Goal: Information Seeking & Learning: Check status

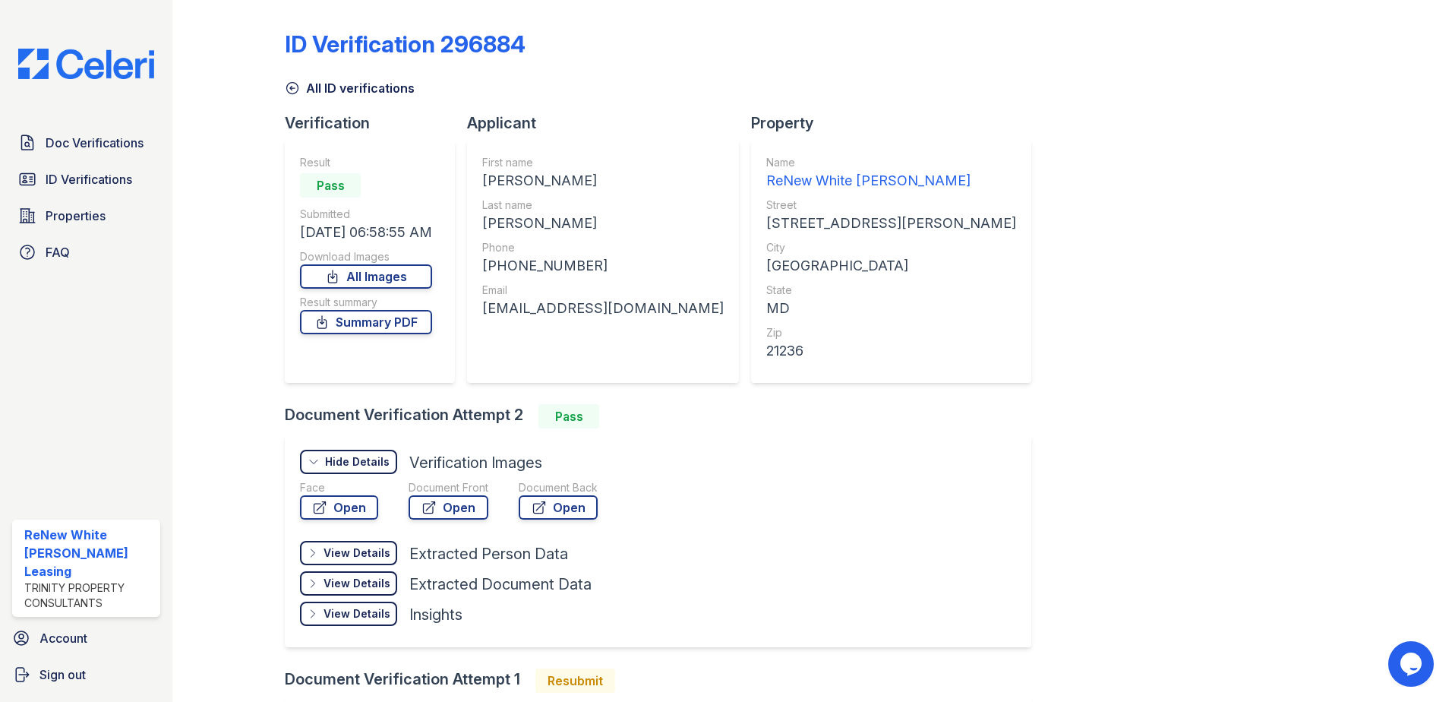
scroll to position [152, 0]
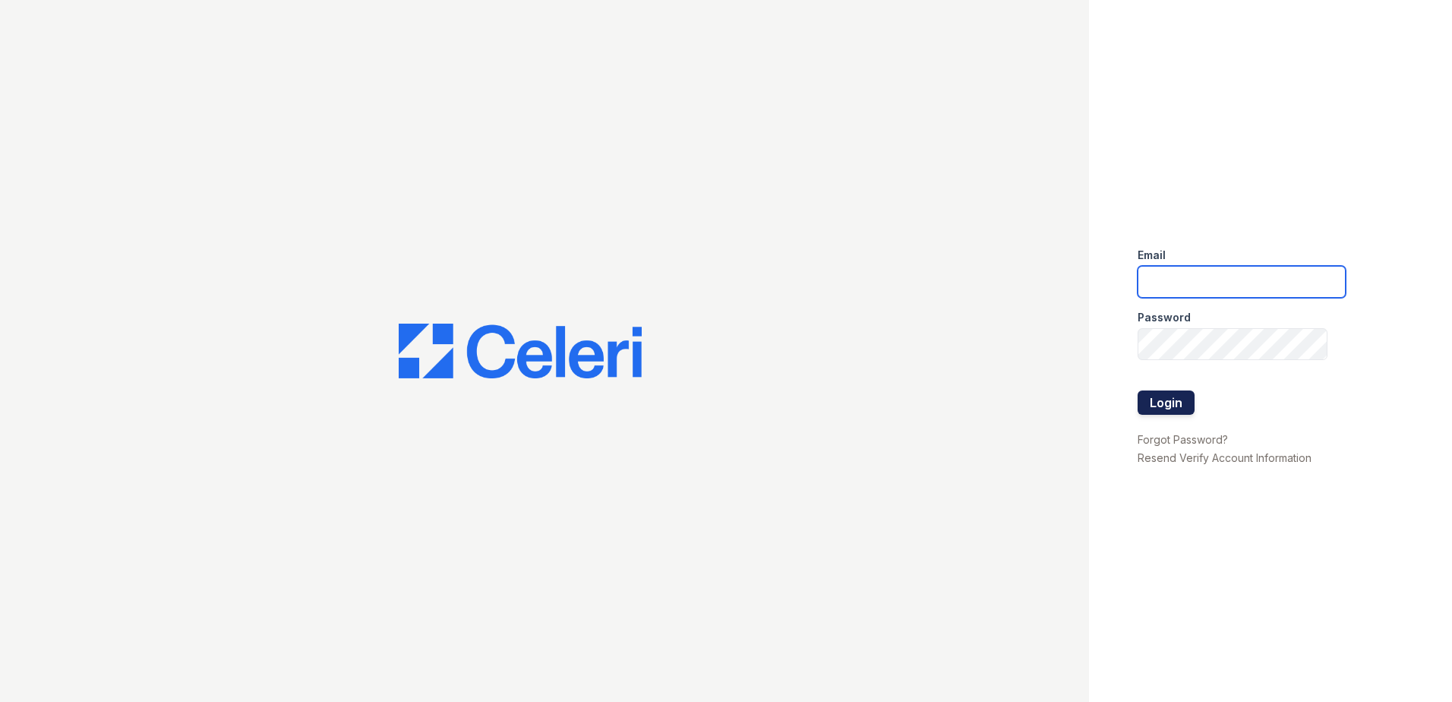
type input "[EMAIL_ADDRESS][DOMAIN_NAME]"
click at [1166, 397] on button "Login" at bounding box center [1165, 402] width 57 height 24
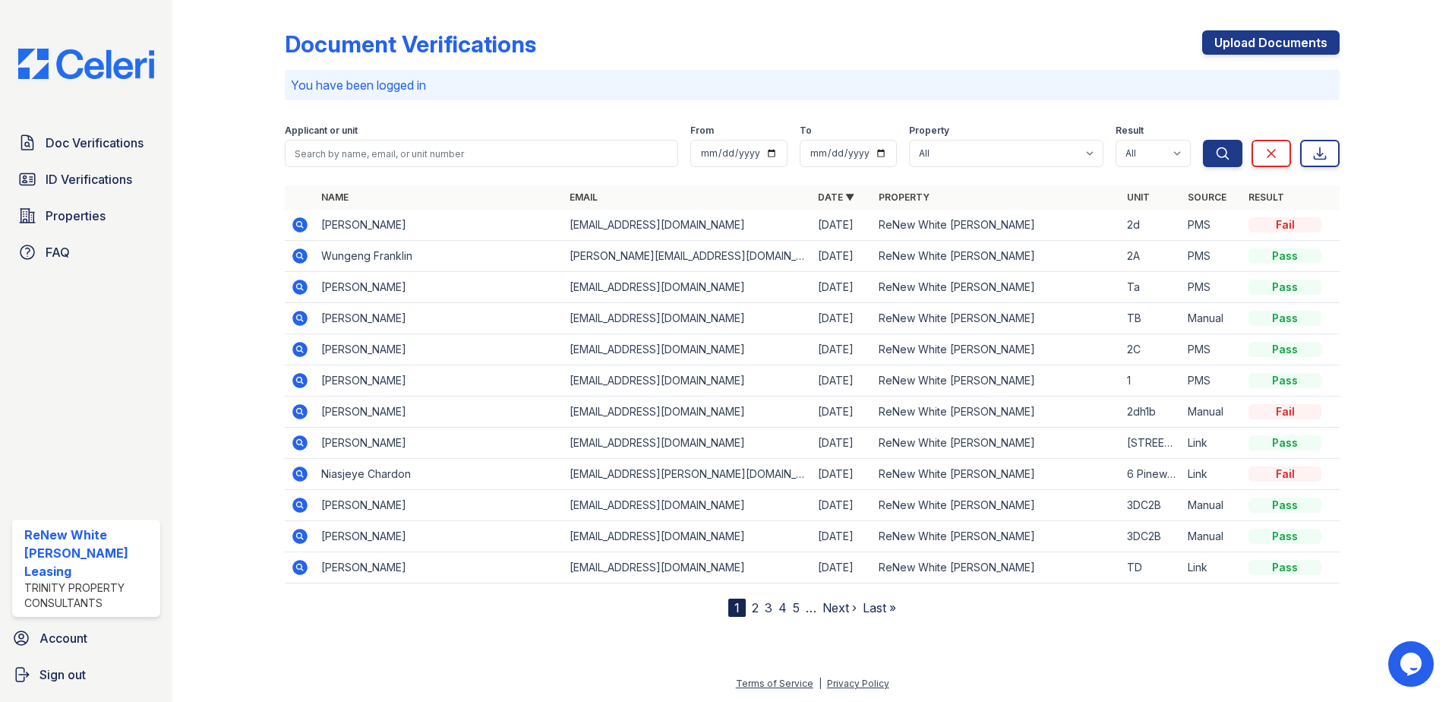
click at [301, 226] on icon at bounding box center [300, 225] width 18 height 18
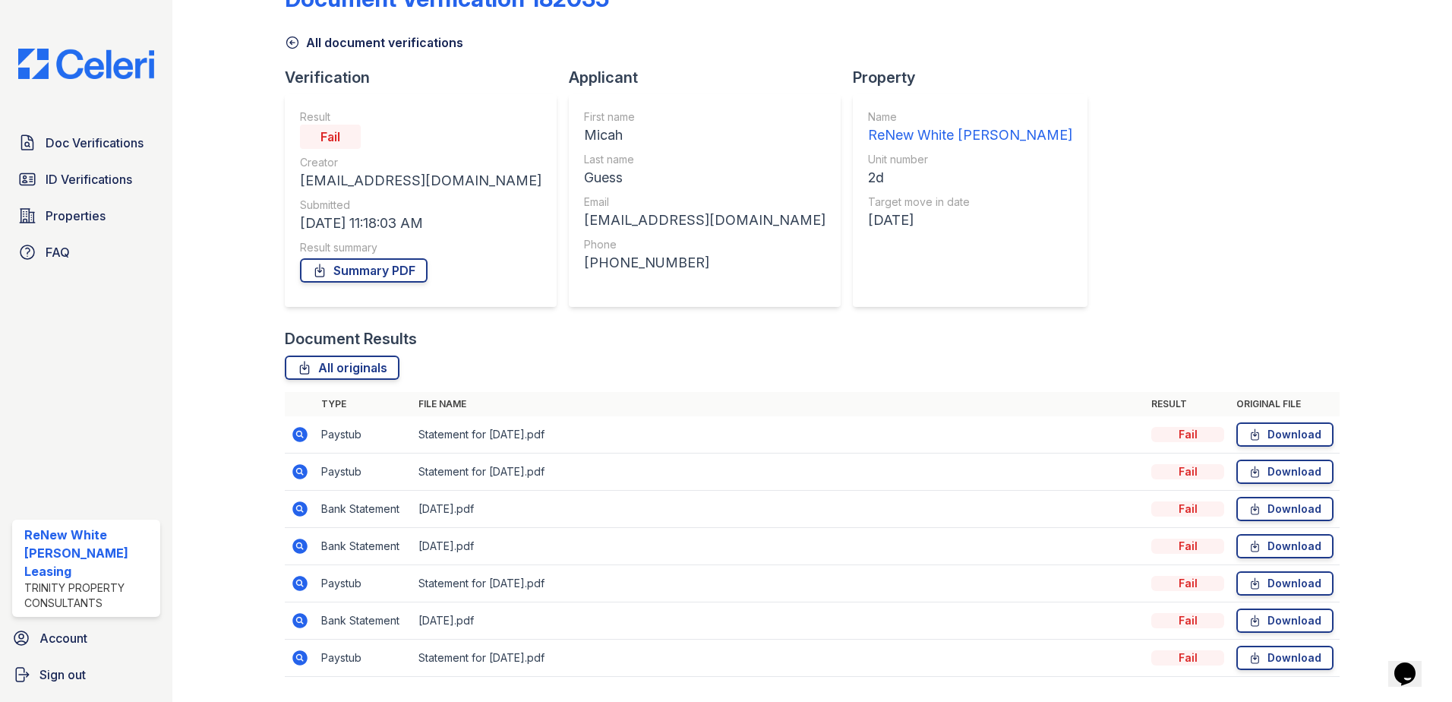
scroll to position [87, 0]
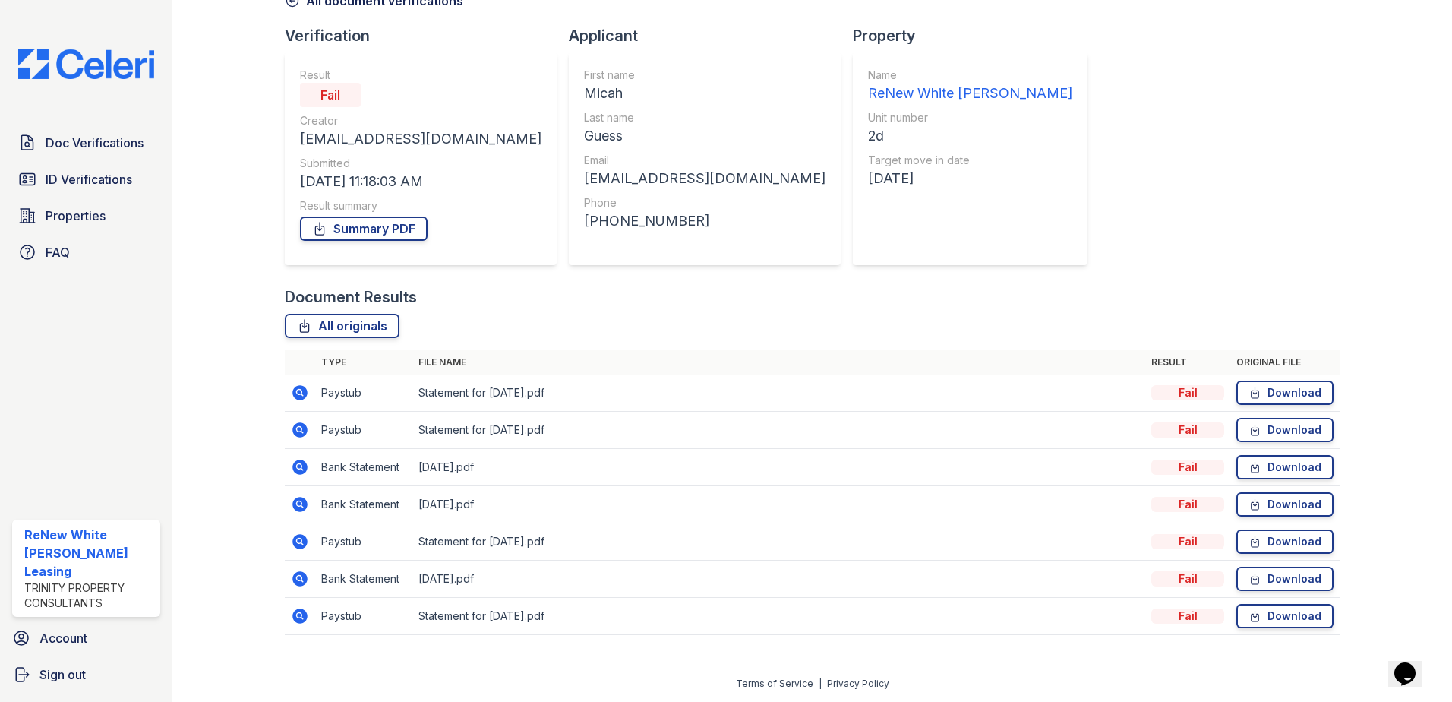
click at [300, 394] on icon at bounding box center [300, 392] width 18 height 18
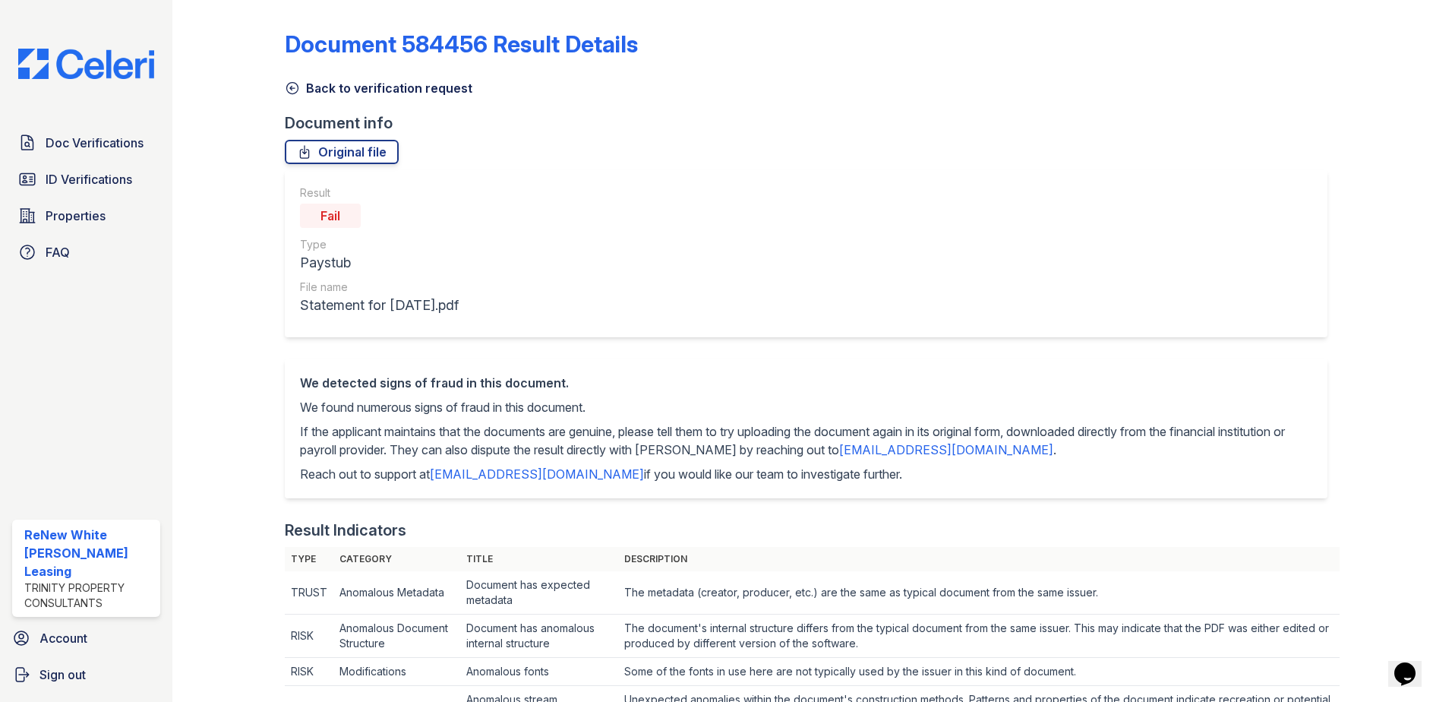
scroll to position [76, 0]
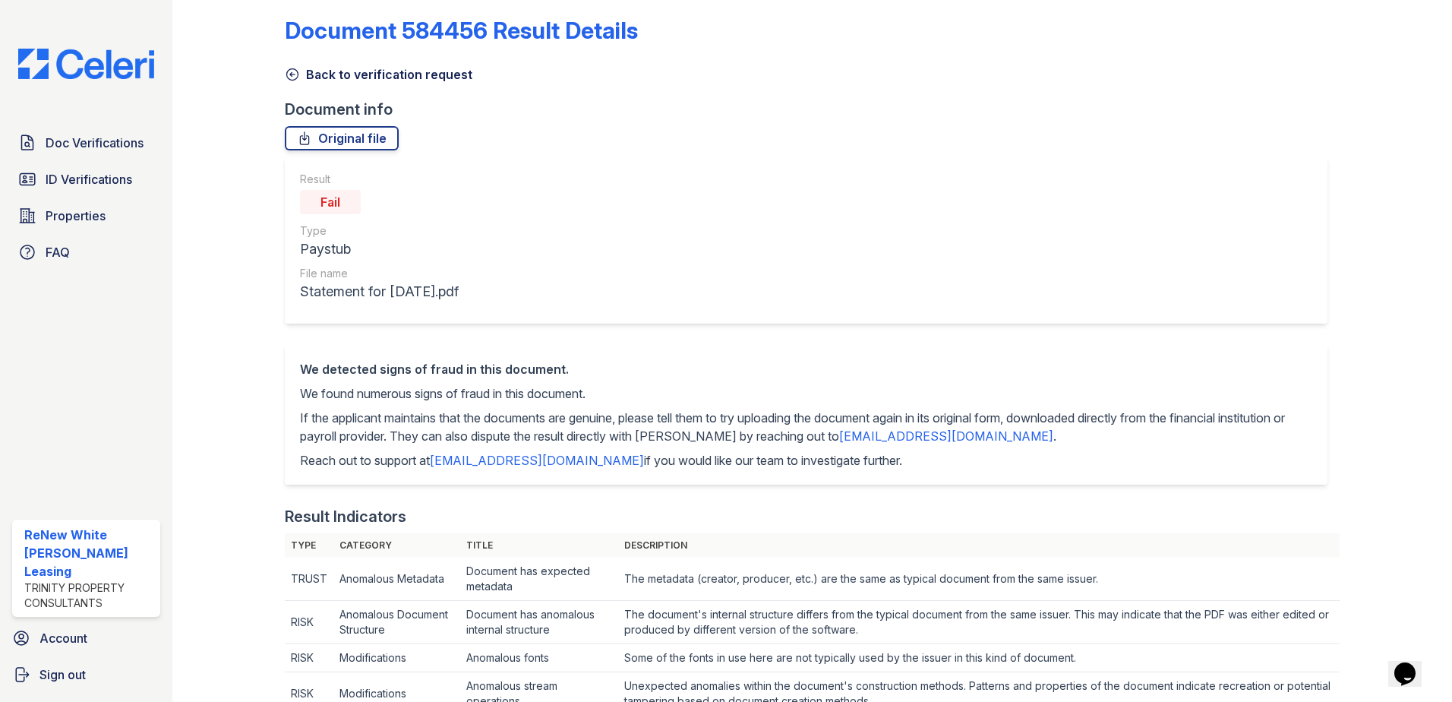
scroll to position [0, 0]
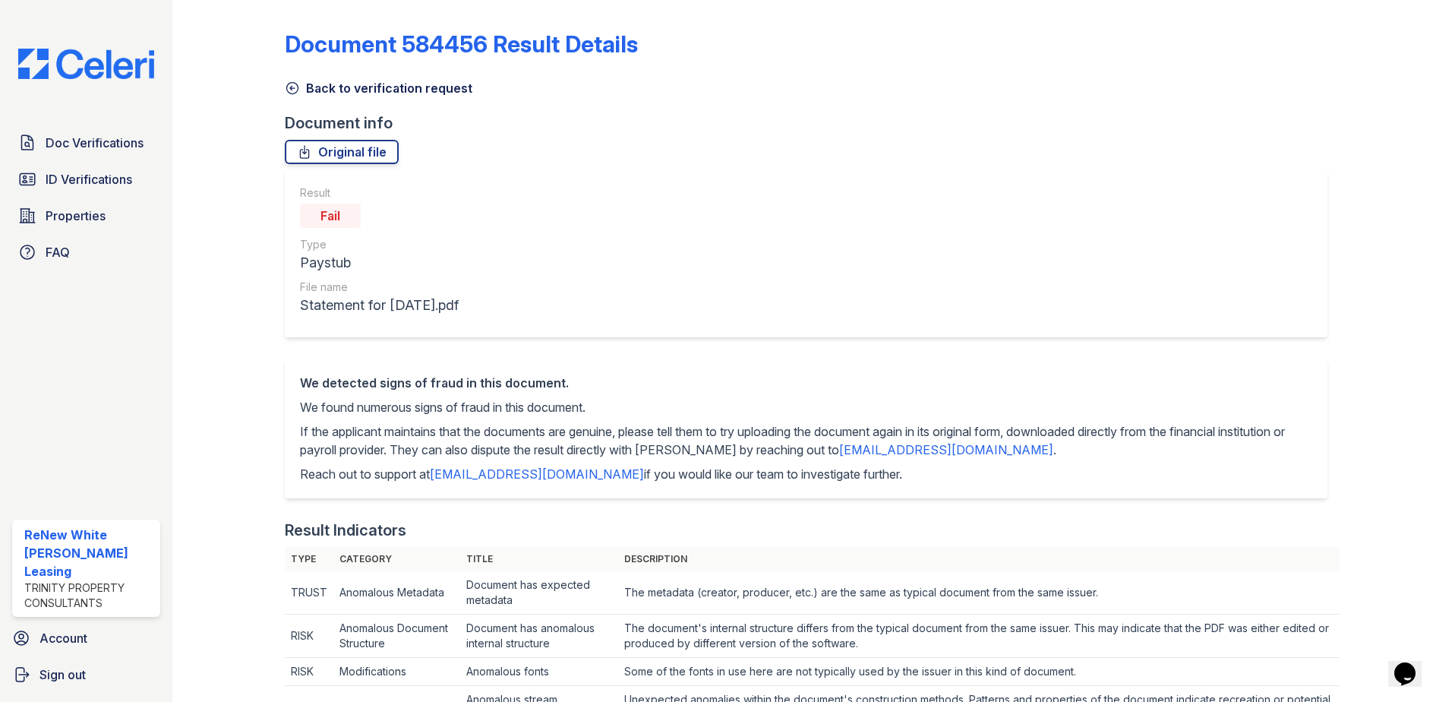
click at [298, 92] on icon at bounding box center [292, 87] width 15 height 15
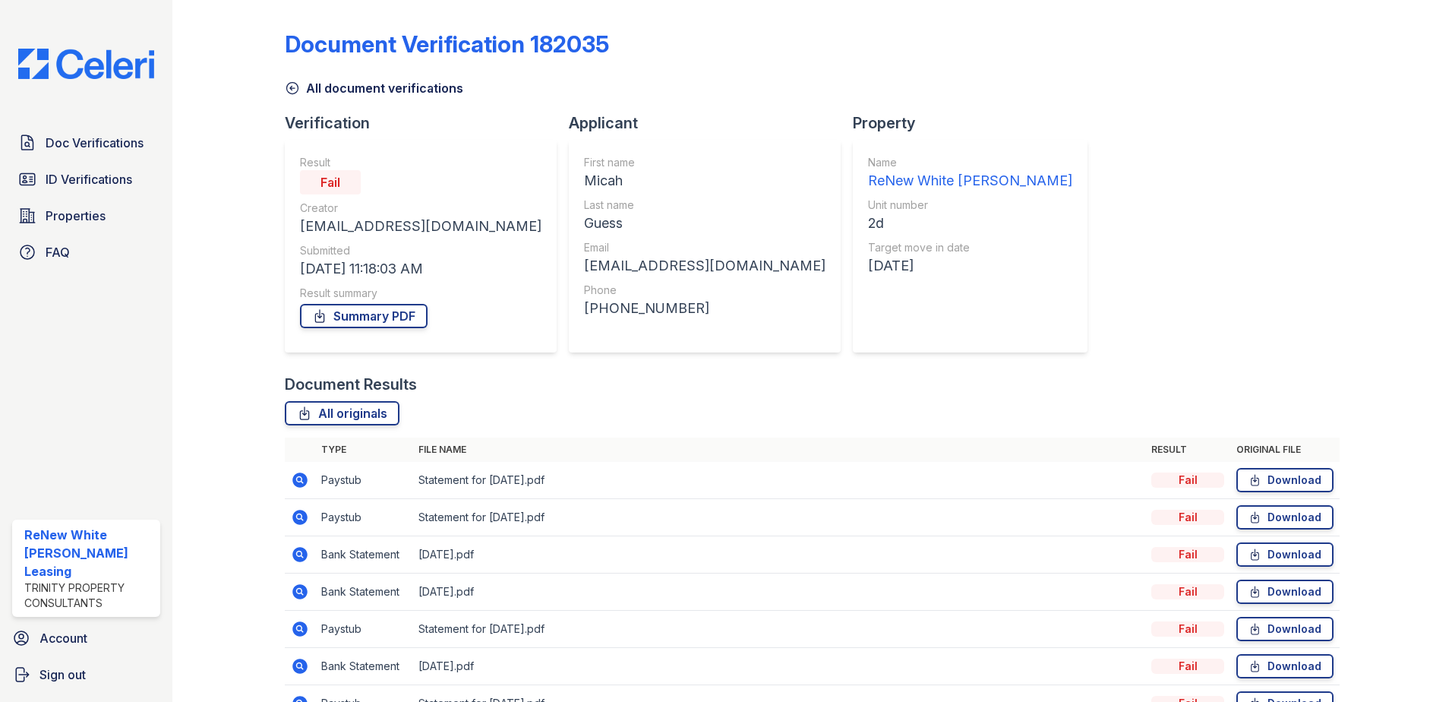
click at [300, 551] on icon at bounding box center [300, 554] width 18 height 18
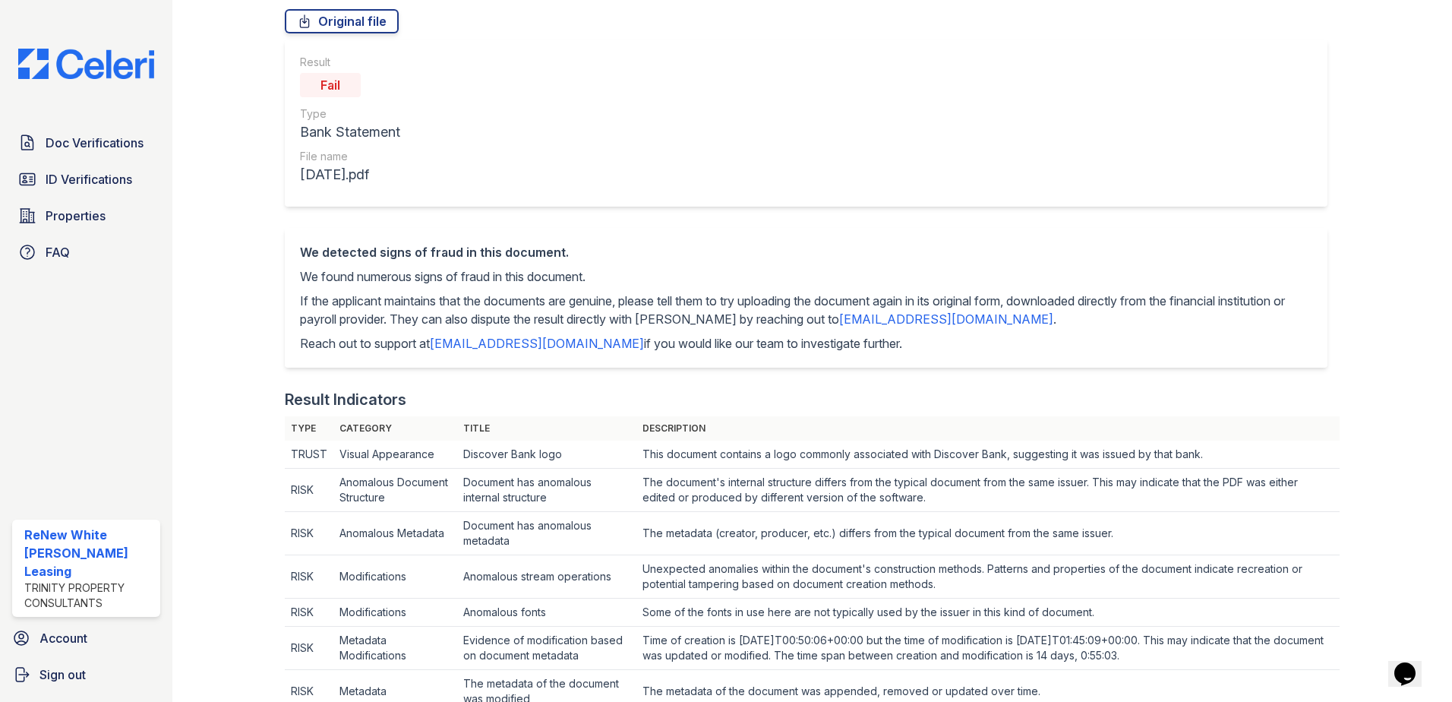
scroll to position [56, 0]
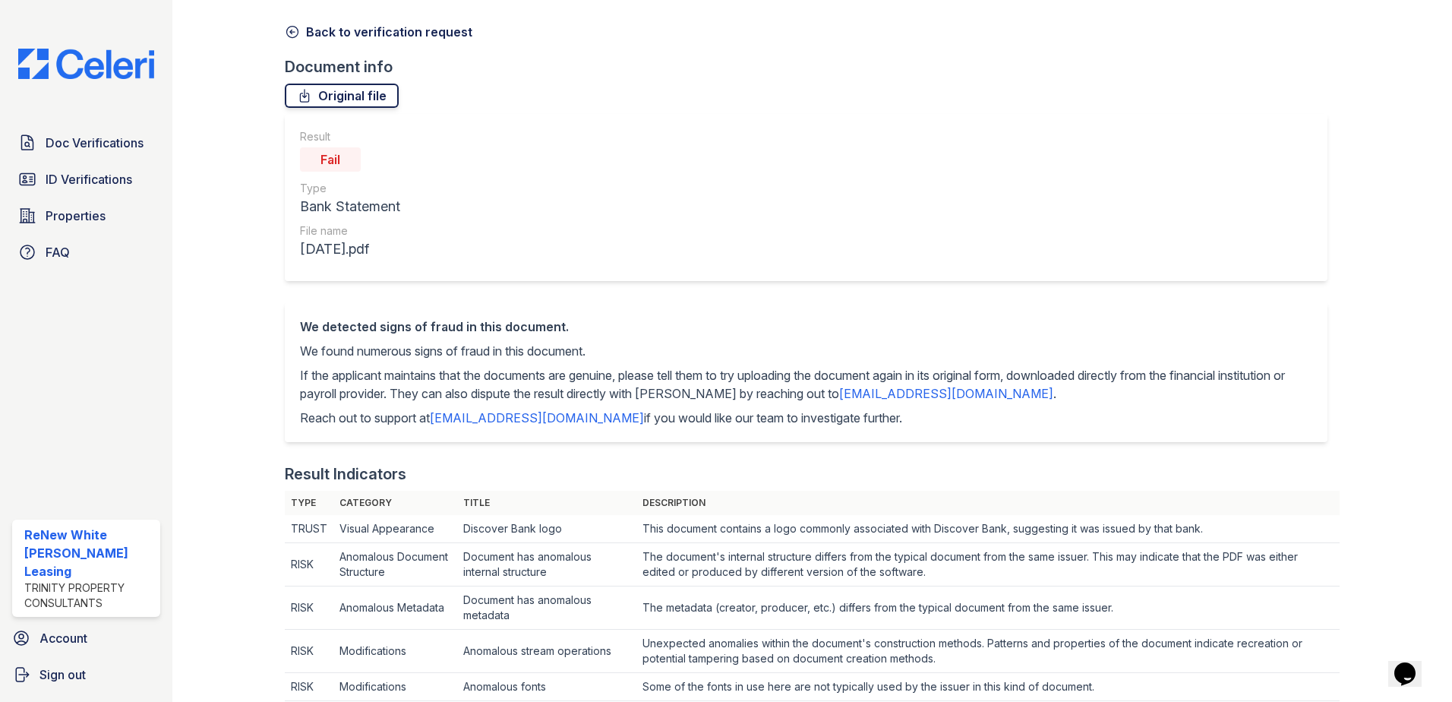
click at [343, 93] on link "Original file" at bounding box center [342, 96] width 114 height 24
drag, startPoint x: 629, startPoint y: 192, endPoint x: 631, endPoint y: 207, distance: 15.4
click at [631, 207] on div "Result Fail Type Bank Statement File name July 2025.pdf" at bounding box center [806, 197] width 1042 height 167
drag, startPoint x: 631, startPoint y: 207, endPoint x: 541, endPoint y: 251, distance: 100.2
click at [541, 251] on div "Result Fail Type Bank Statement File name July 2025.pdf" at bounding box center [806, 197] width 1042 height 167
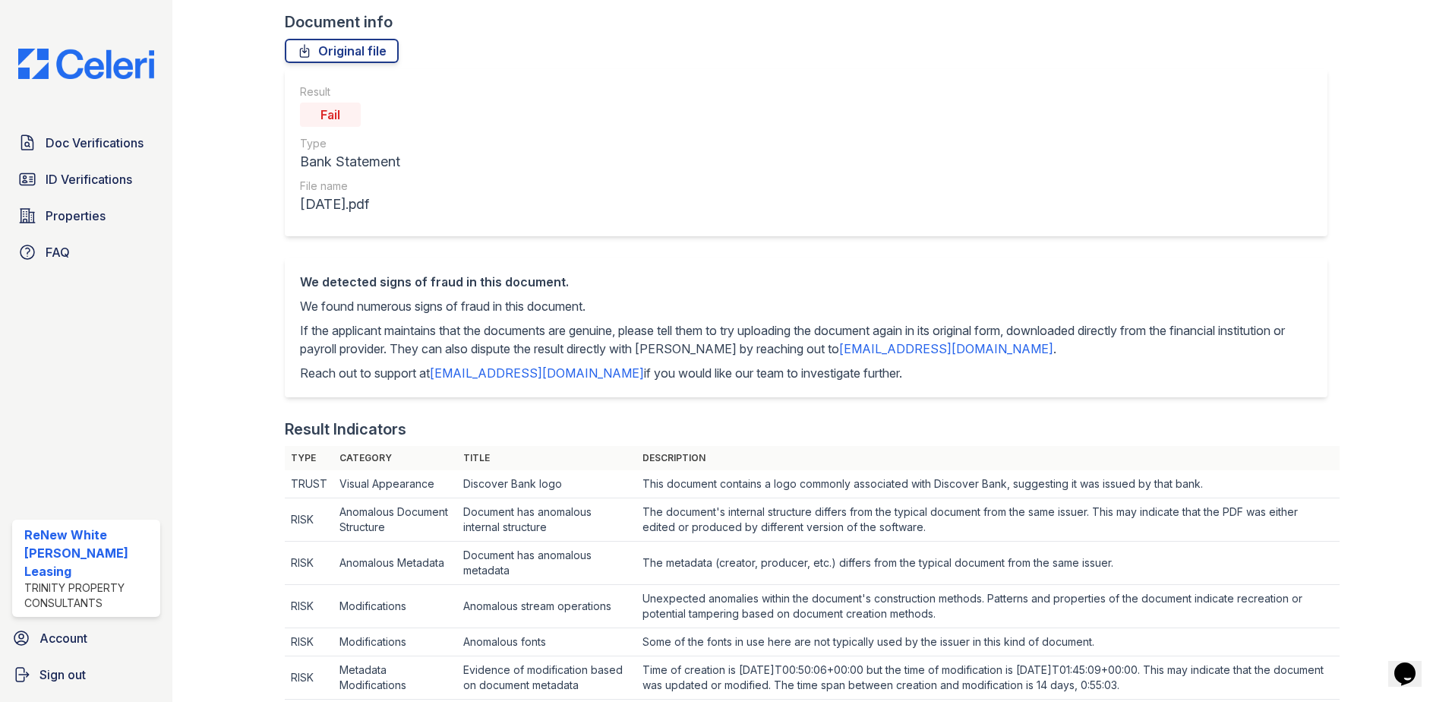
scroll to position [0, 0]
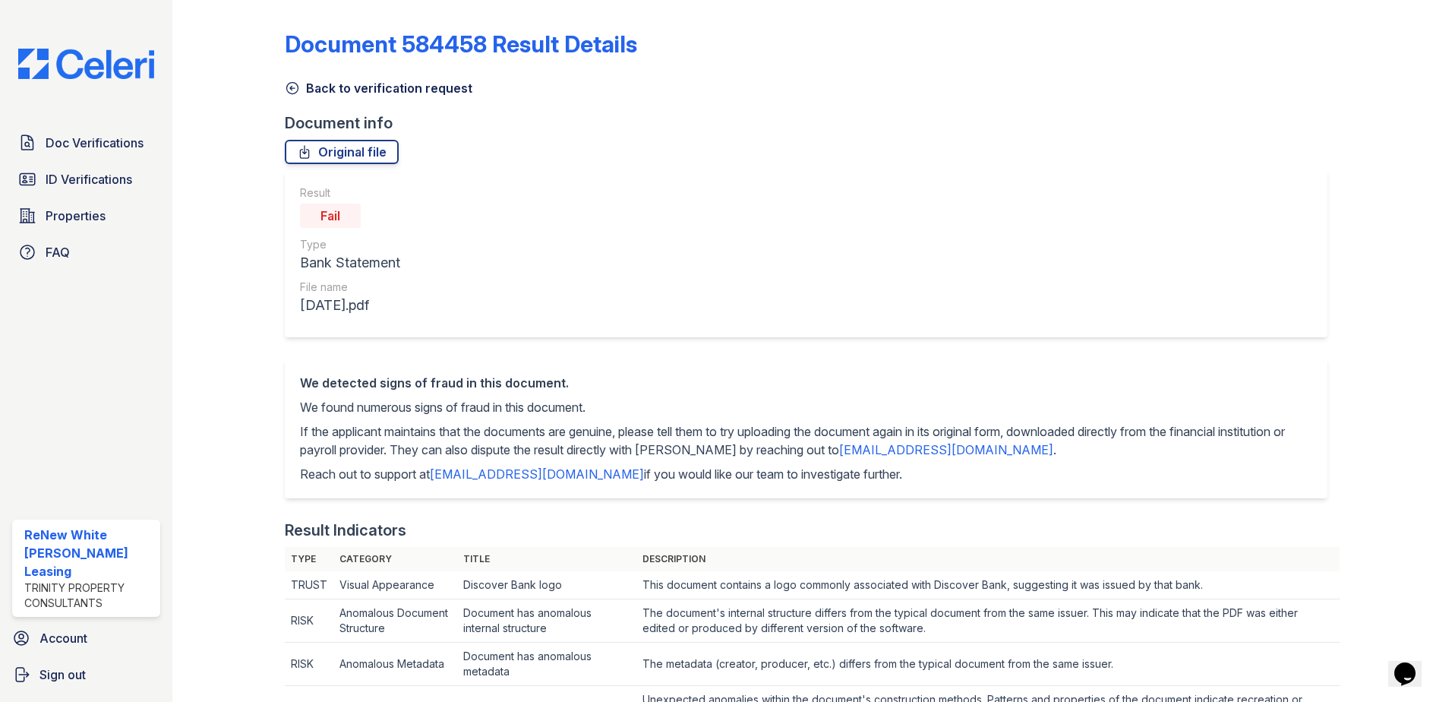
click at [314, 88] on link "Back to verification request" at bounding box center [379, 88] width 188 height 18
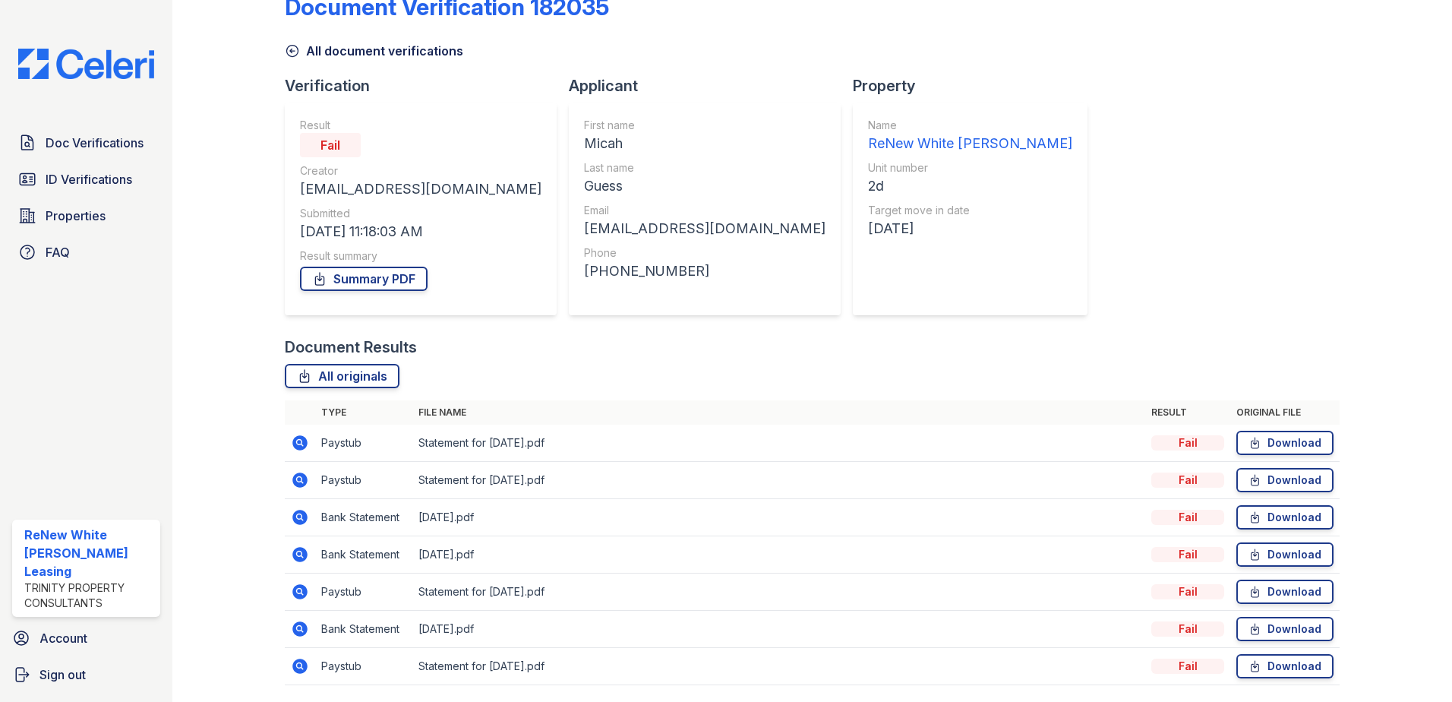
scroll to position [87, 0]
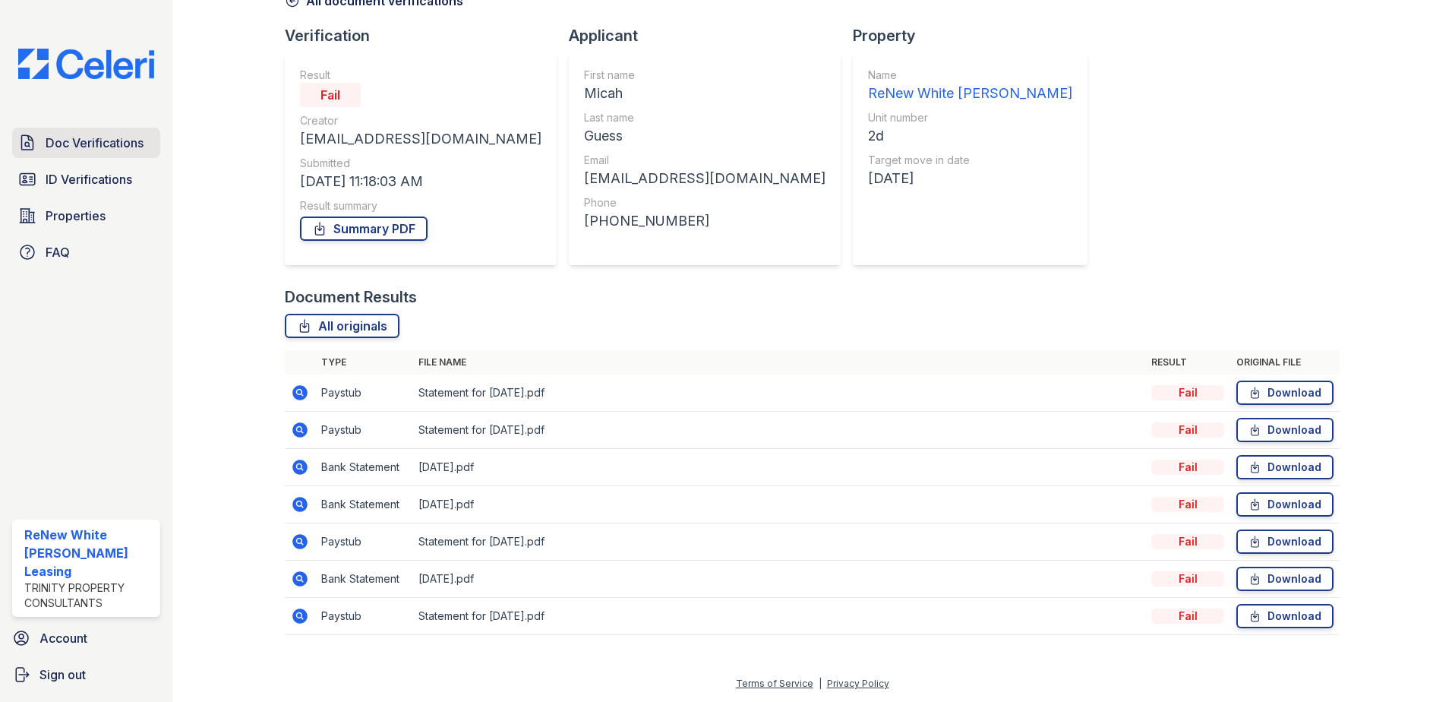
click at [69, 146] on span "Doc Verifications" at bounding box center [95, 143] width 98 height 18
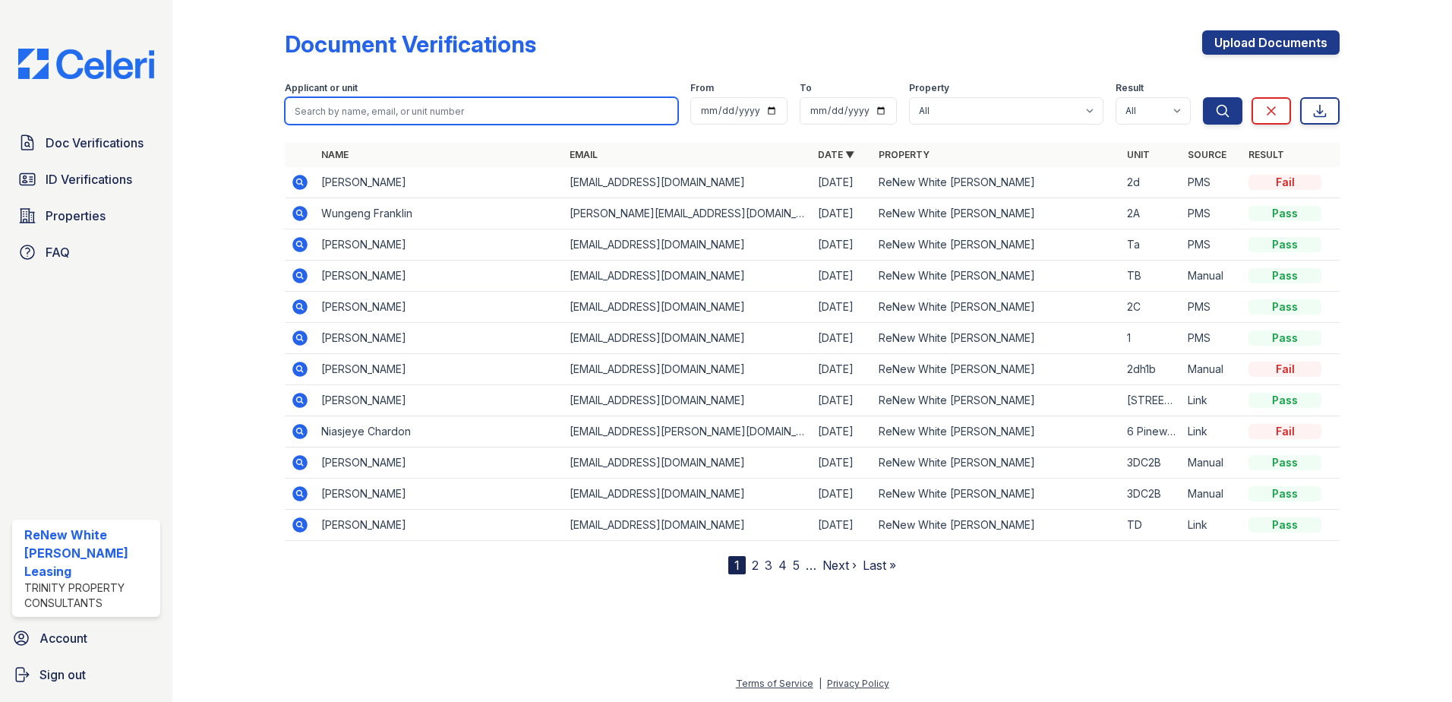
click at [436, 120] on input "search" at bounding box center [481, 110] width 393 height 27
type input "lynch"
click at [1203, 97] on button "Search" at bounding box center [1222, 110] width 39 height 27
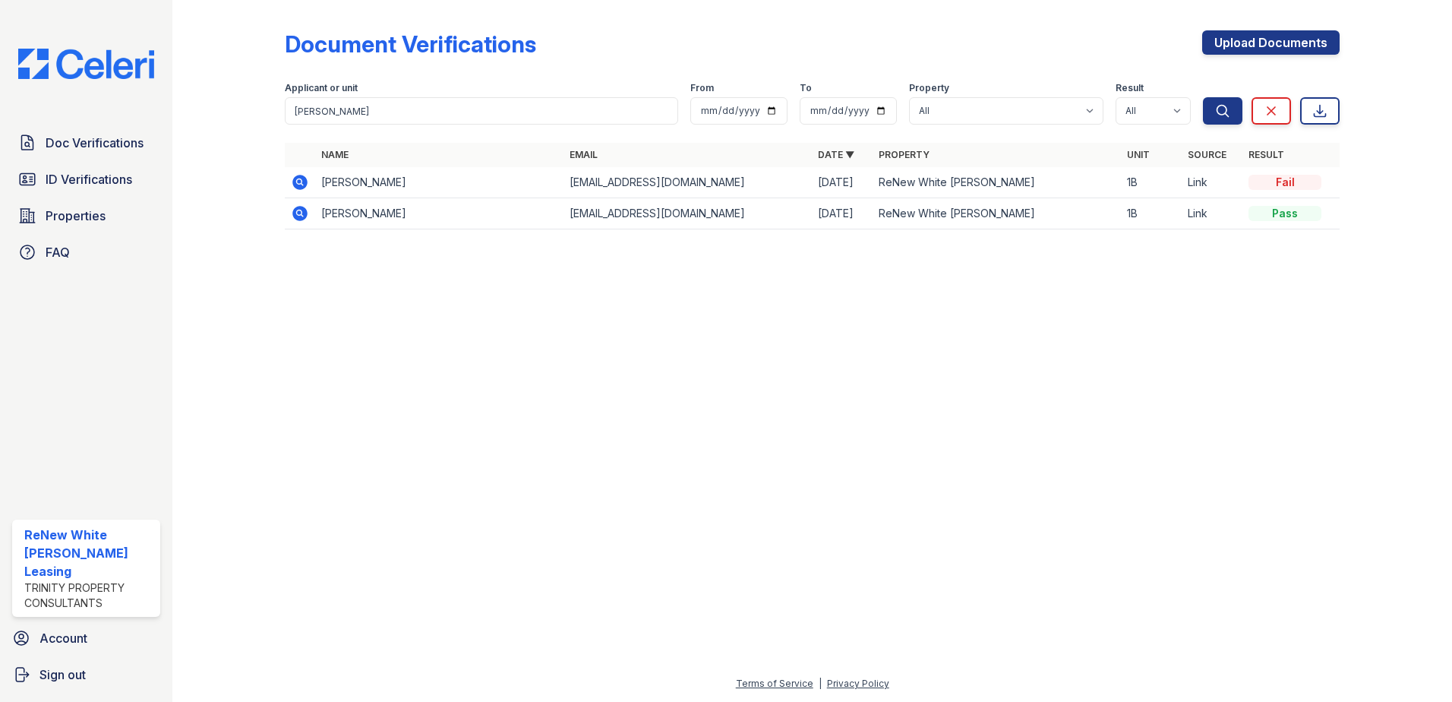
click at [297, 189] on icon at bounding box center [300, 182] width 18 height 18
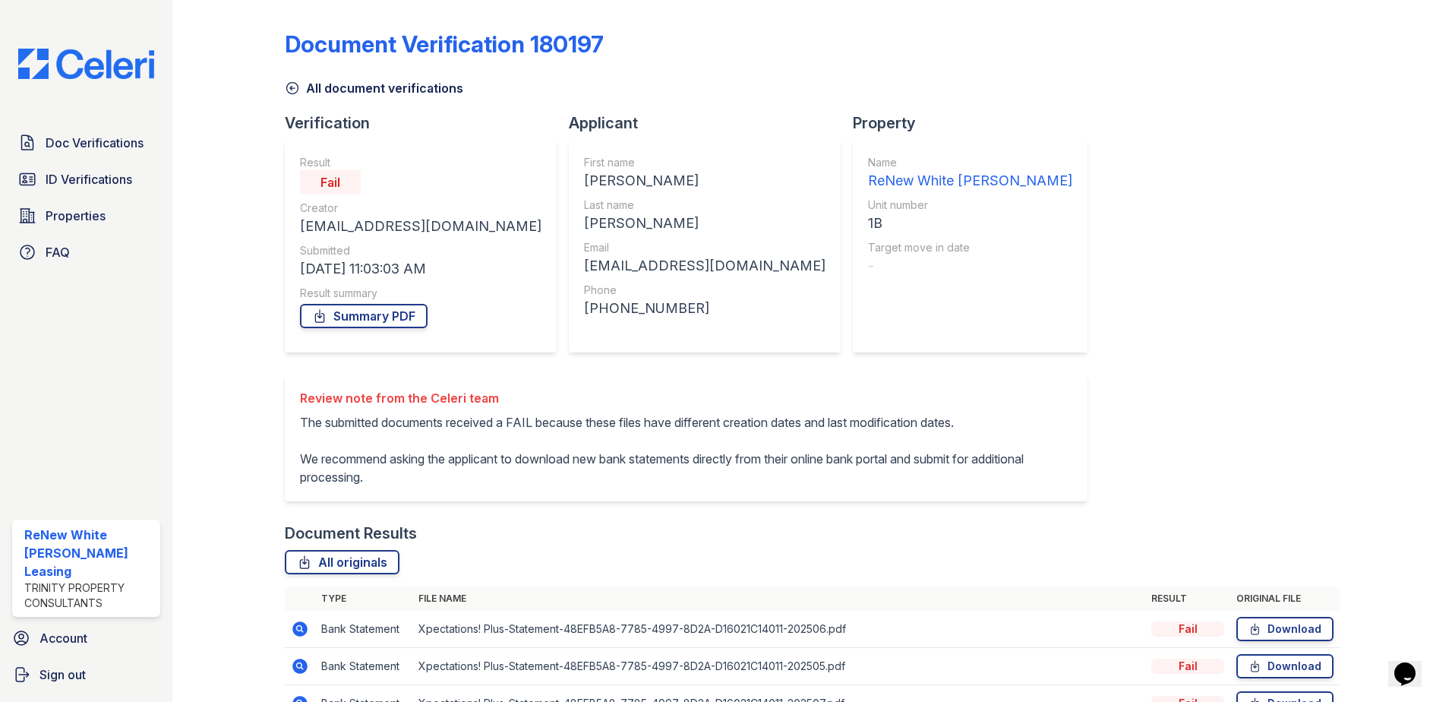
click at [316, 90] on link "All document verifications" at bounding box center [374, 88] width 178 height 18
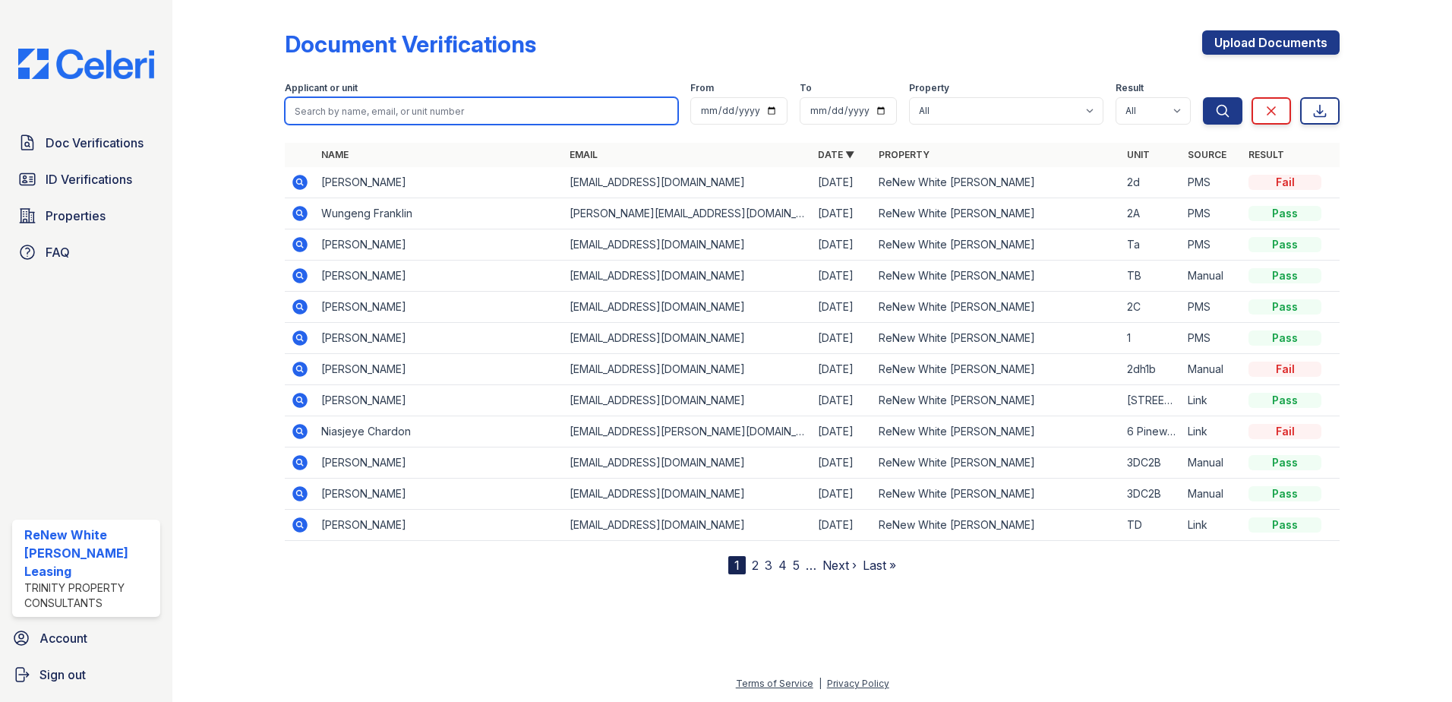
click at [377, 117] on input "search" at bounding box center [481, 110] width 393 height 27
type input "damon lynch"
click at [1203, 97] on button "Search" at bounding box center [1222, 110] width 39 height 27
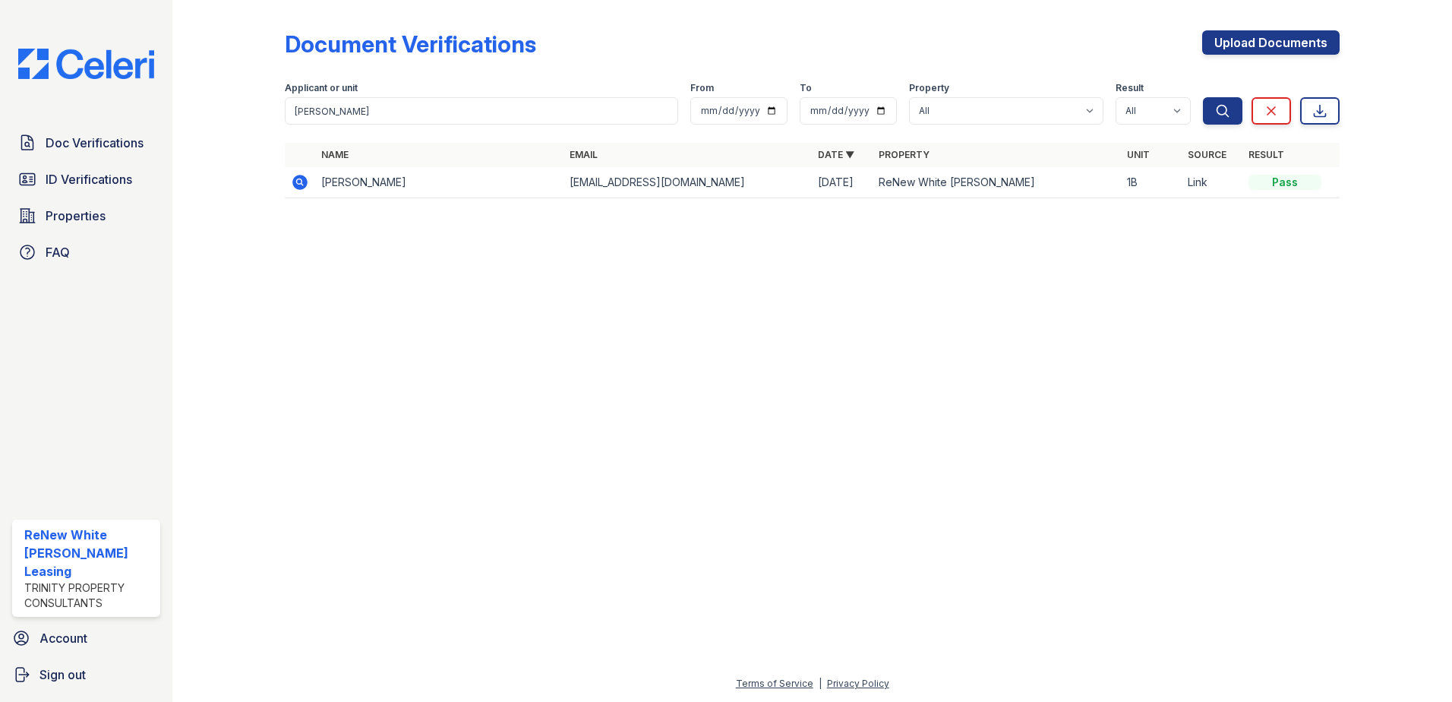
click at [302, 181] on icon at bounding box center [300, 182] width 18 height 18
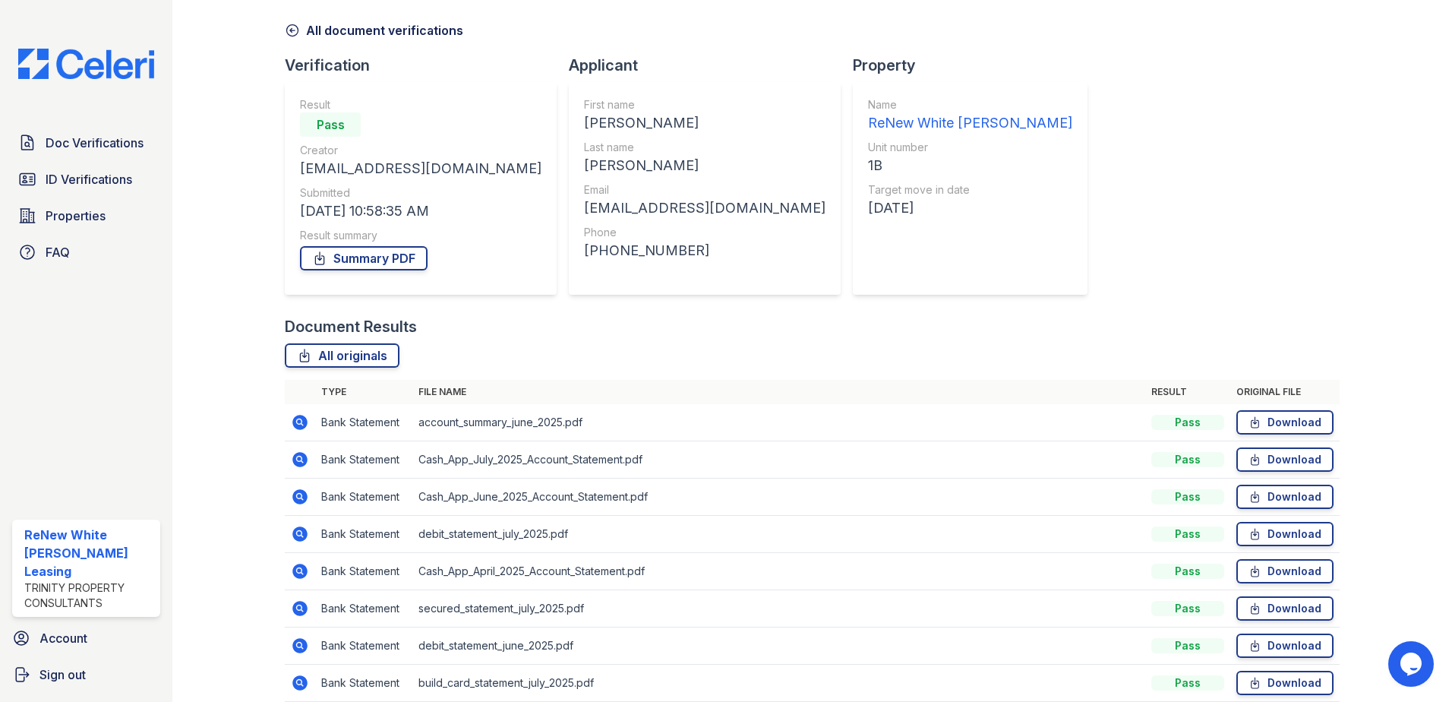
scroll to position [125, 0]
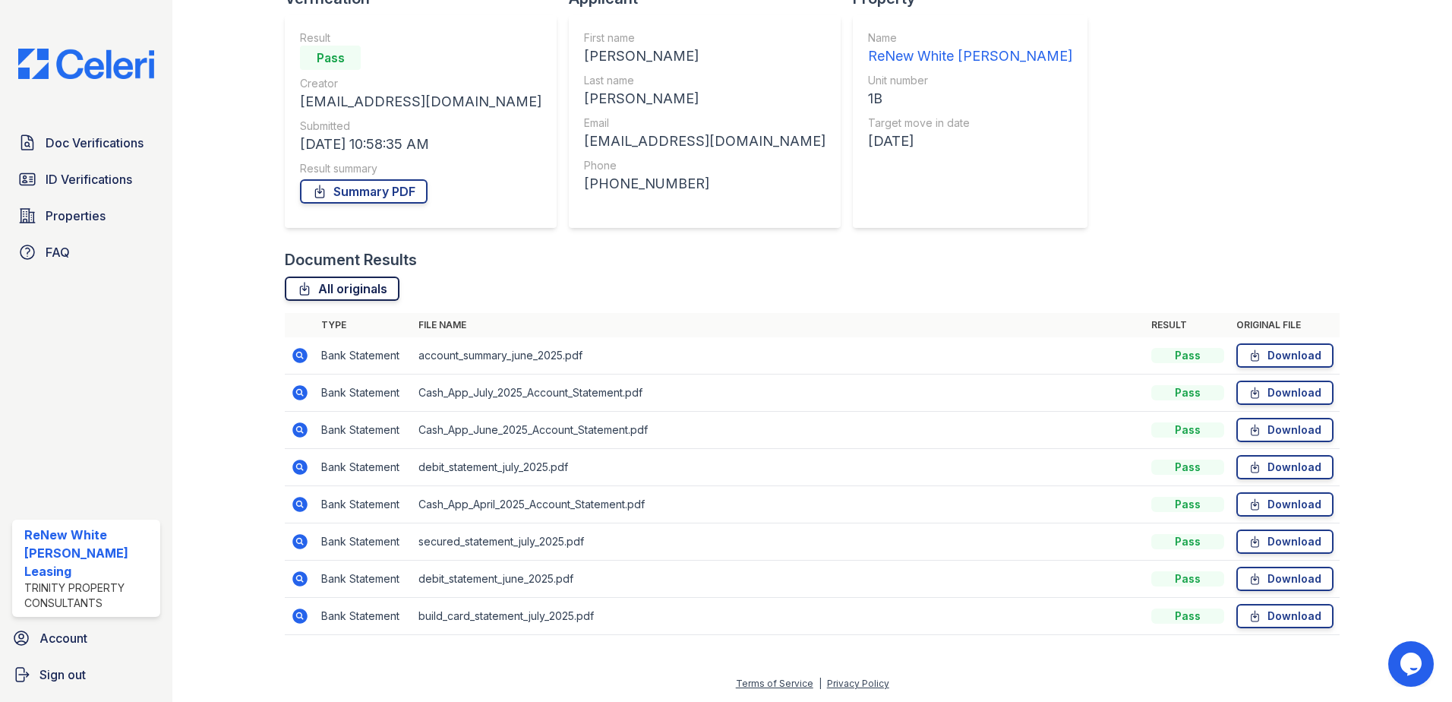
click at [339, 287] on link "All originals" at bounding box center [342, 288] width 115 height 24
click at [373, 191] on link "Summary PDF" at bounding box center [364, 191] width 128 height 24
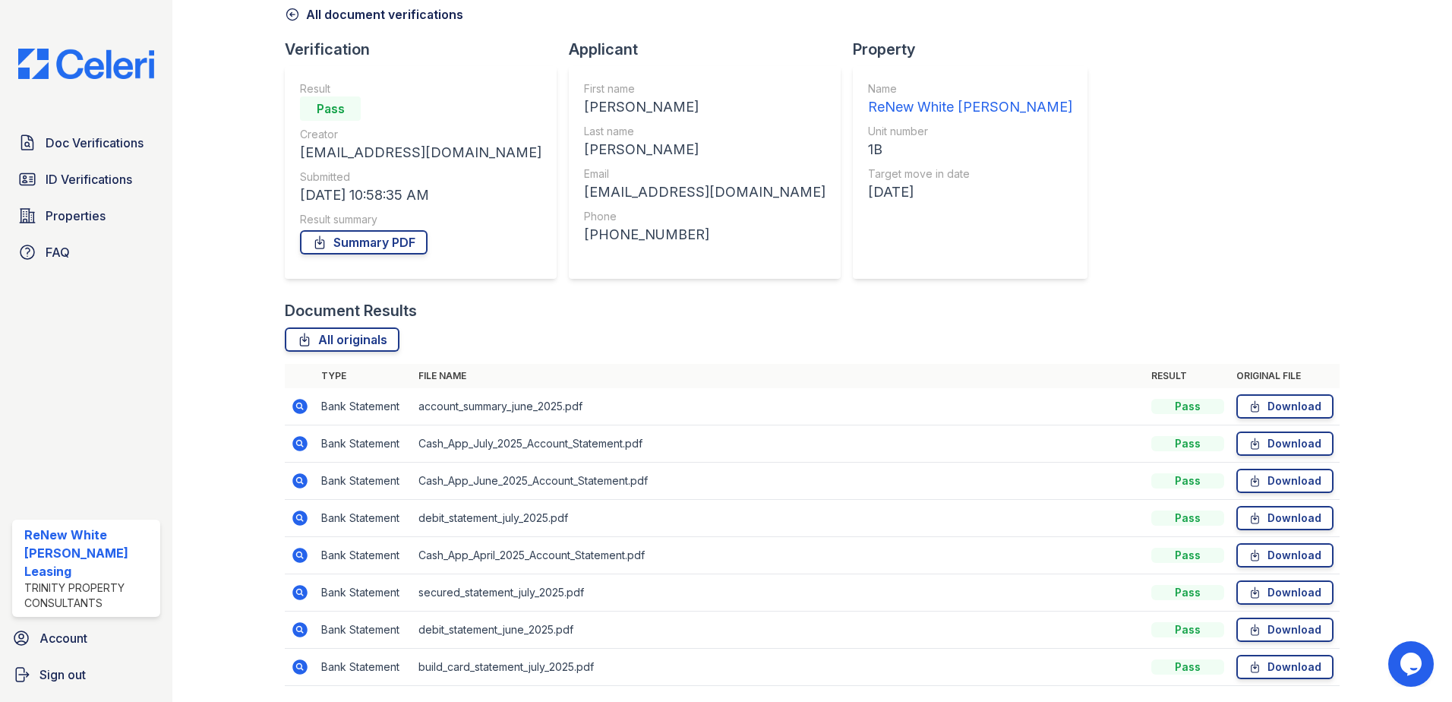
scroll to position [0, 0]
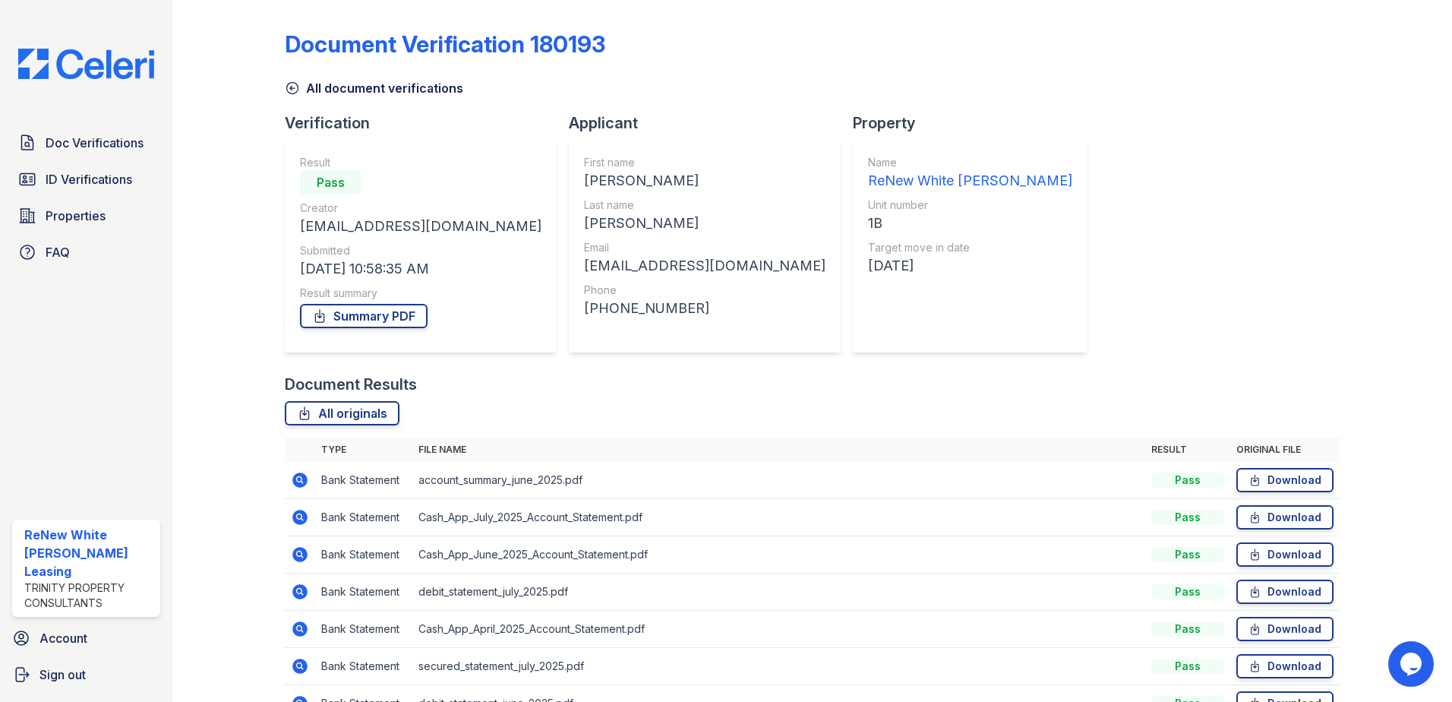
click at [333, 104] on div "Document Verification 180193 All document verifications Verification Result Pas…" at bounding box center [812, 390] width 1055 height 768
drag, startPoint x: 333, startPoint y: 93, endPoint x: 323, endPoint y: 90, distance: 10.3
click at [333, 93] on link "All document verifications" at bounding box center [374, 88] width 178 height 18
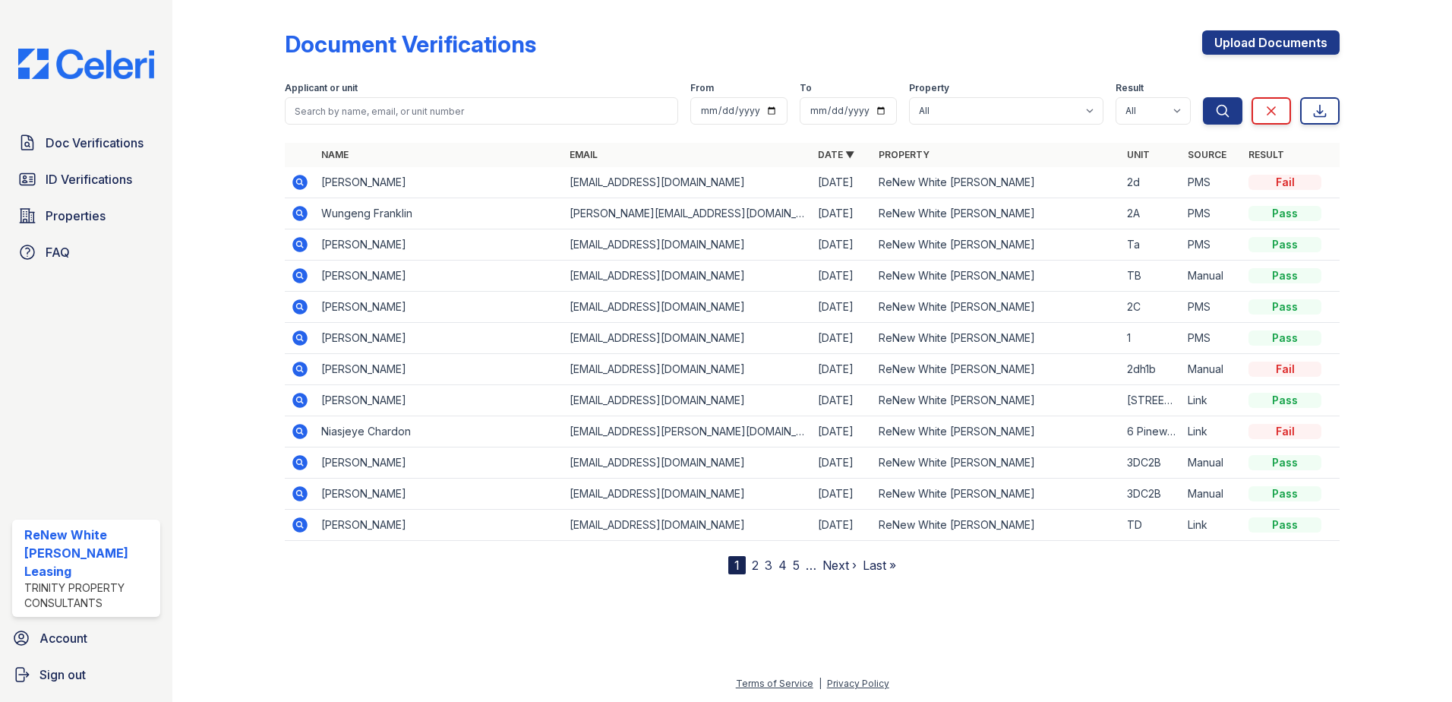
click at [755, 559] on link "2" at bounding box center [755, 564] width 7 height 15
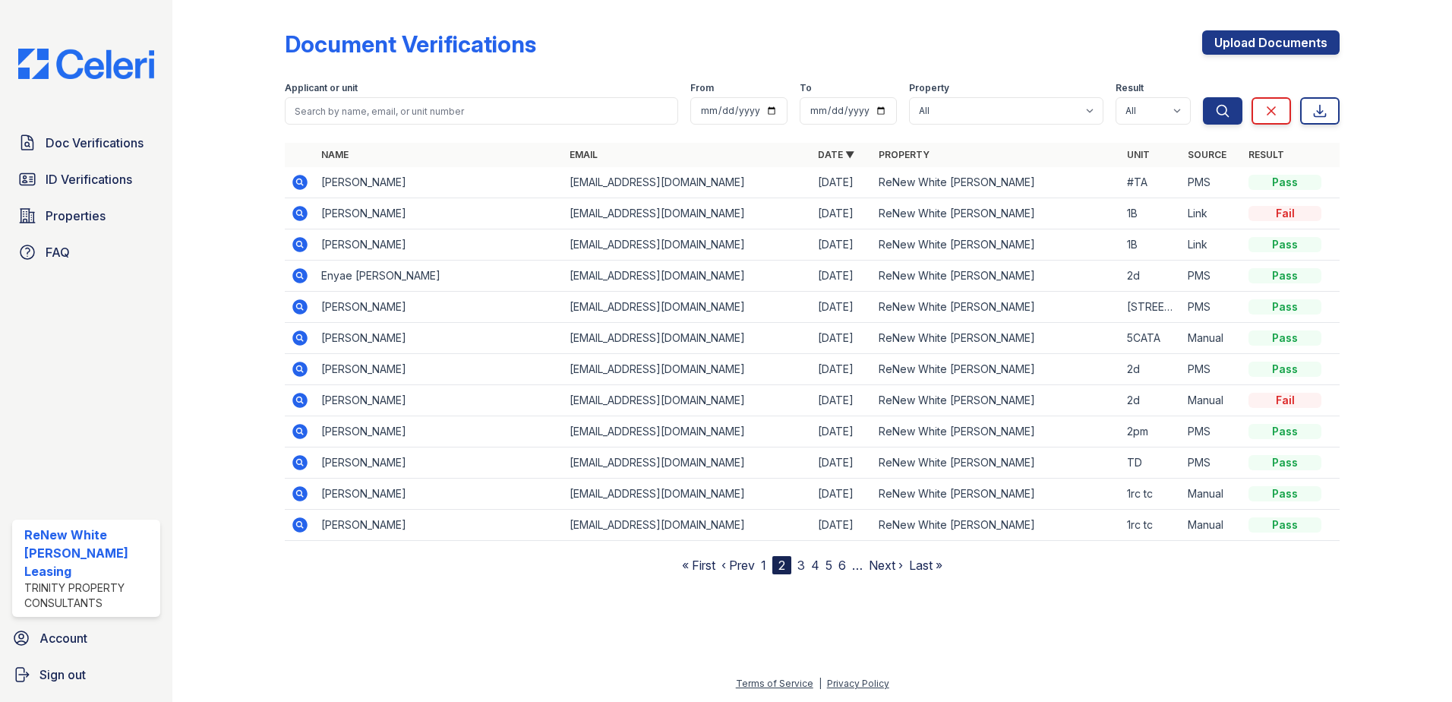
click at [303, 218] on icon at bounding box center [299, 213] width 15 height 15
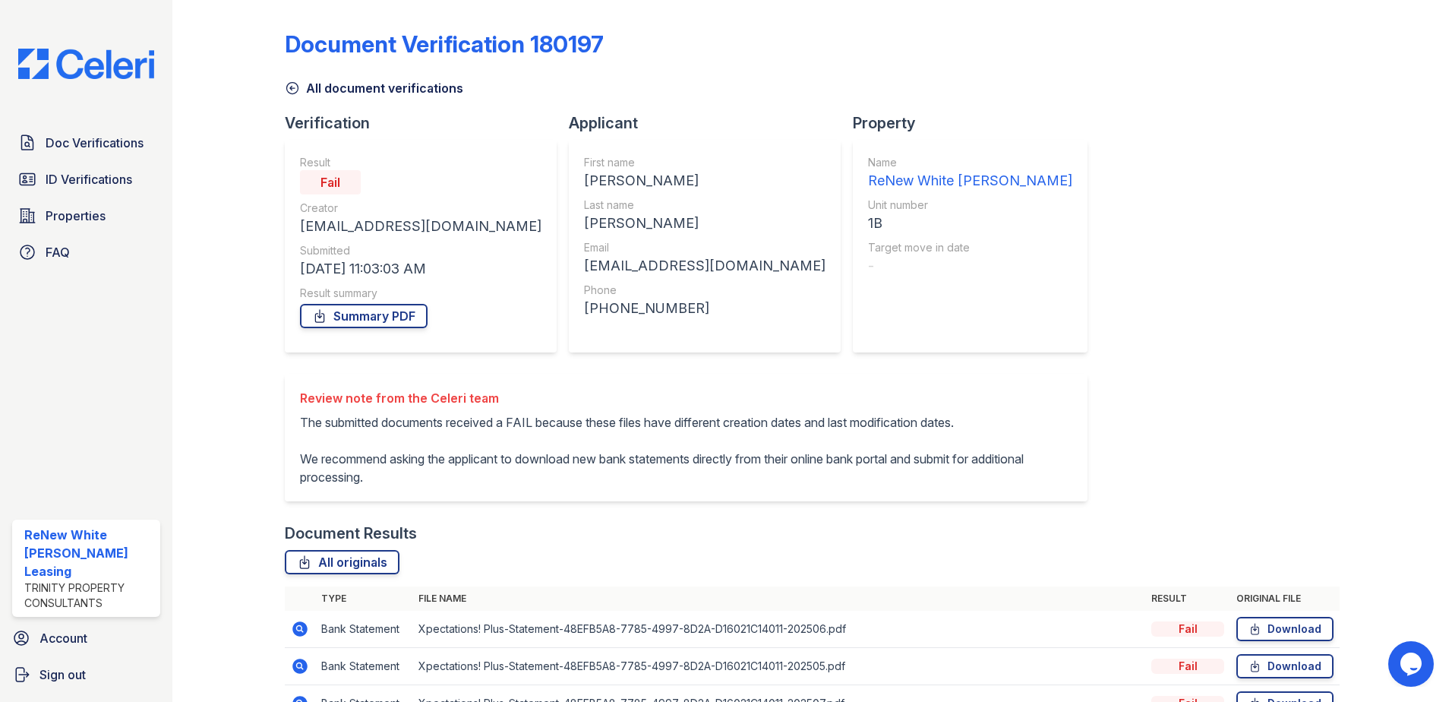
click at [184, 333] on div "Document Verification 180197 All document verifications Verification Result Fai…" at bounding box center [811, 351] width 1279 height 702
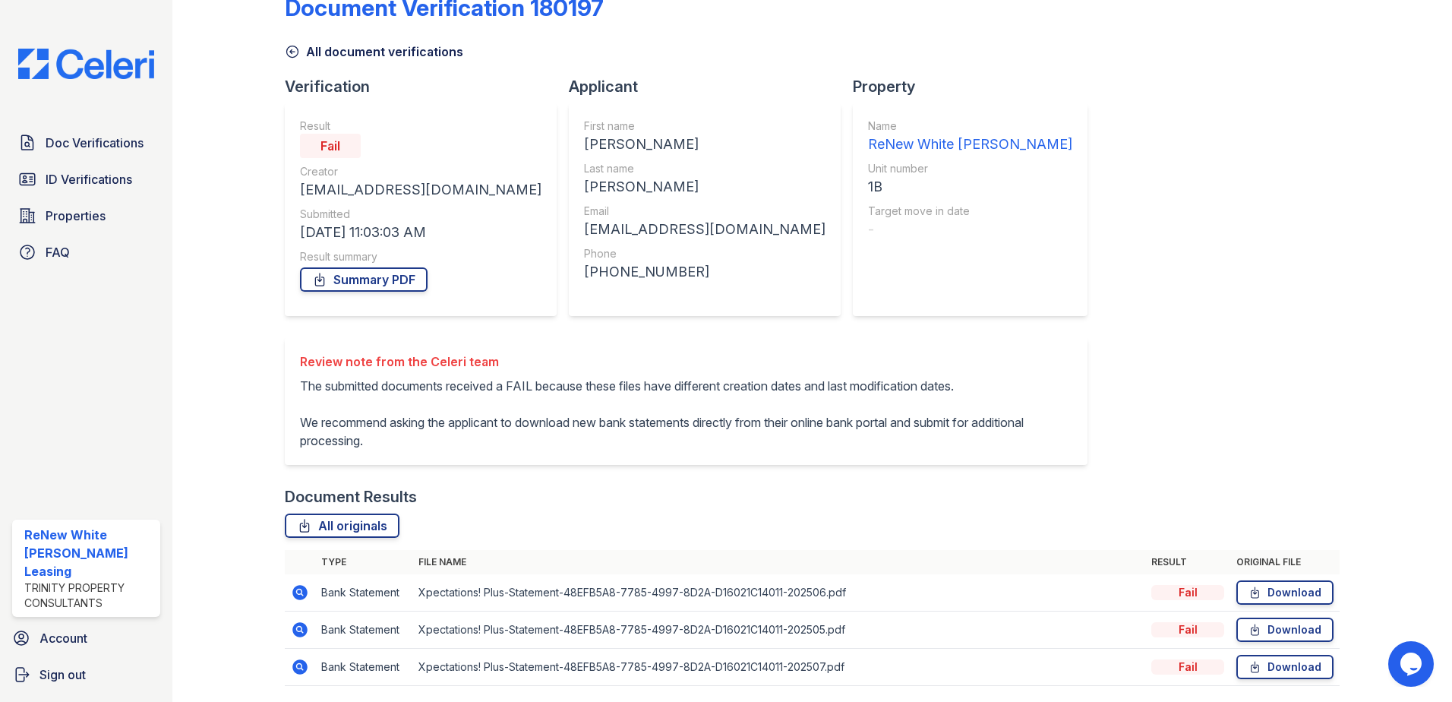
scroll to position [106, 0]
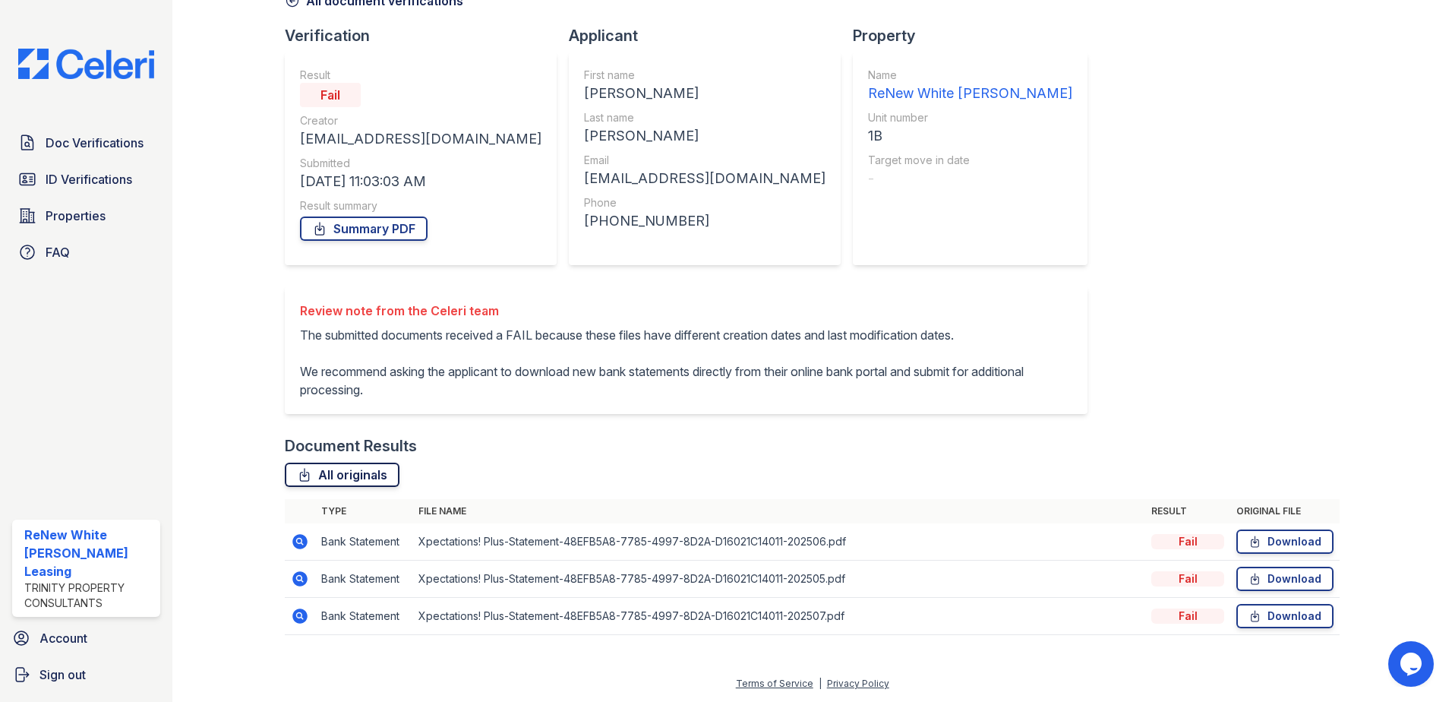
click at [319, 479] on link "All originals" at bounding box center [342, 474] width 115 height 24
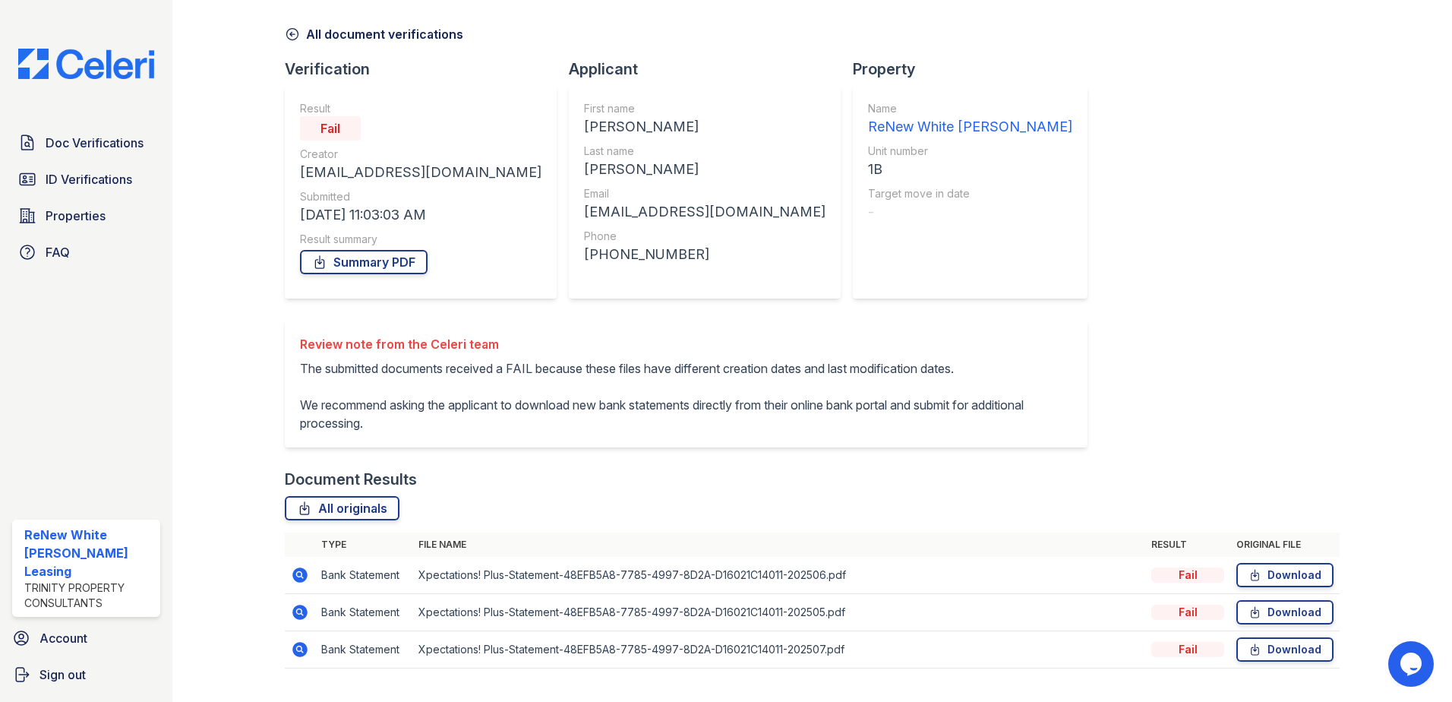
scroll to position [0, 0]
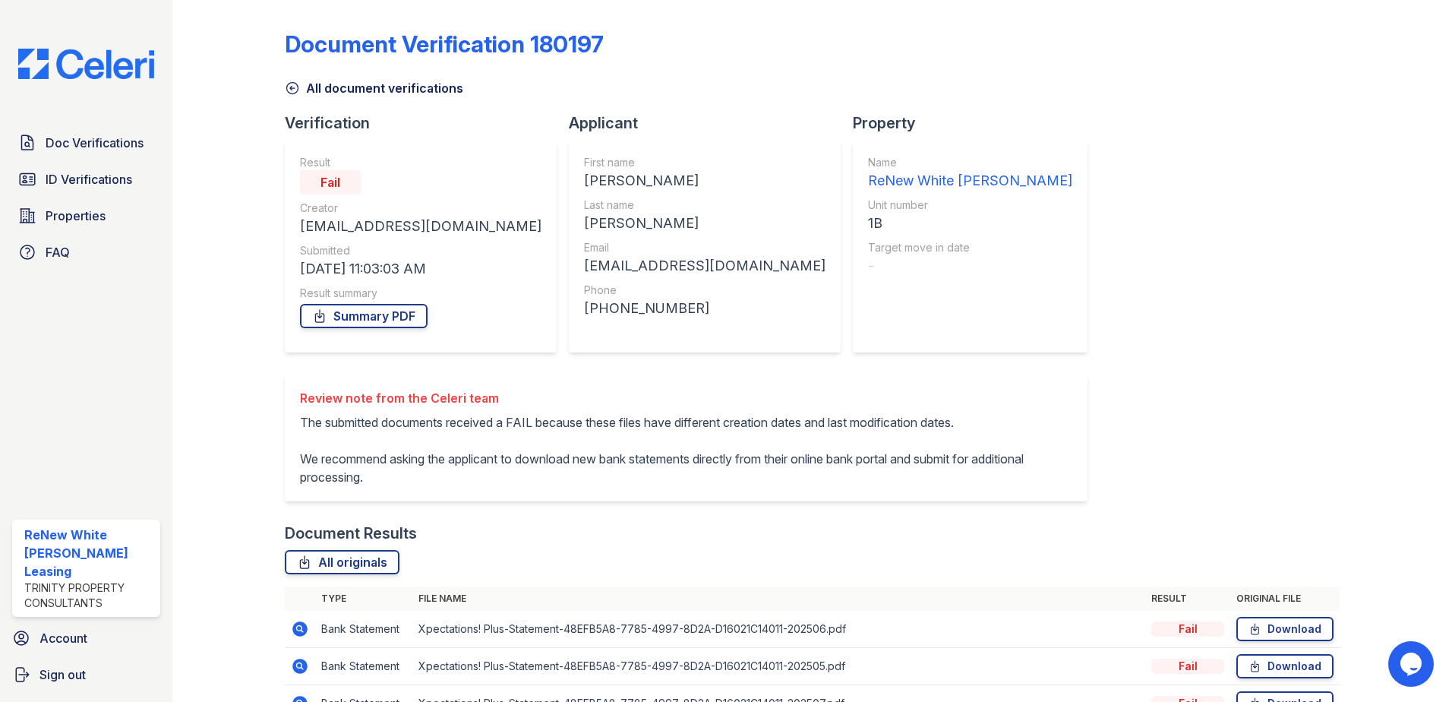
click at [985, 73] on div "All document verifications" at bounding box center [812, 83] width 1055 height 27
click at [919, 128] on div "Property" at bounding box center [976, 122] width 247 height 21
click at [988, 131] on div "Document Verification 180197 All document verifications Verification Result Fai…" at bounding box center [812, 371] width 1055 height 731
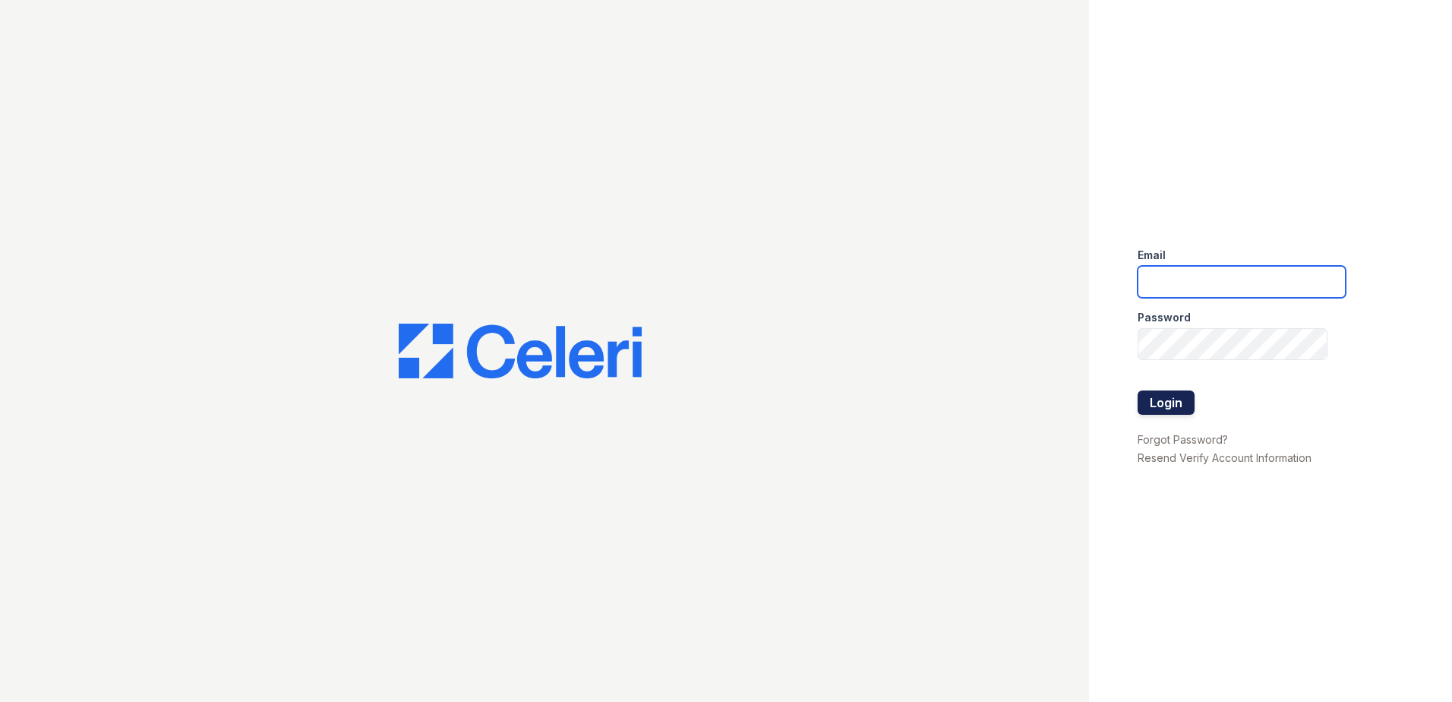
type input "[EMAIL_ADDRESS][DOMAIN_NAME]"
click at [1171, 397] on button "Login" at bounding box center [1165, 402] width 57 height 24
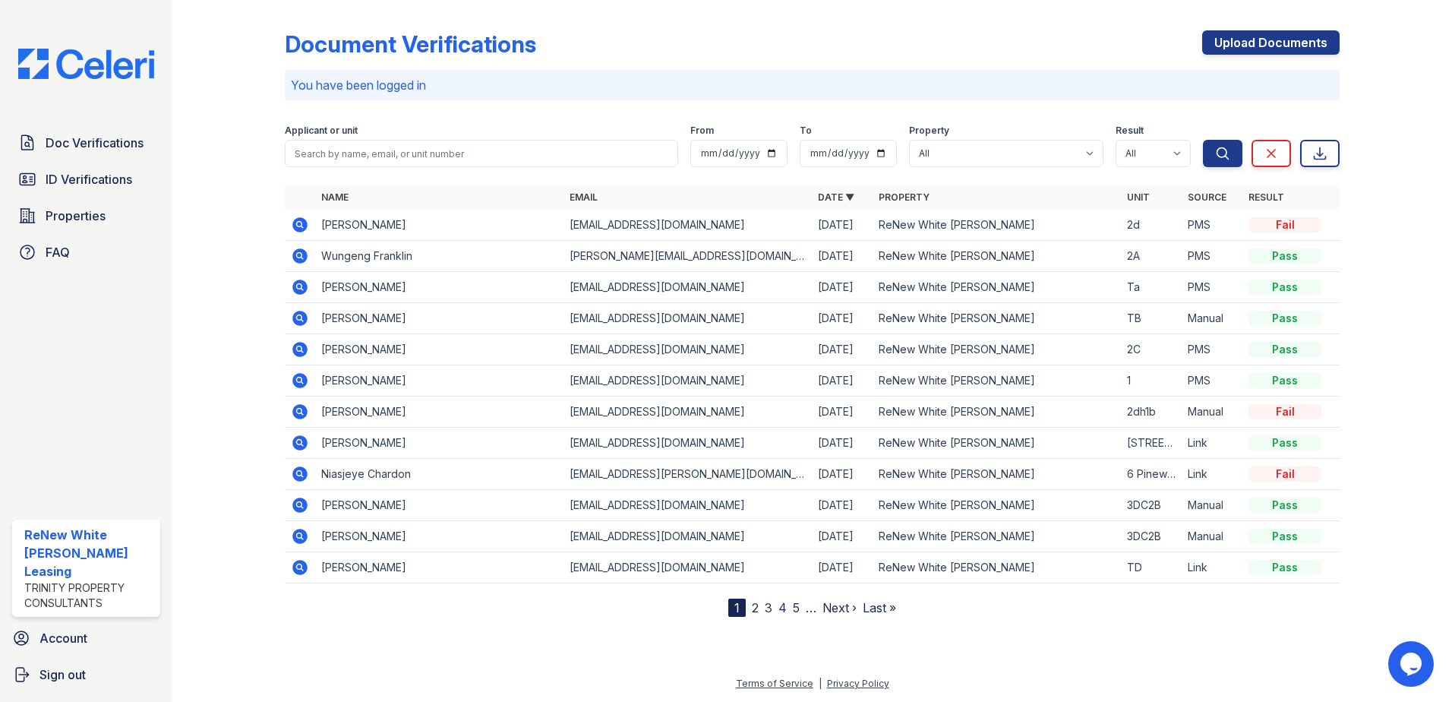
click at [291, 471] on icon at bounding box center [300, 474] width 18 height 18
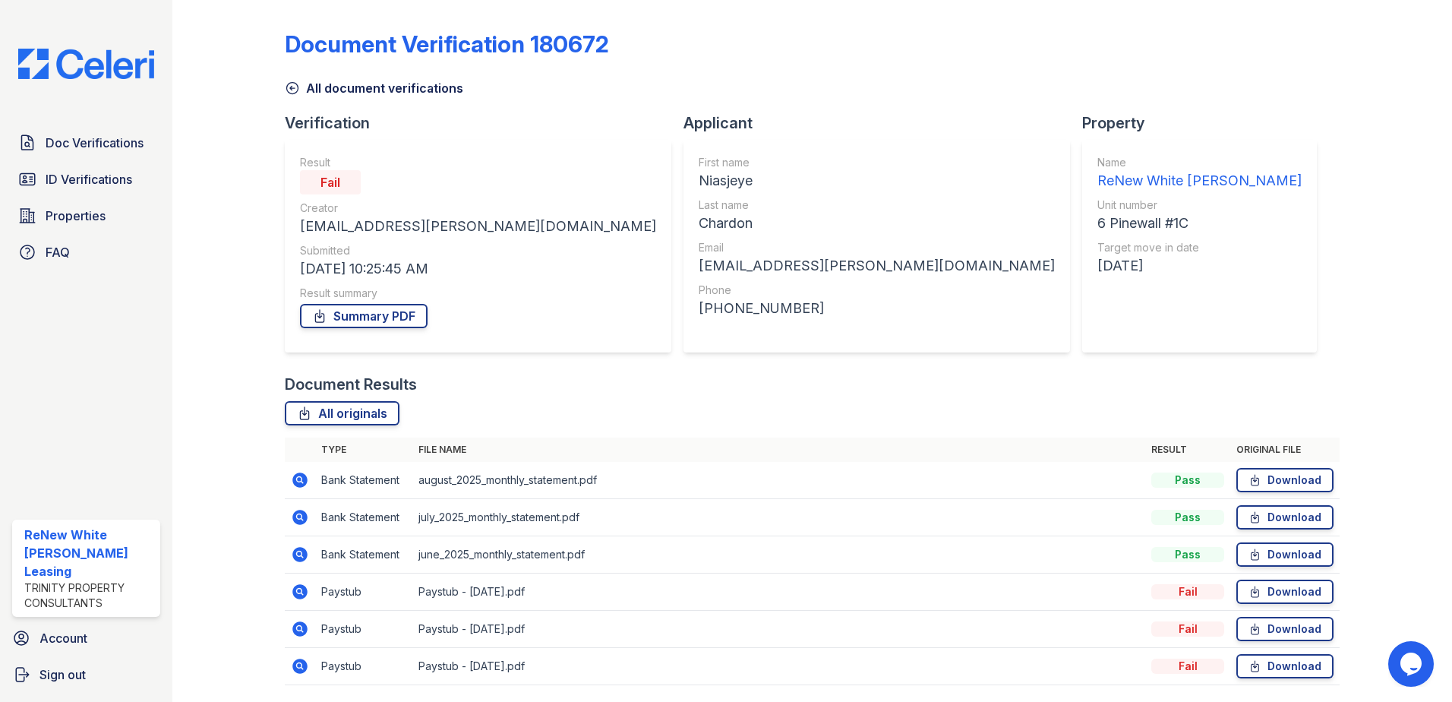
click at [333, 93] on link "All document verifications" at bounding box center [374, 88] width 178 height 18
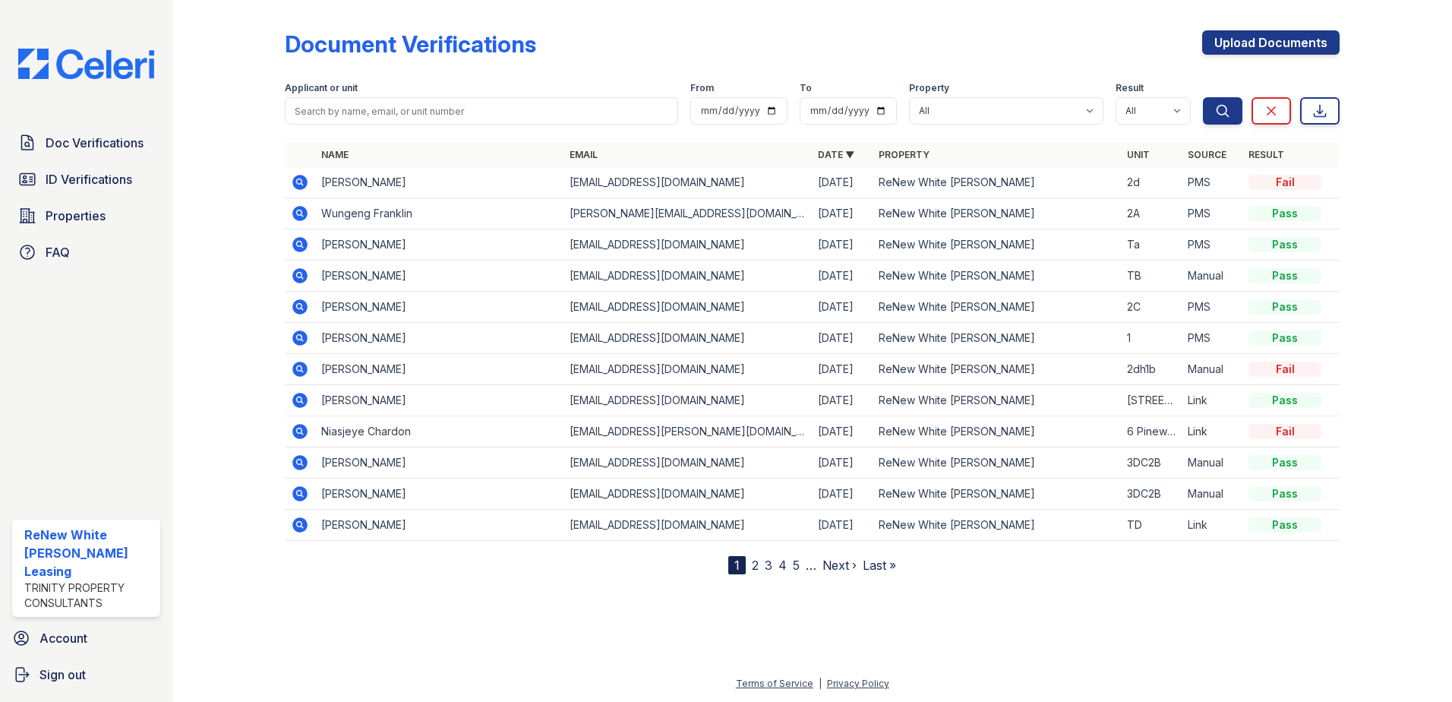
click at [302, 211] on icon at bounding box center [299, 213] width 15 height 15
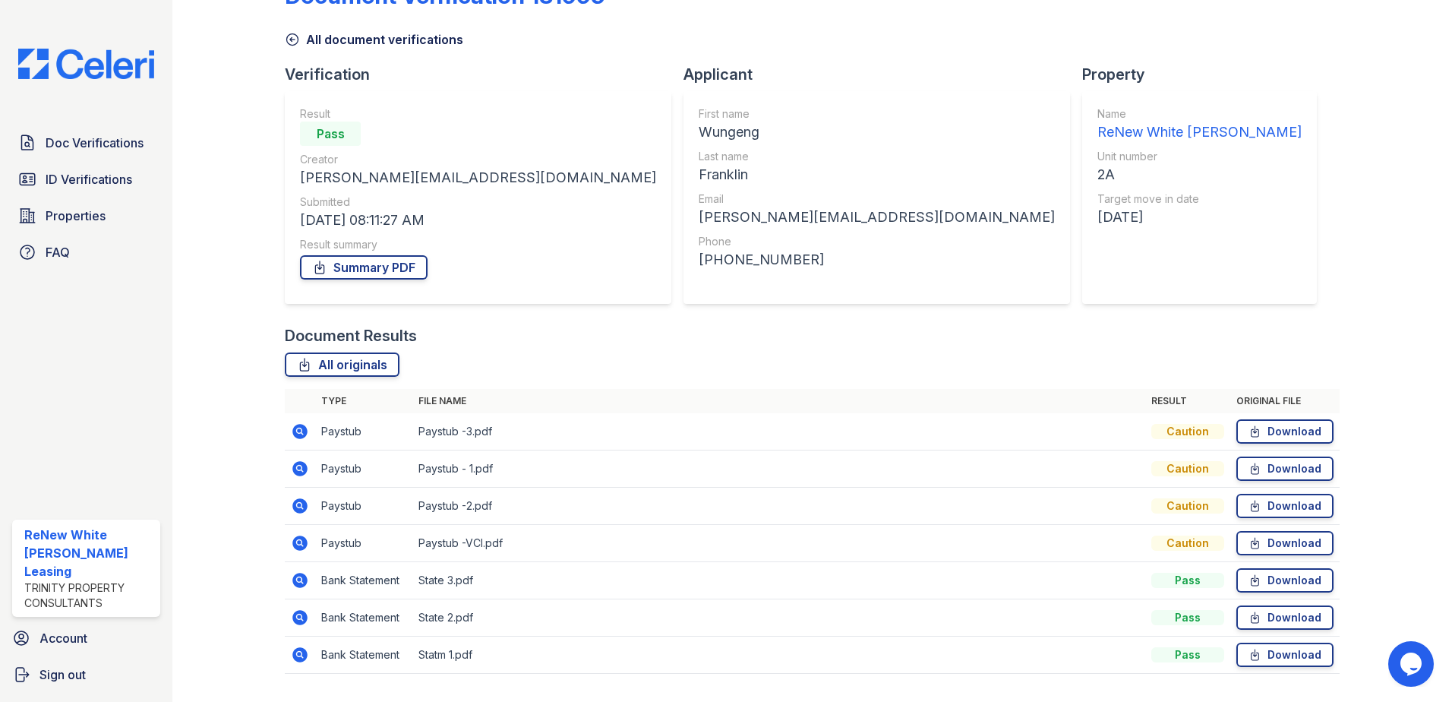
scroll to position [87, 0]
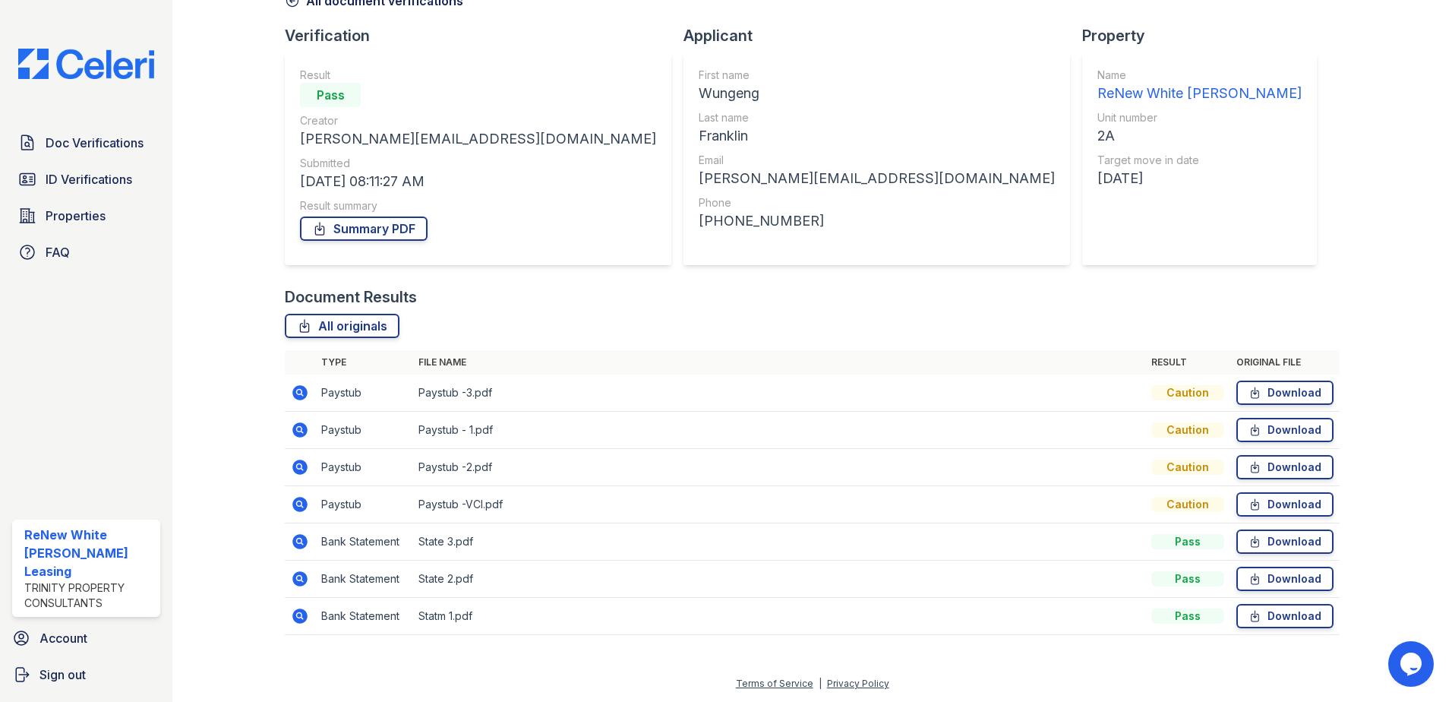
click at [304, 393] on icon at bounding box center [299, 392] width 15 height 15
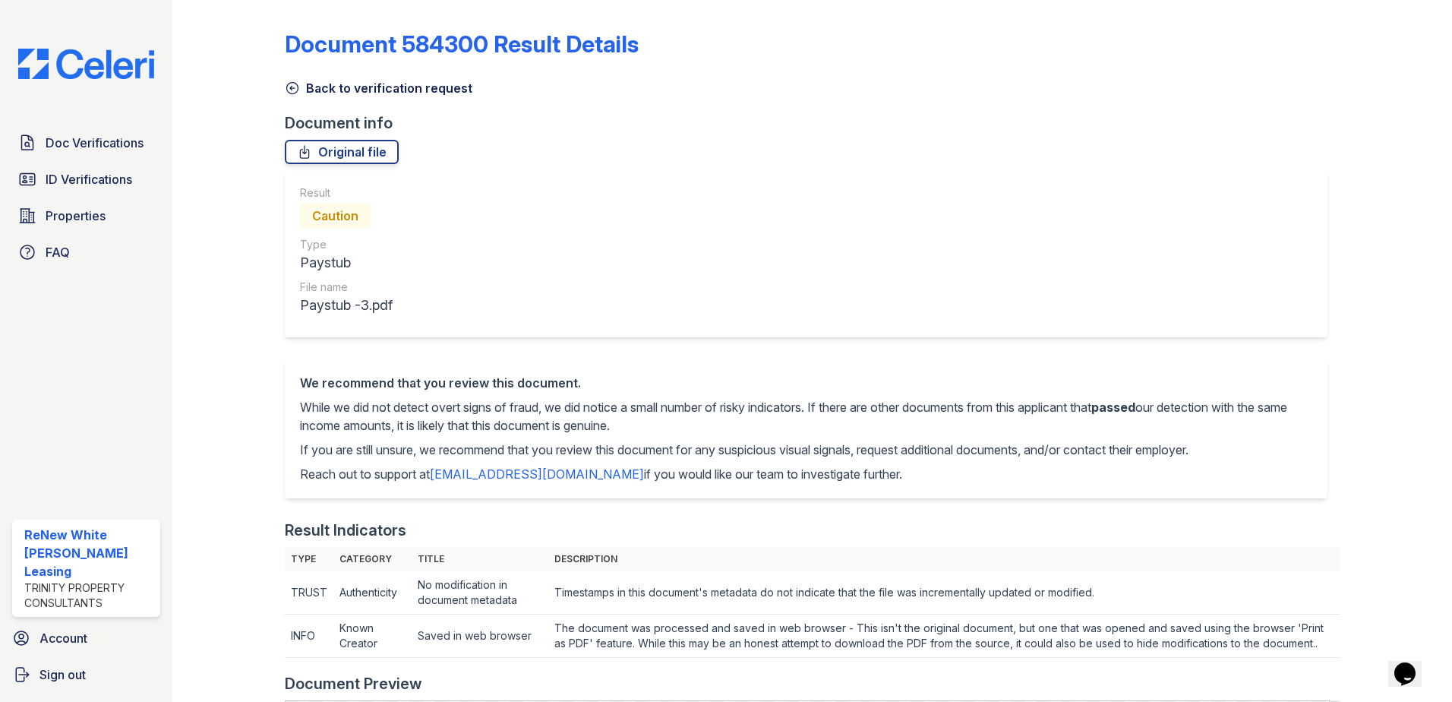
click at [336, 87] on link "Back to verification request" at bounding box center [379, 88] width 188 height 18
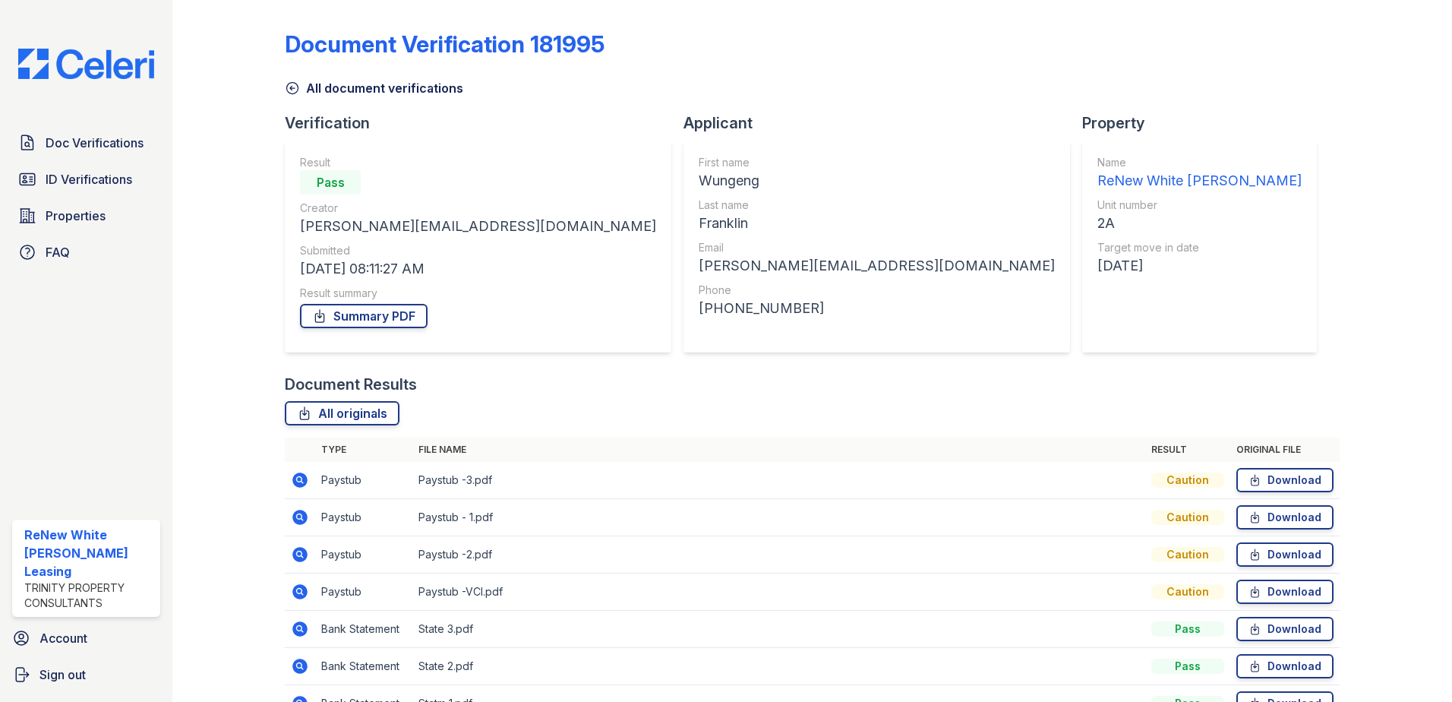
click at [229, 351] on div at bounding box center [241, 371] width 88 height 731
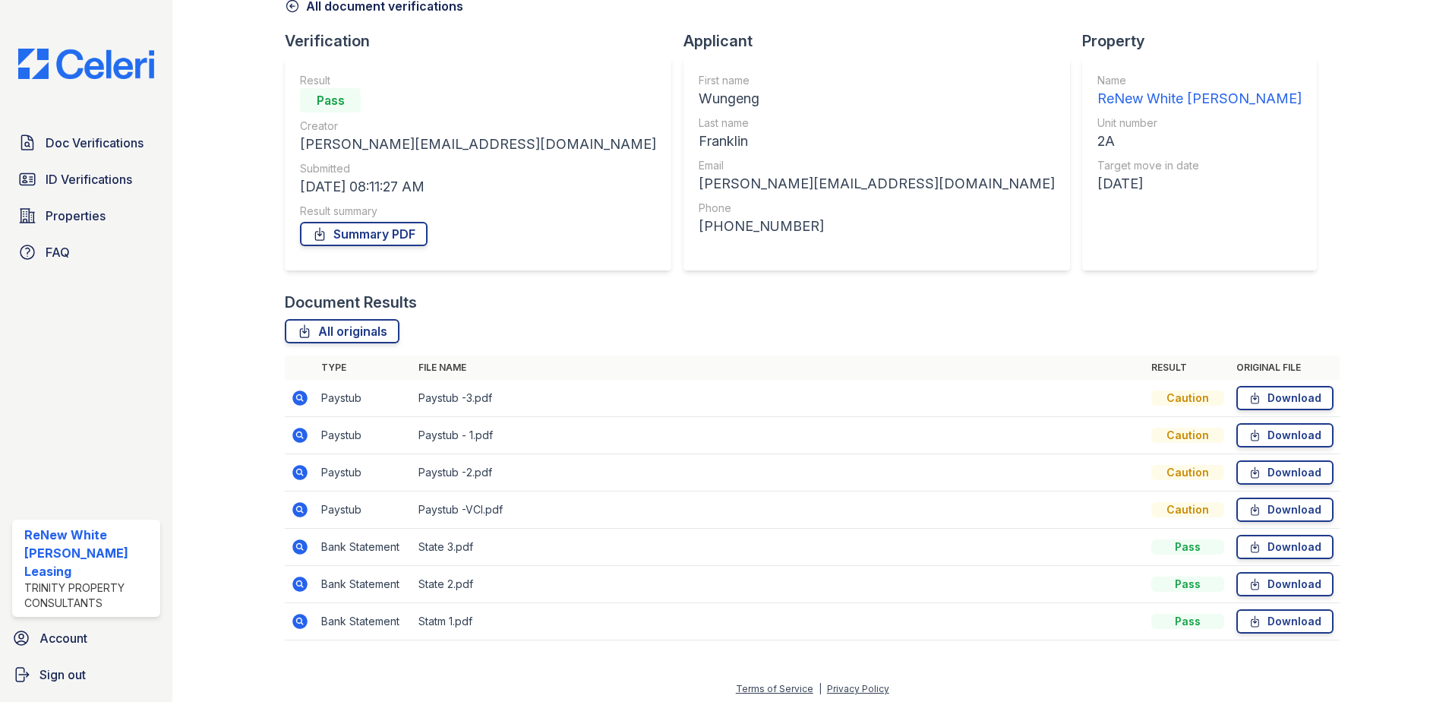
scroll to position [87, 0]
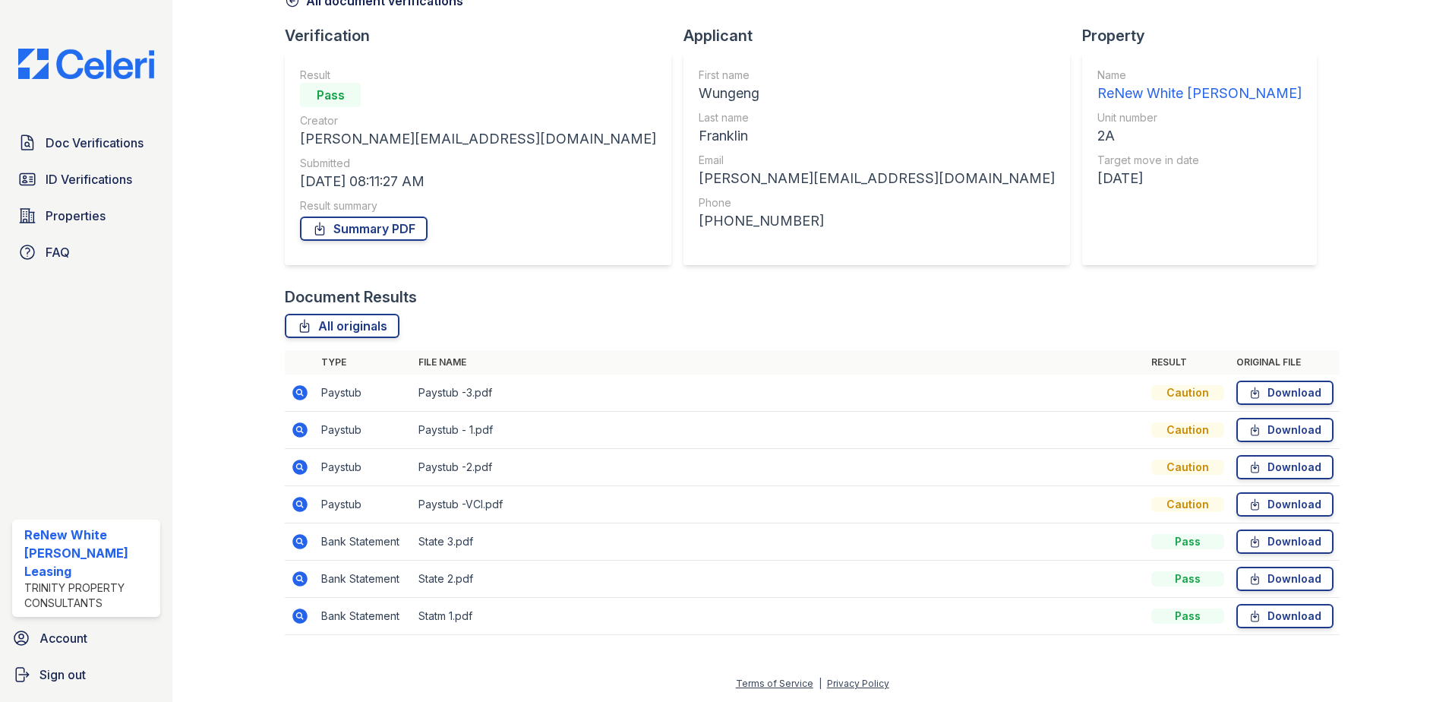
click at [301, 504] on icon at bounding box center [300, 504] width 18 height 18
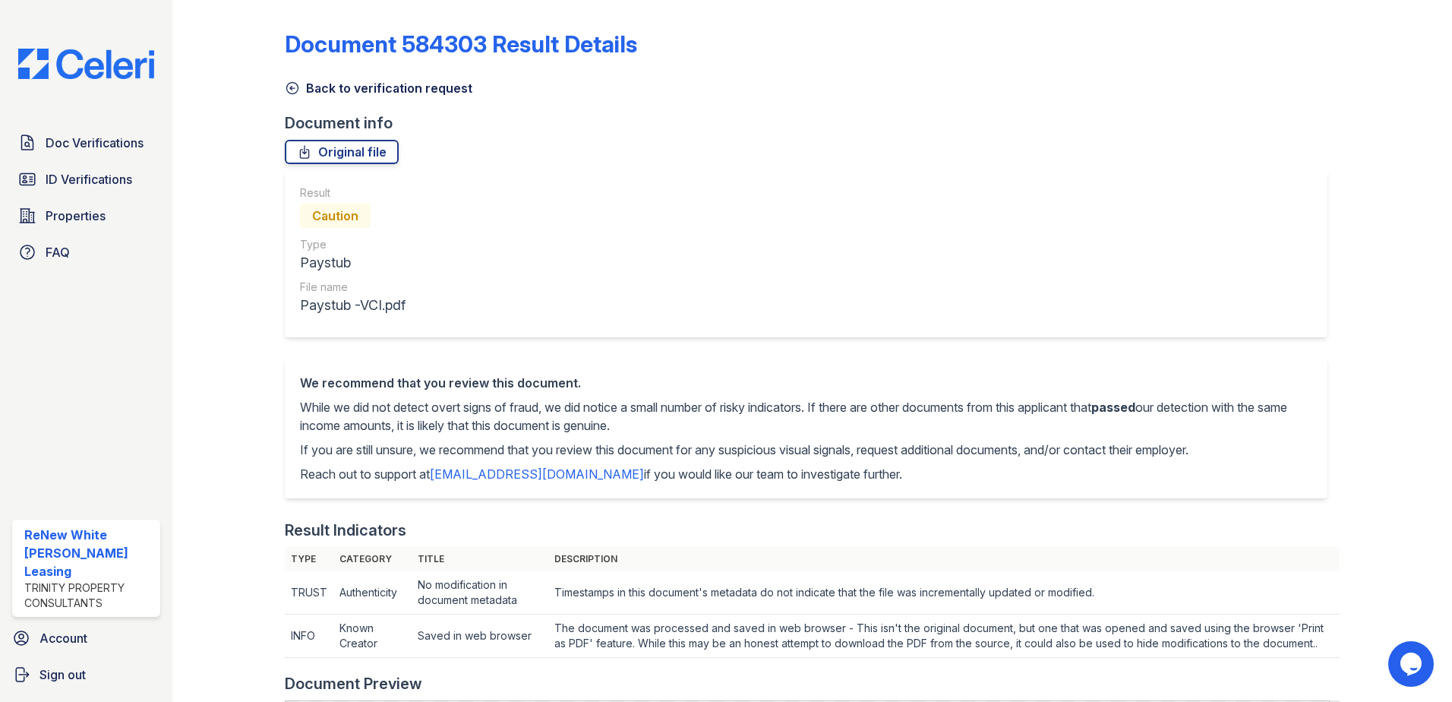
click at [298, 91] on icon at bounding box center [292, 87] width 15 height 15
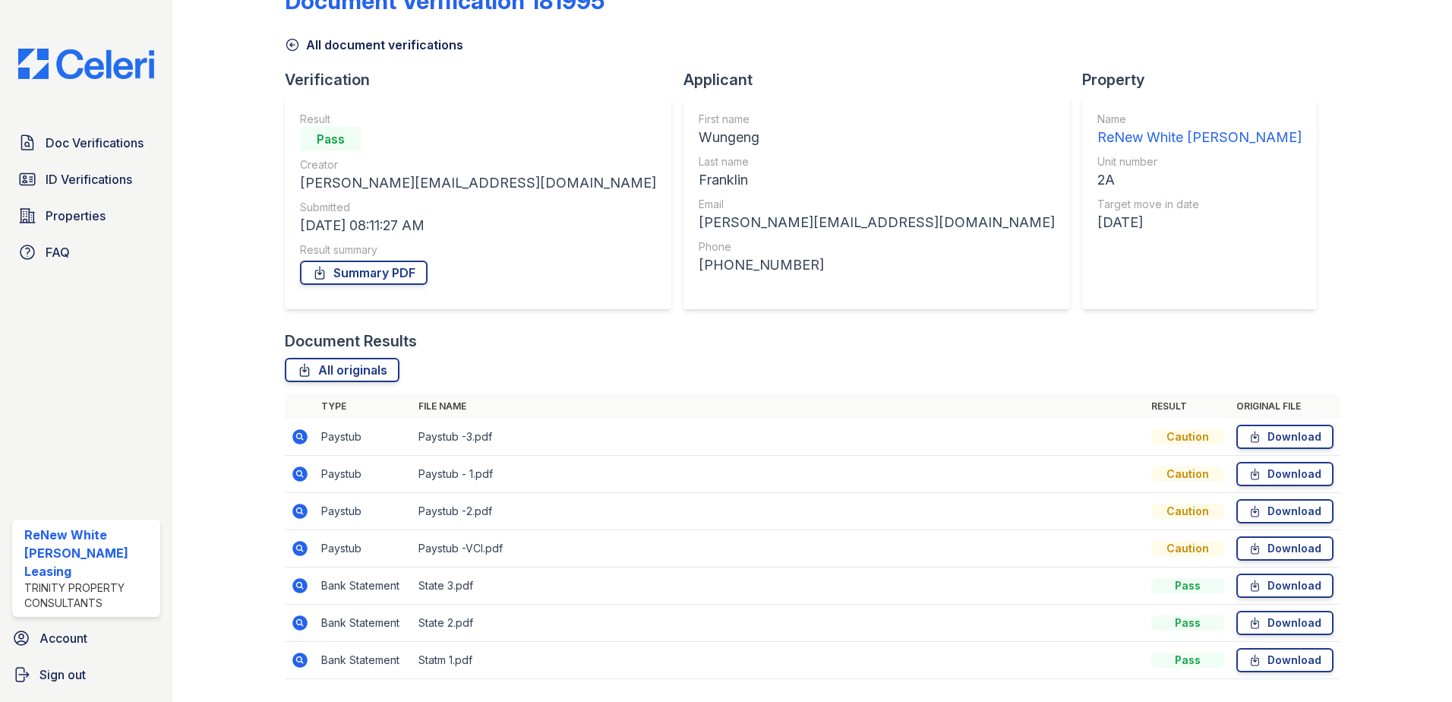
scroll to position [87, 0]
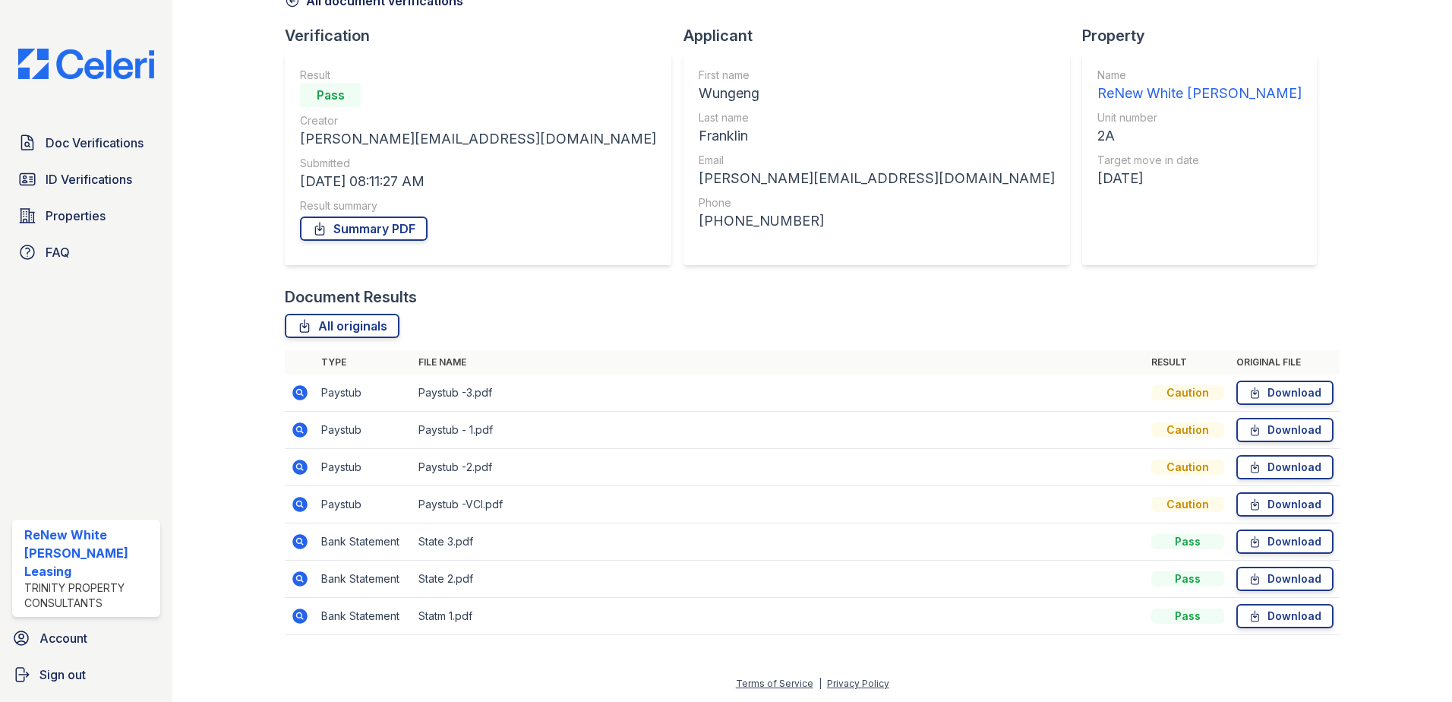
click at [295, 538] on icon at bounding box center [299, 541] width 15 height 15
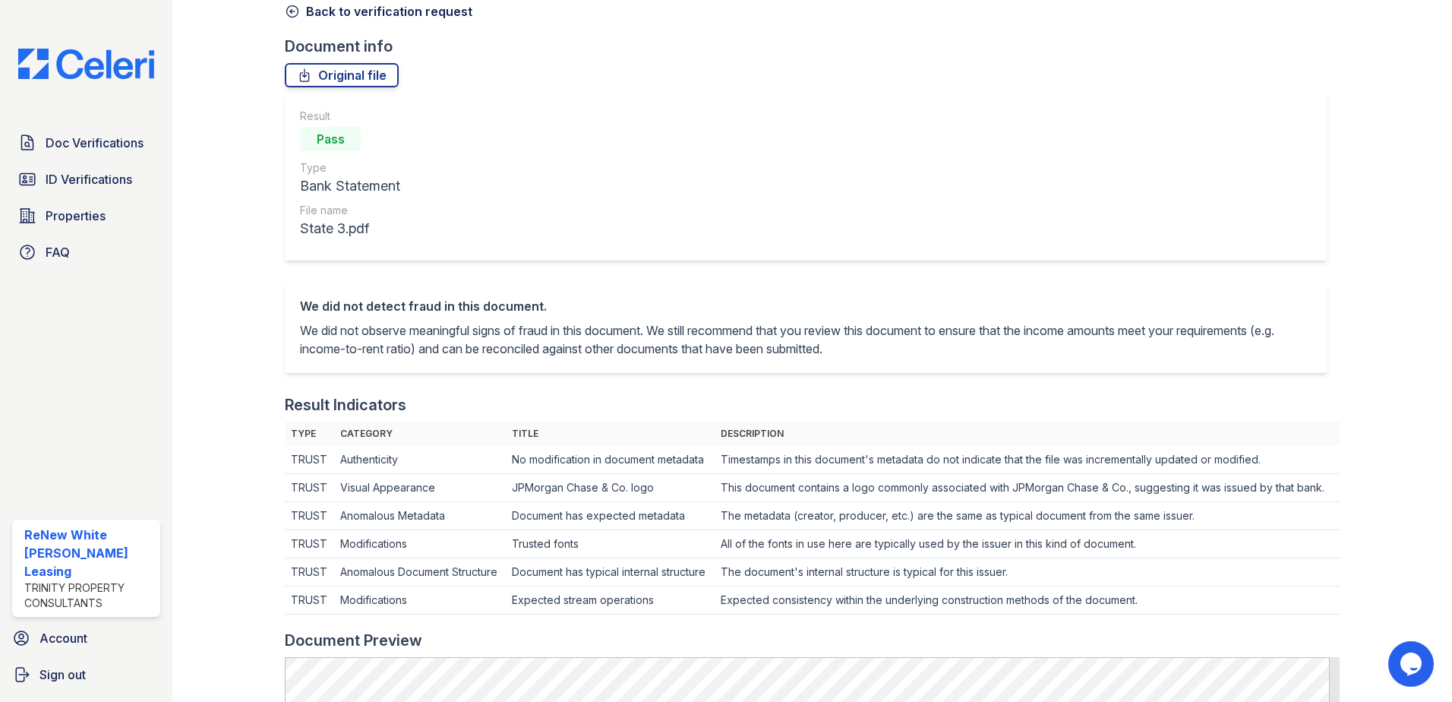
scroll to position [76, 0]
click at [343, 18] on link "Back to verification request" at bounding box center [379, 12] width 188 height 18
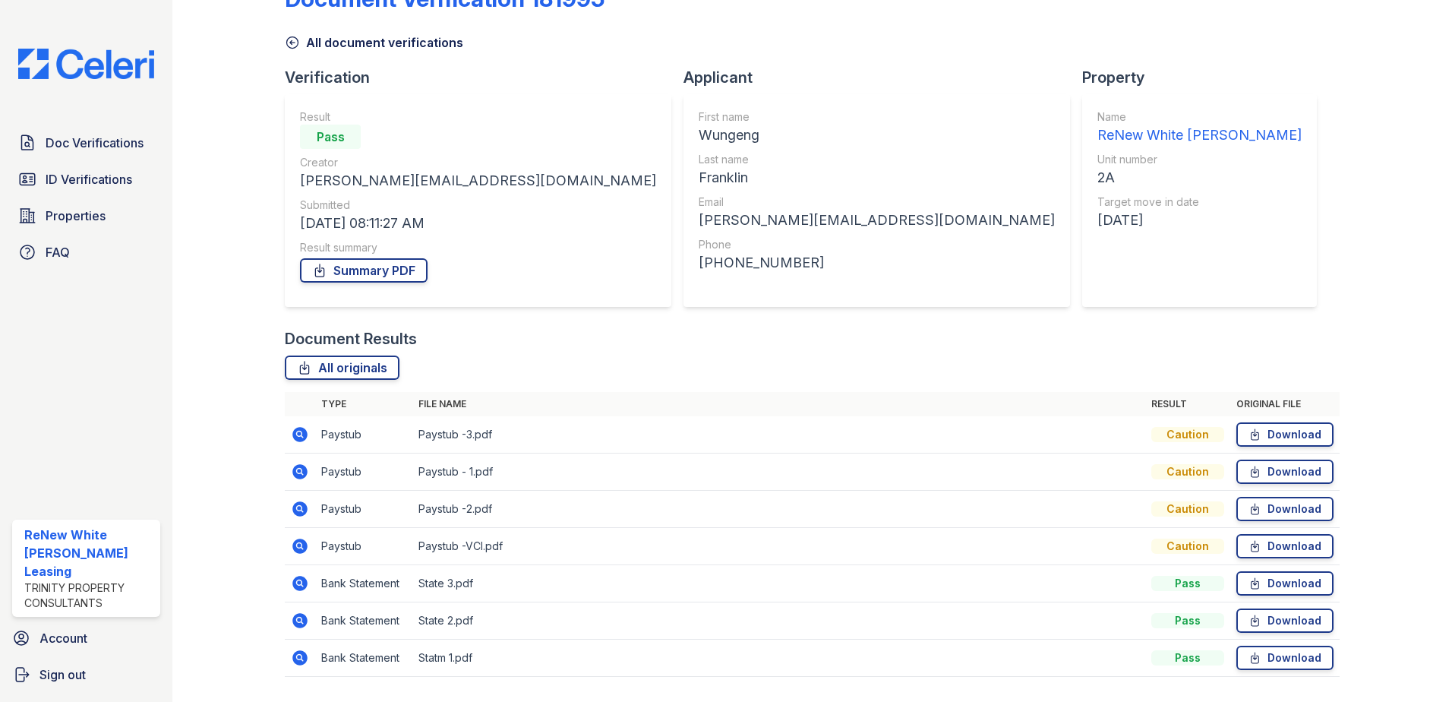
scroll to position [87, 0]
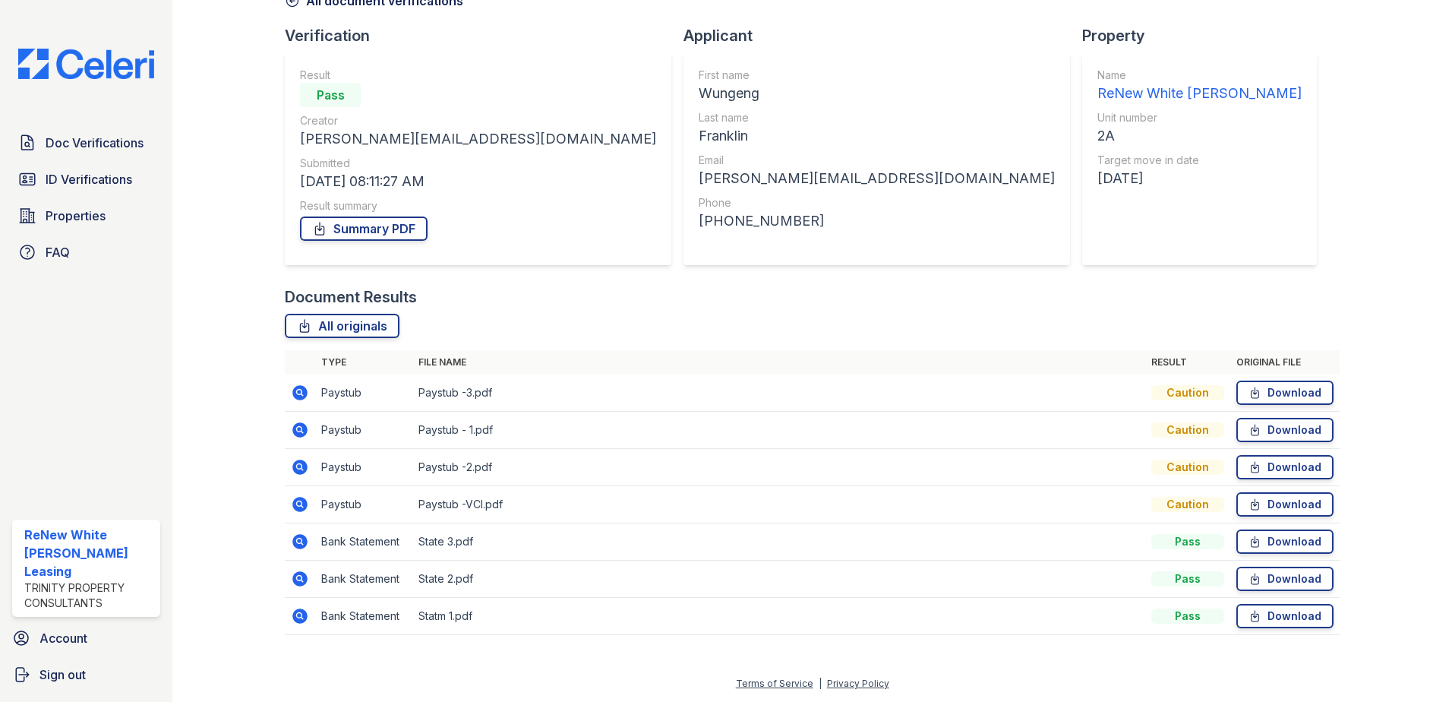
click at [298, 579] on icon at bounding box center [299, 578] width 4 height 4
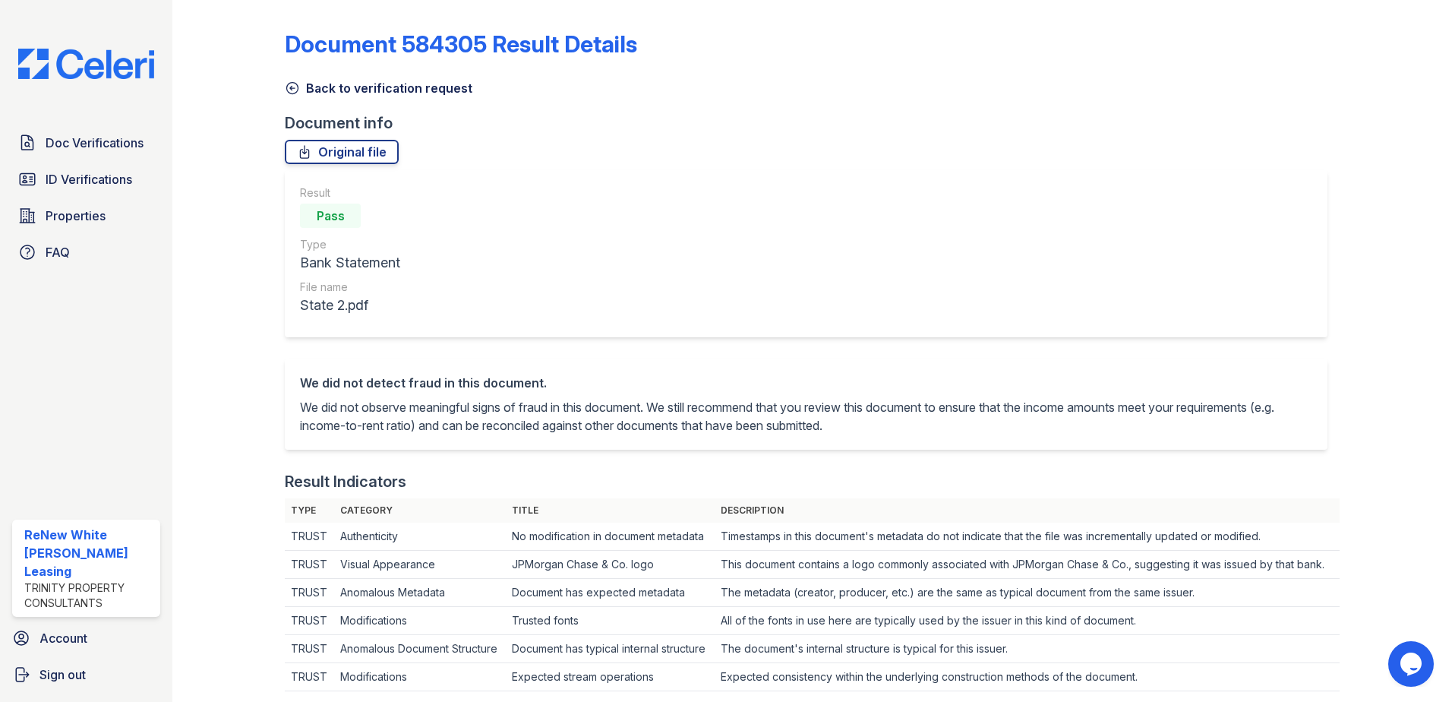
click at [334, 84] on link "Back to verification request" at bounding box center [379, 88] width 188 height 18
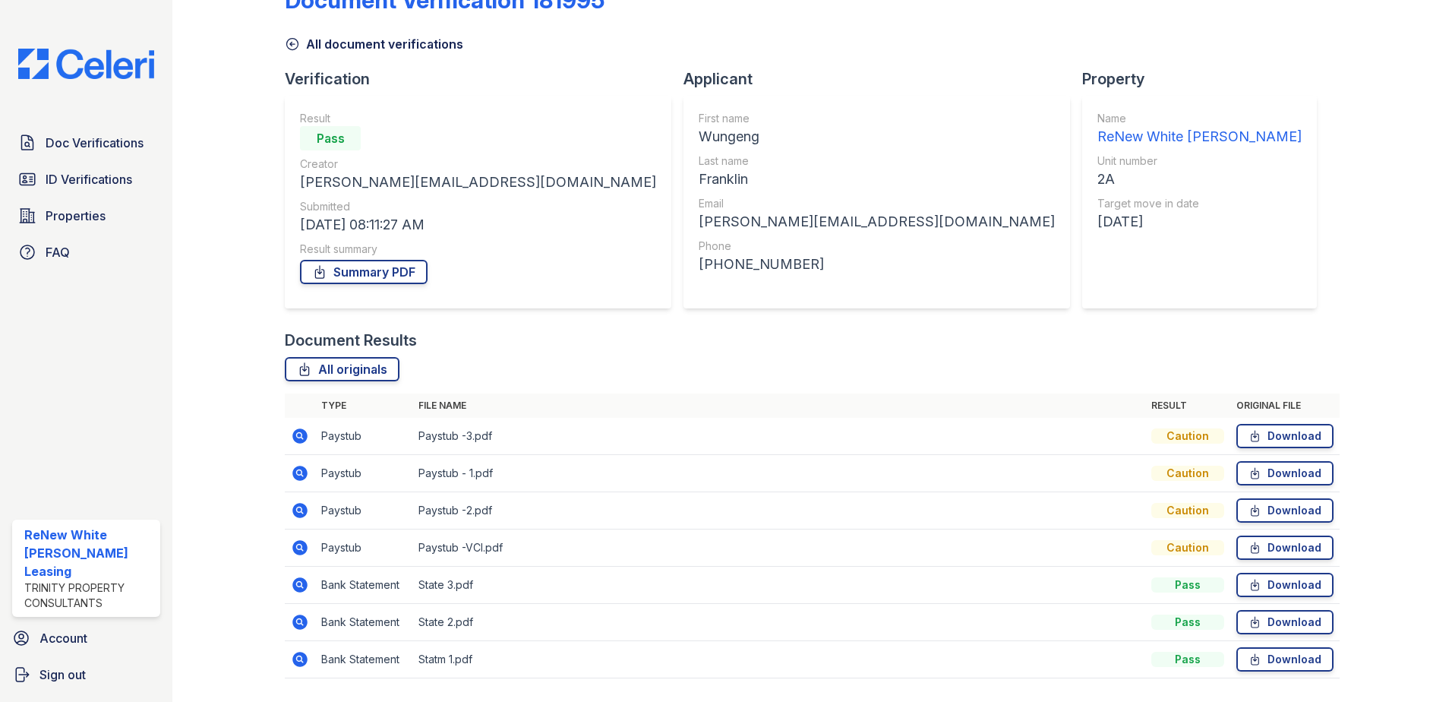
scroll to position [87, 0]
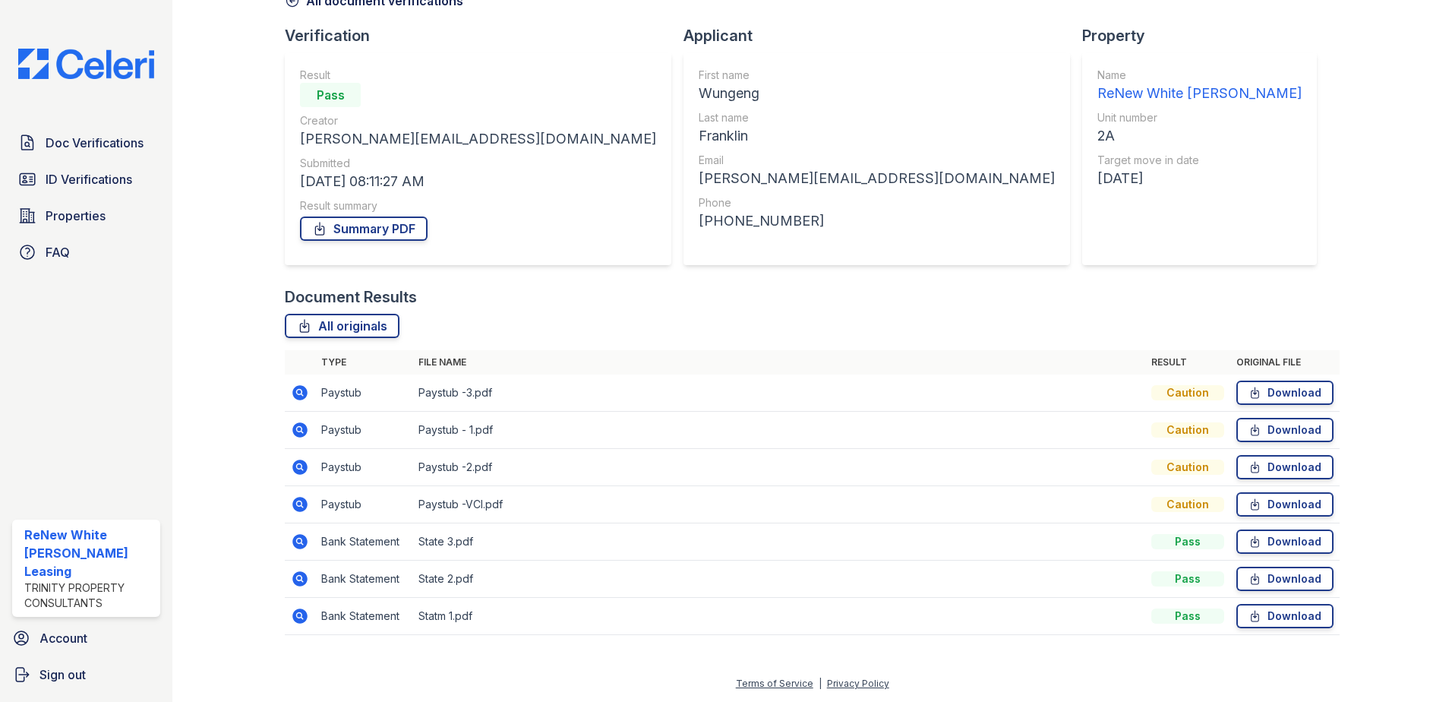
click at [292, 613] on icon at bounding box center [299, 615] width 15 height 15
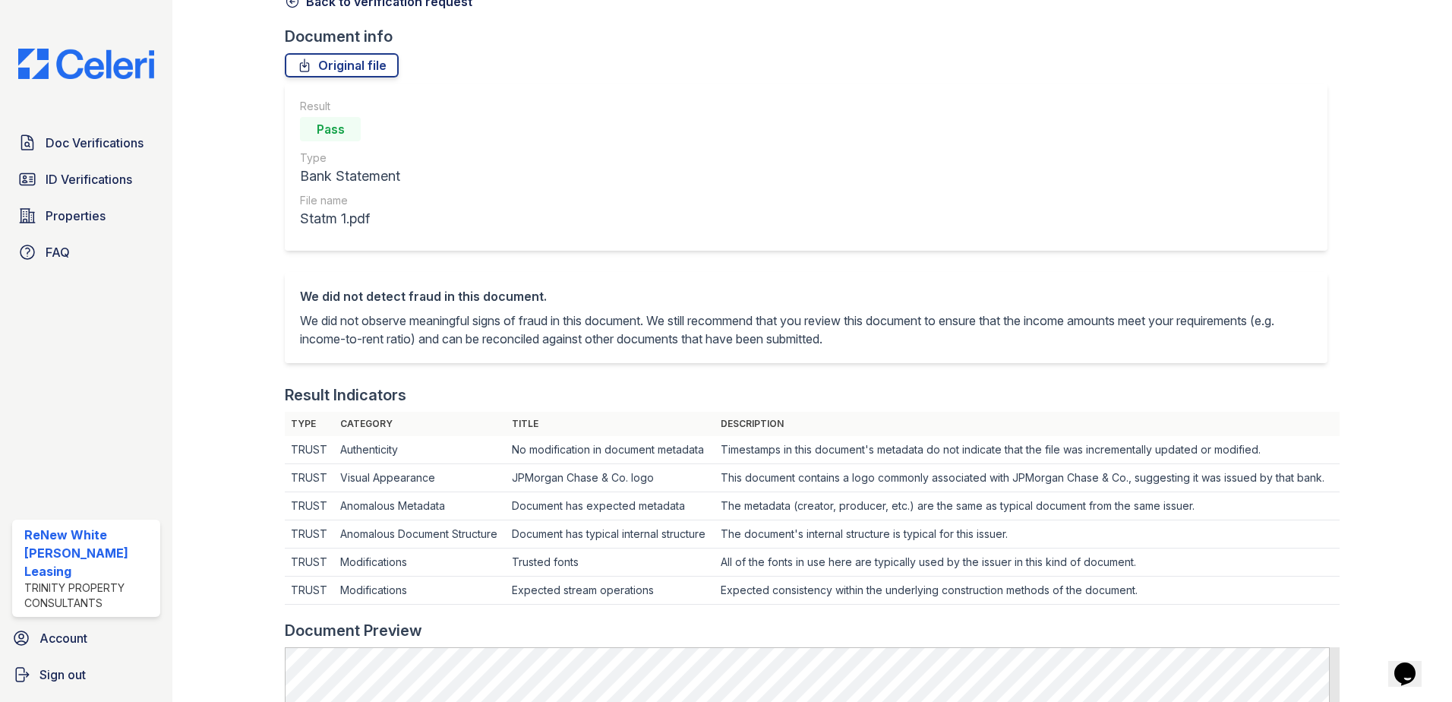
scroll to position [76, 0]
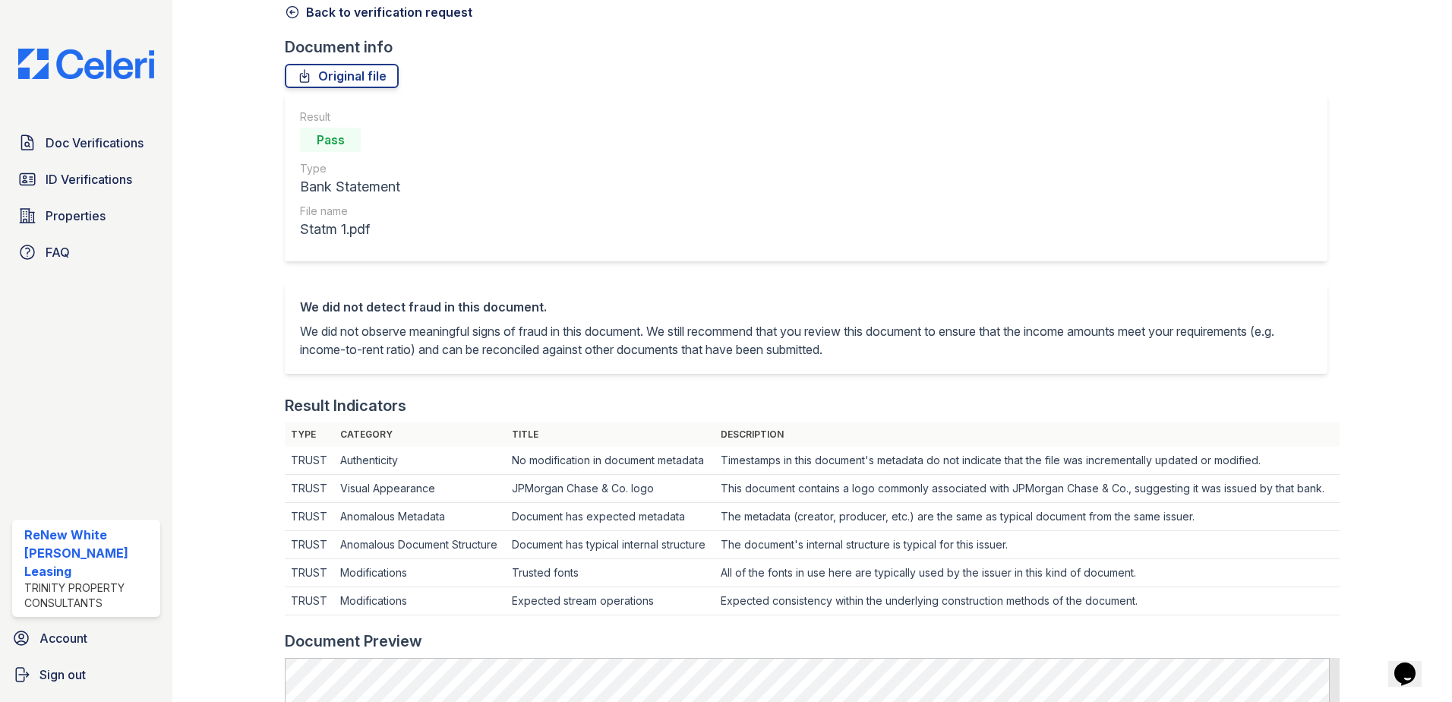
click at [352, 16] on link "Back to verification request" at bounding box center [379, 12] width 188 height 18
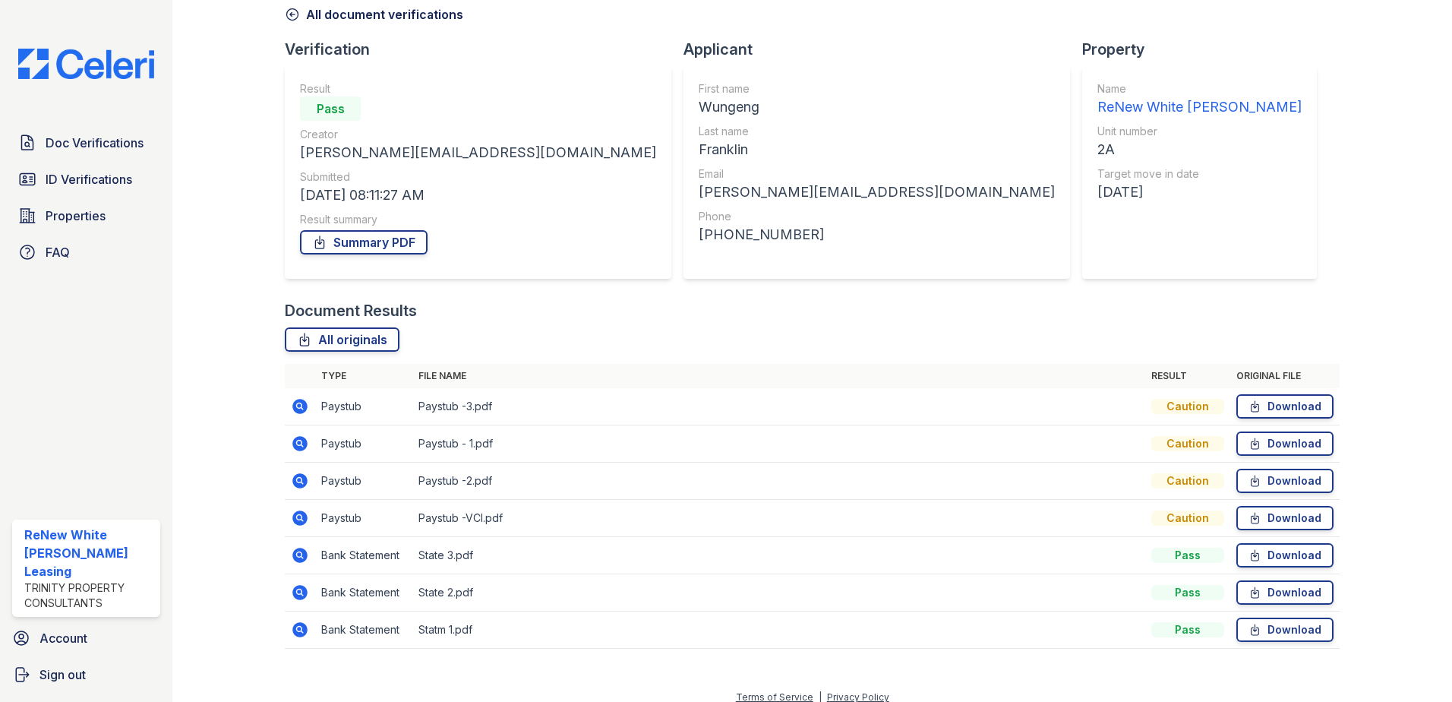
scroll to position [87, 0]
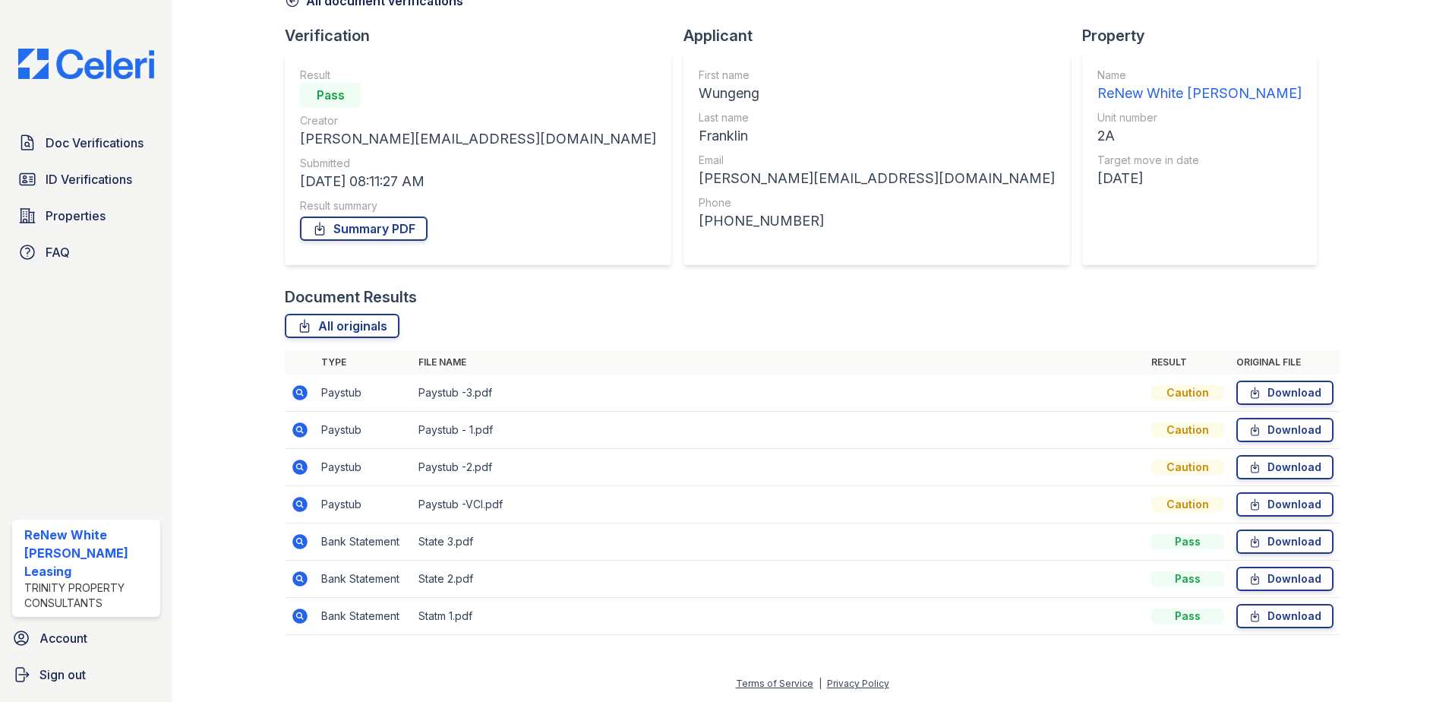
click at [304, 580] on icon at bounding box center [299, 578] width 15 height 15
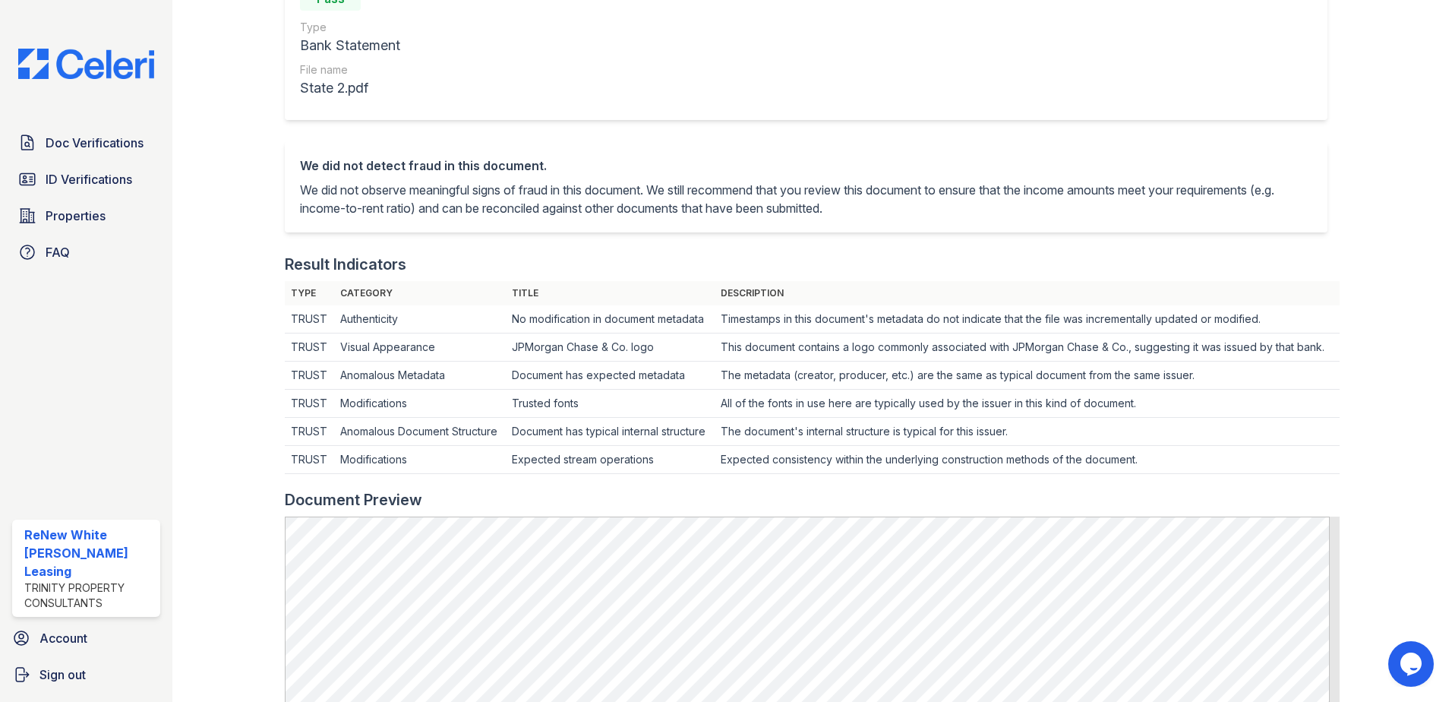
scroll to position [56, 0]
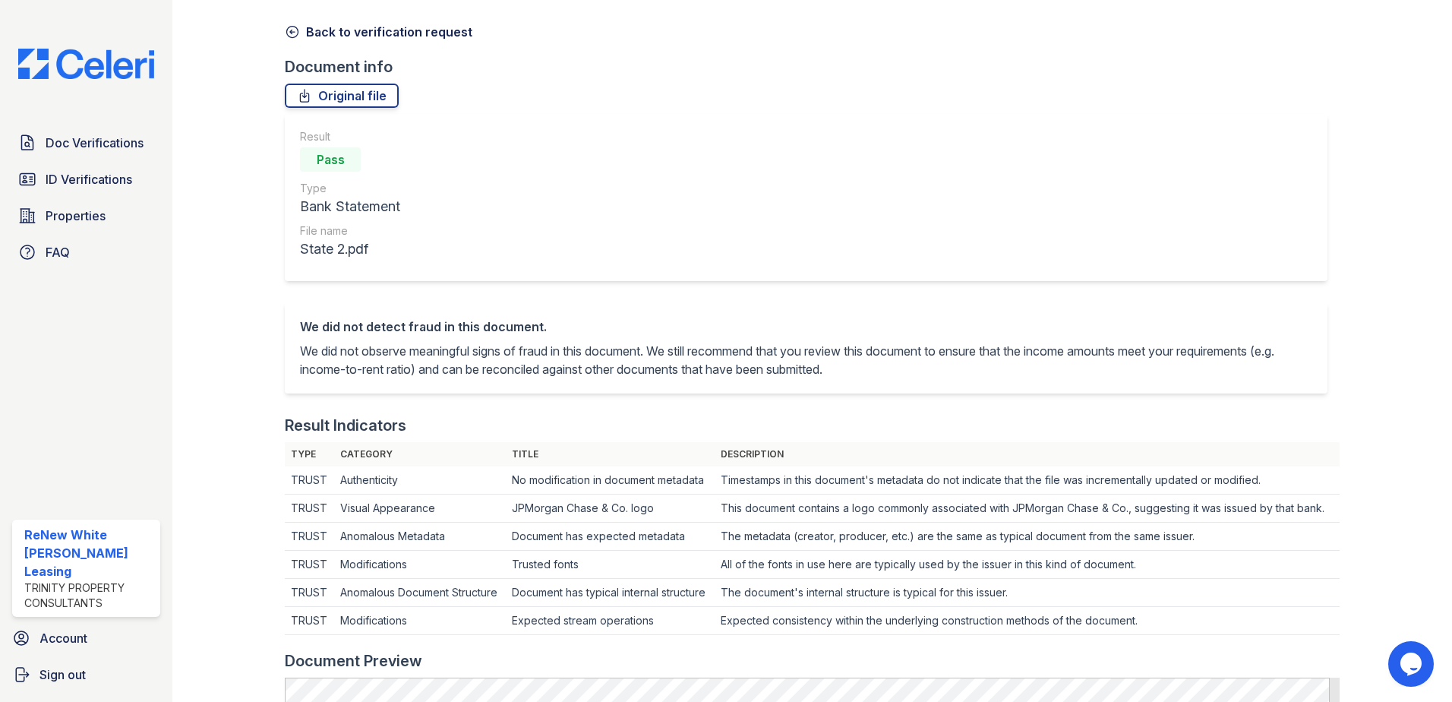
click at [362, 28] on link "Back to verification request" at bounding box center [379, 32] width 188 height 18
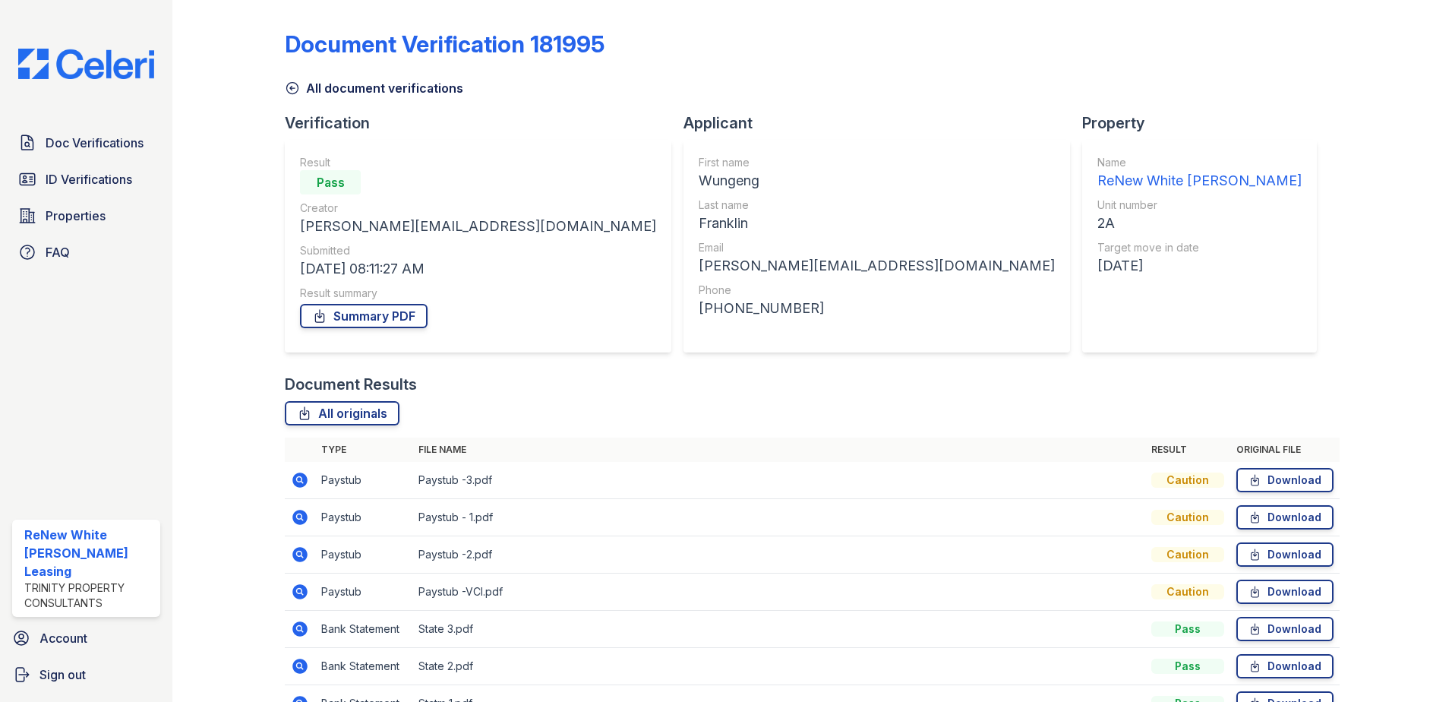
click at [301, 481] on icon at bounding box center [299, 479] width 15 height 15
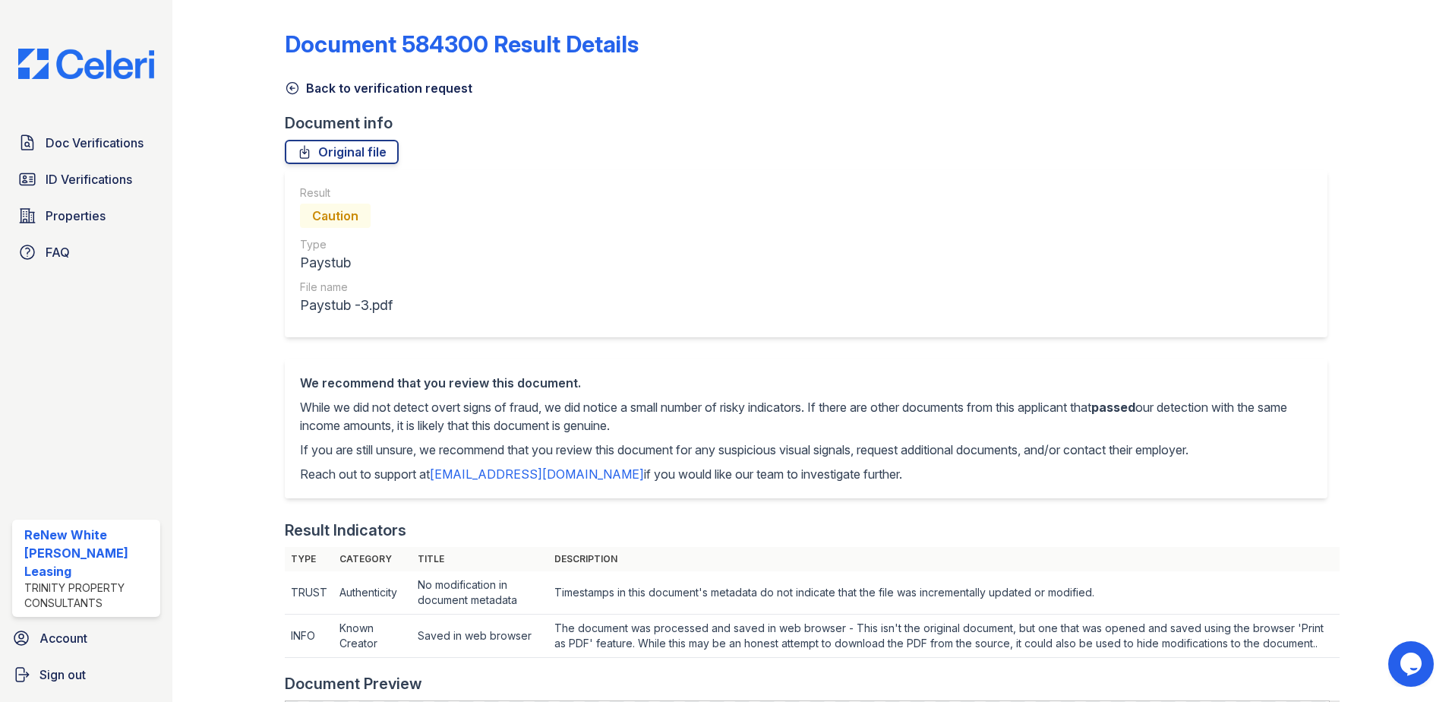
click at [352, 87] on link "Back to verification request" at bounding box center [379, 88] width 188 height 18
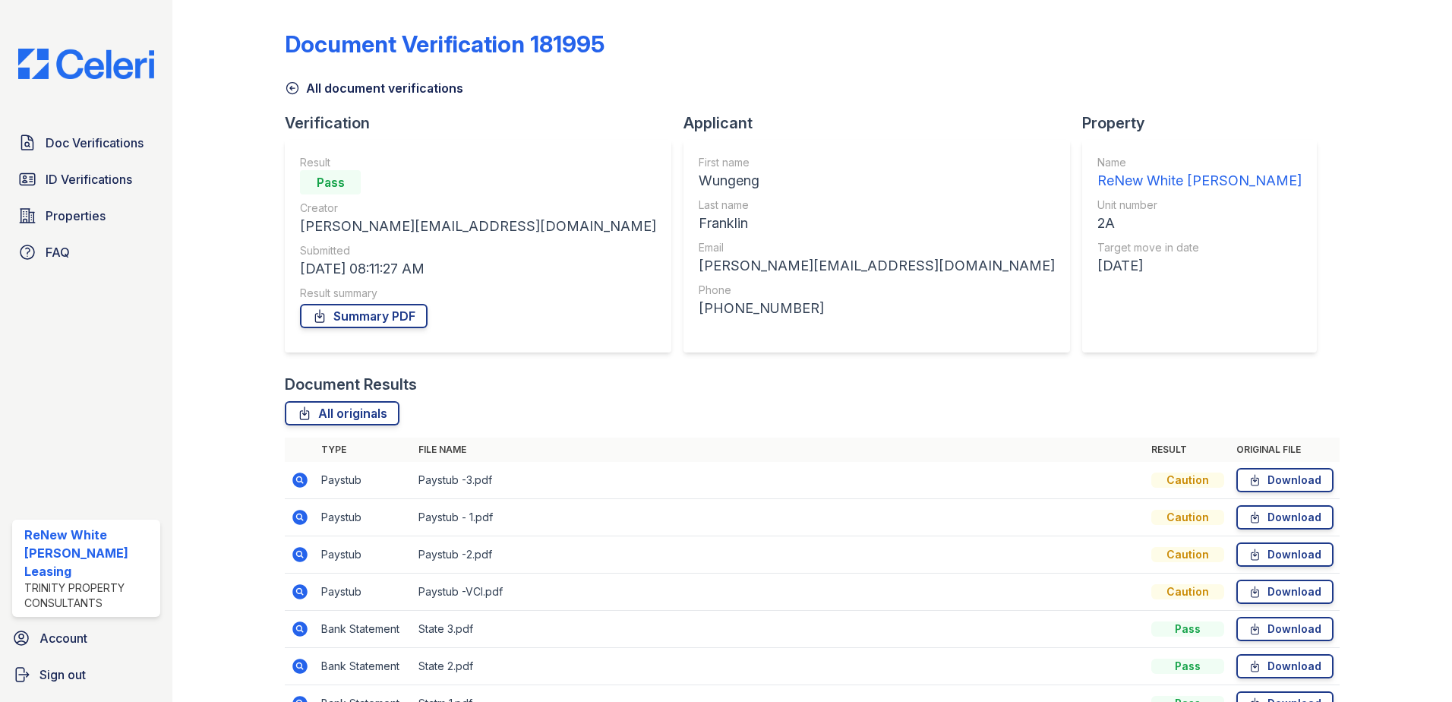
click at [303, 516] on icon at bounding box center [299, 516] width 15 height 15
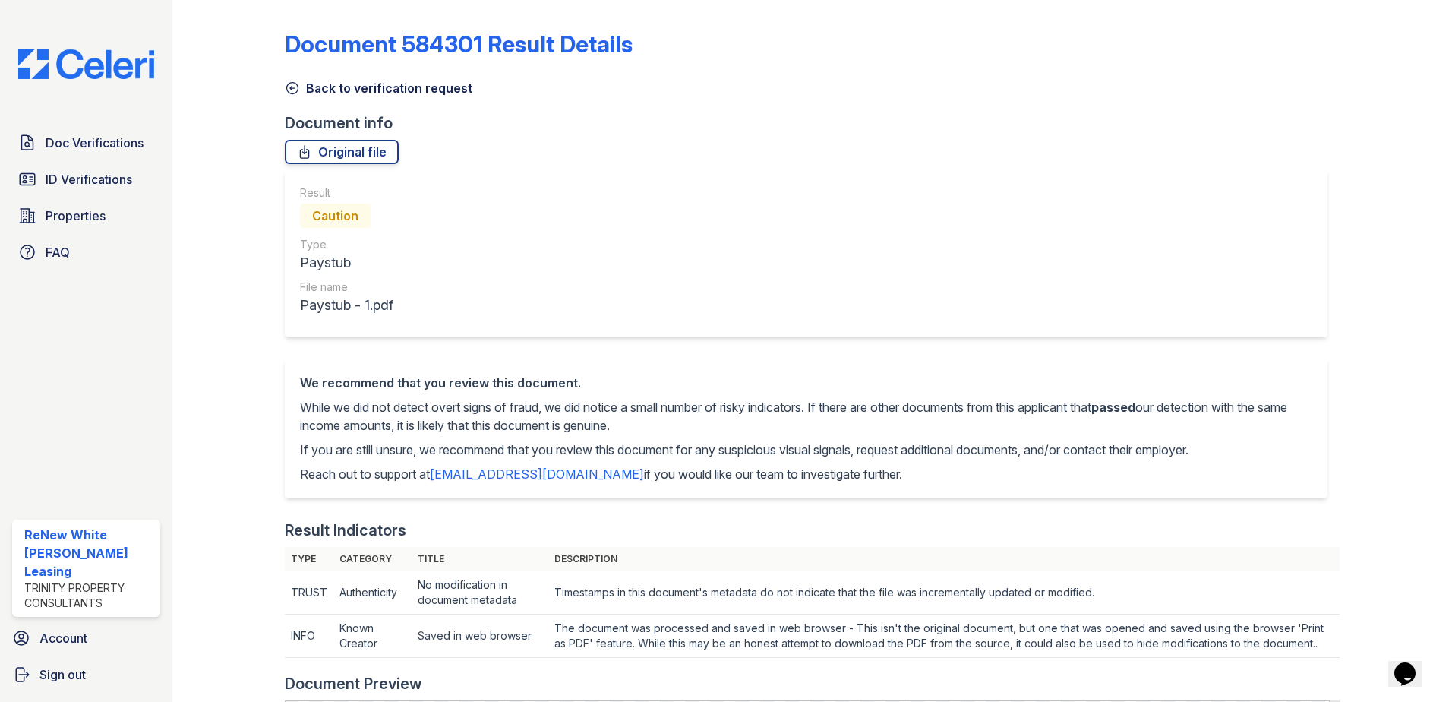
click at [349, 90] on link "Back to verification request" at bounding box center [379, 88] width 188 height 18
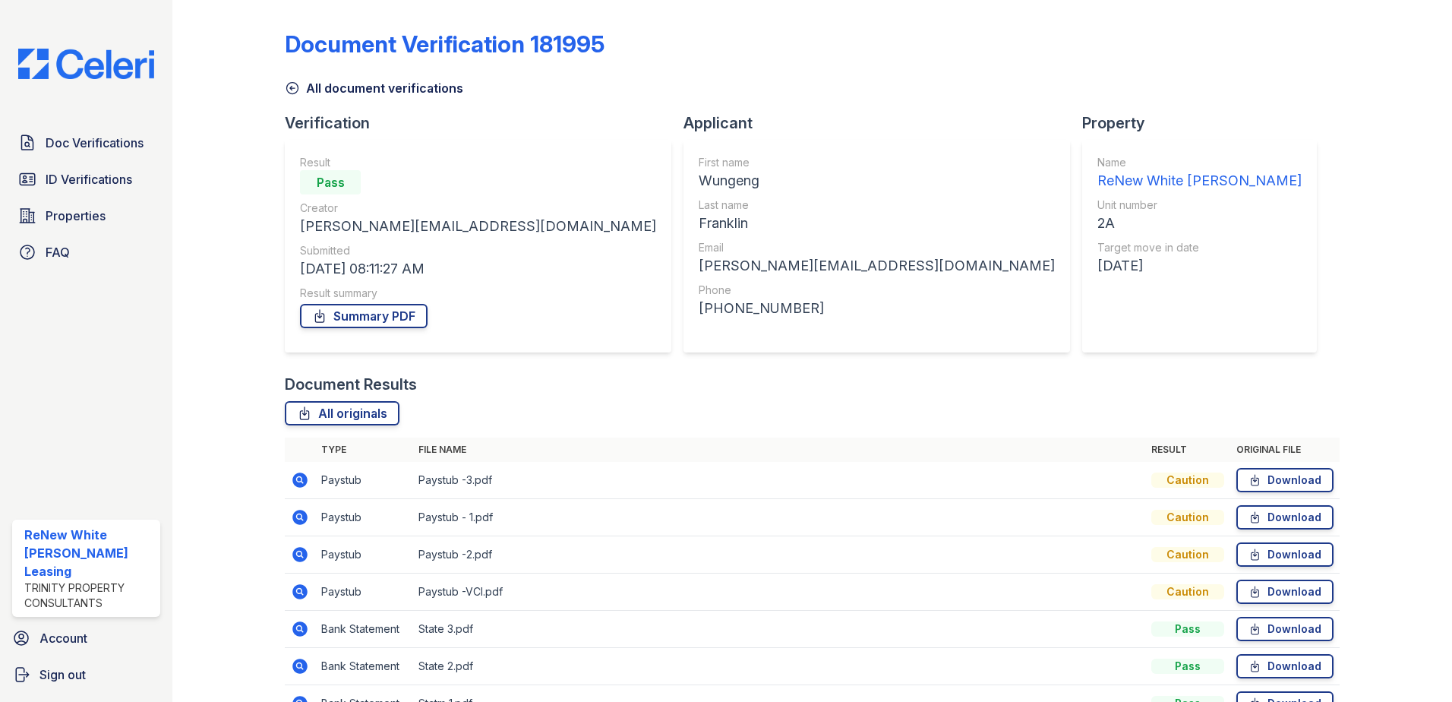
click at [301, 547] on icon at bounding box center [299, 554] width 15 height 15
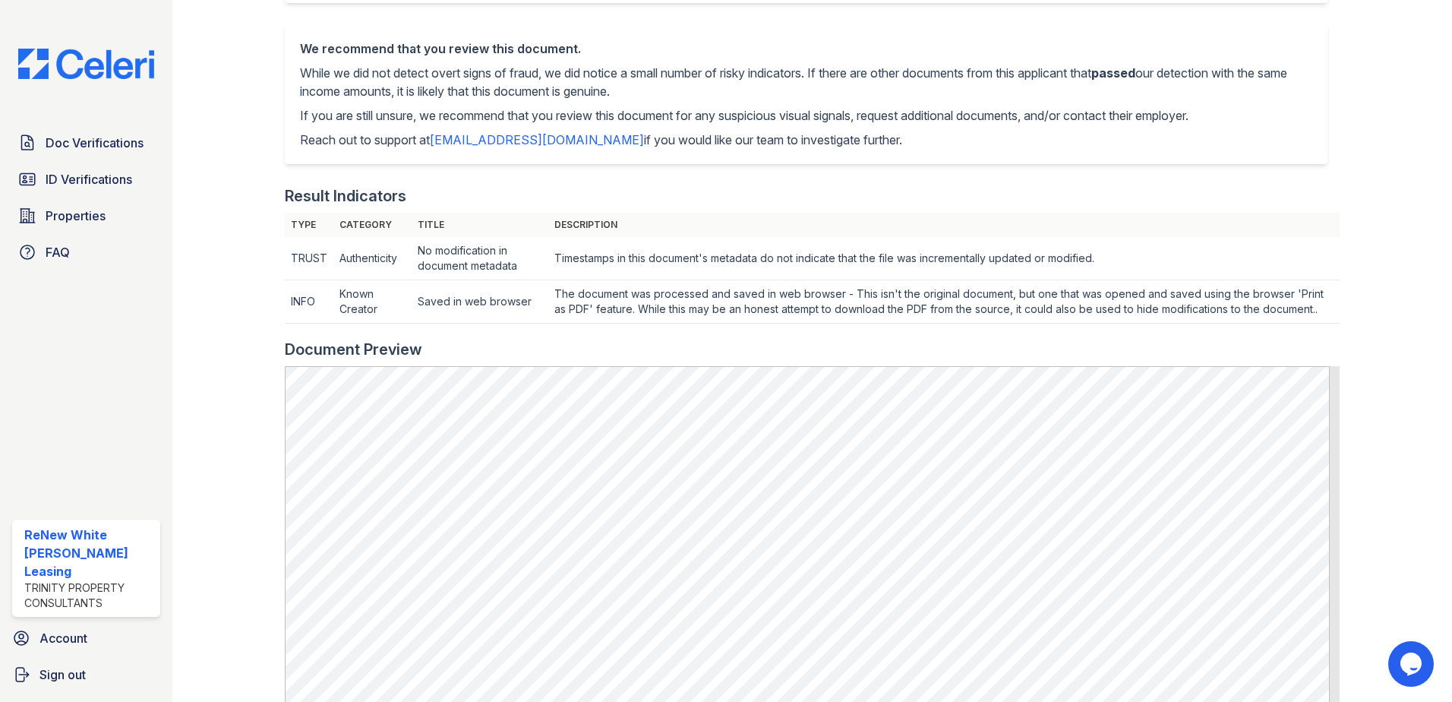
scroll to position [304, 0]
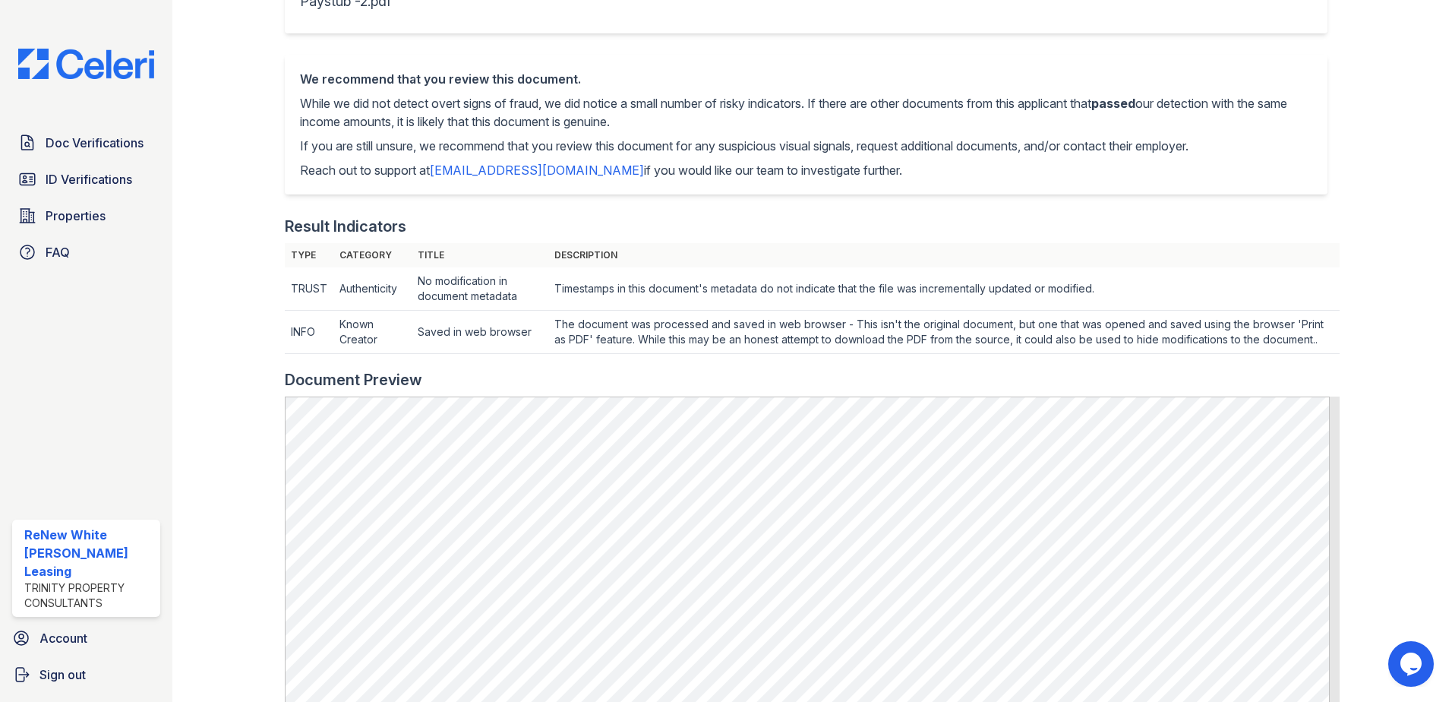
click at [250, 435] on div at bounding box center [241, 399] width 88 height 1395
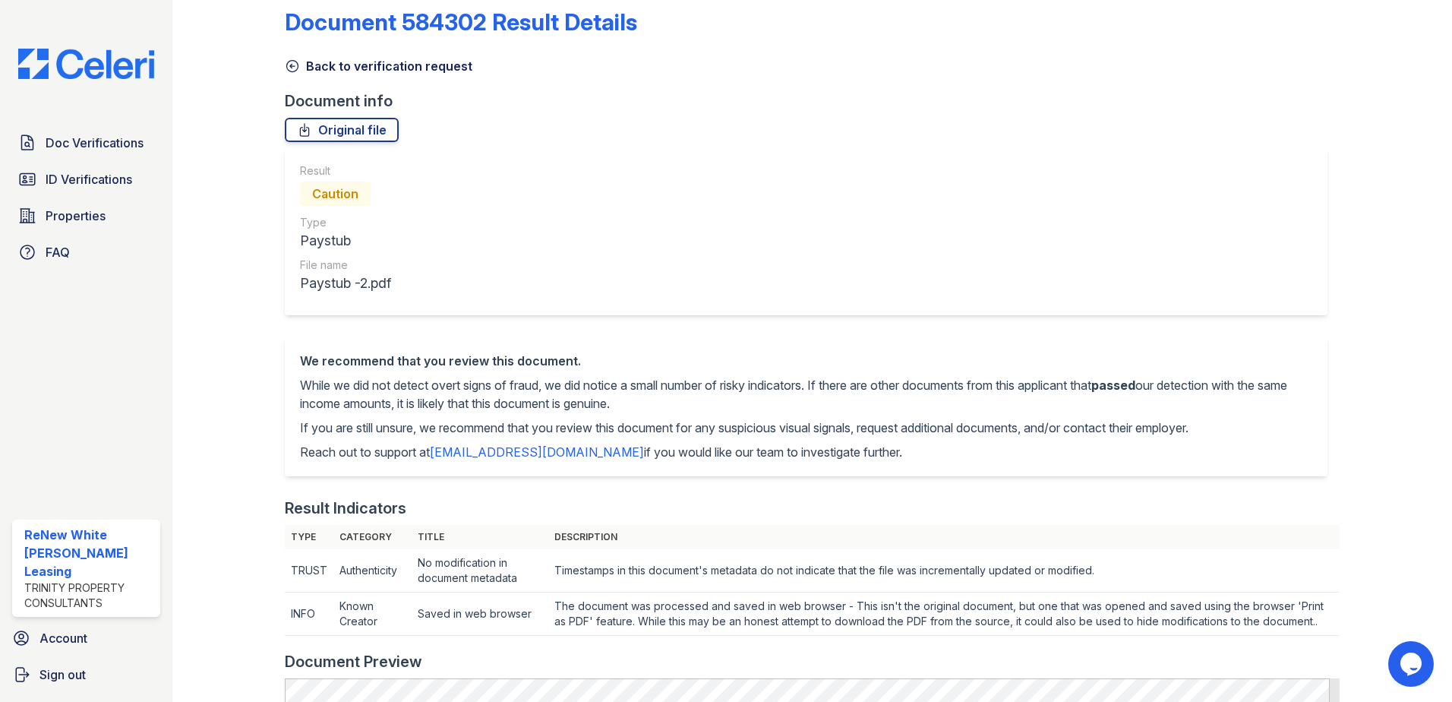
scroll to position [0, 0]
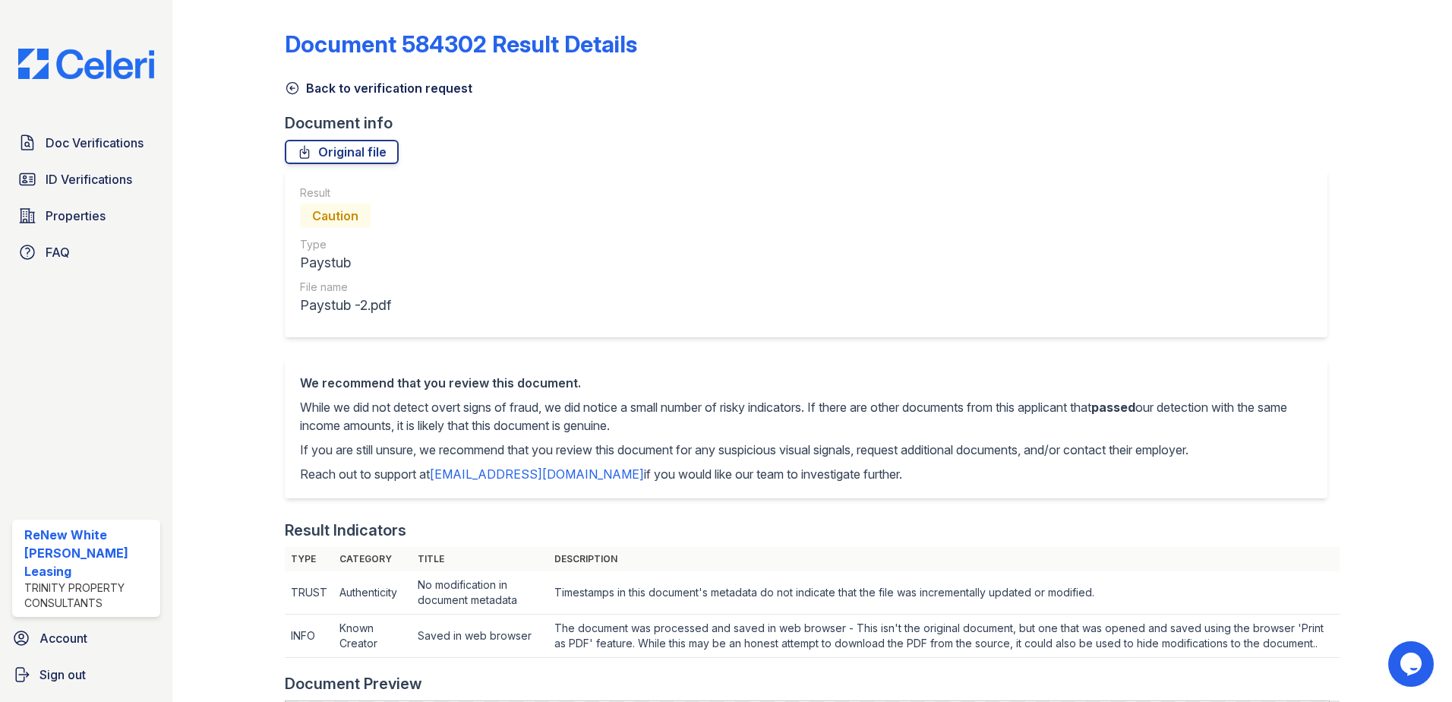
click at [339, 78] on div "Back to verification request" at bounding box center [812, 83] width 1055 height 27
click at [344, 94] on link "Back to verification request" at bounding box center [379, 88] width 188 height 18
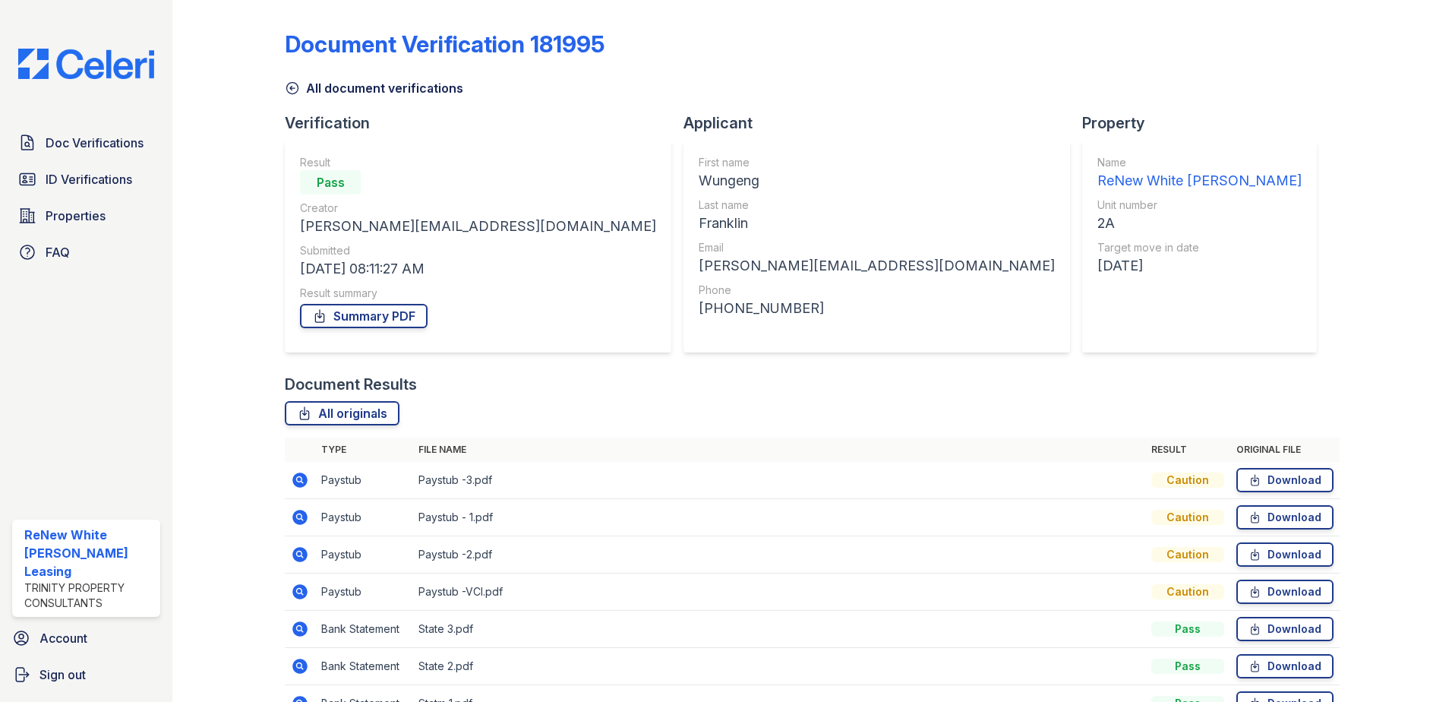
click at [299, 586] on icon at bounding box center [299, 591] width 15 height 15
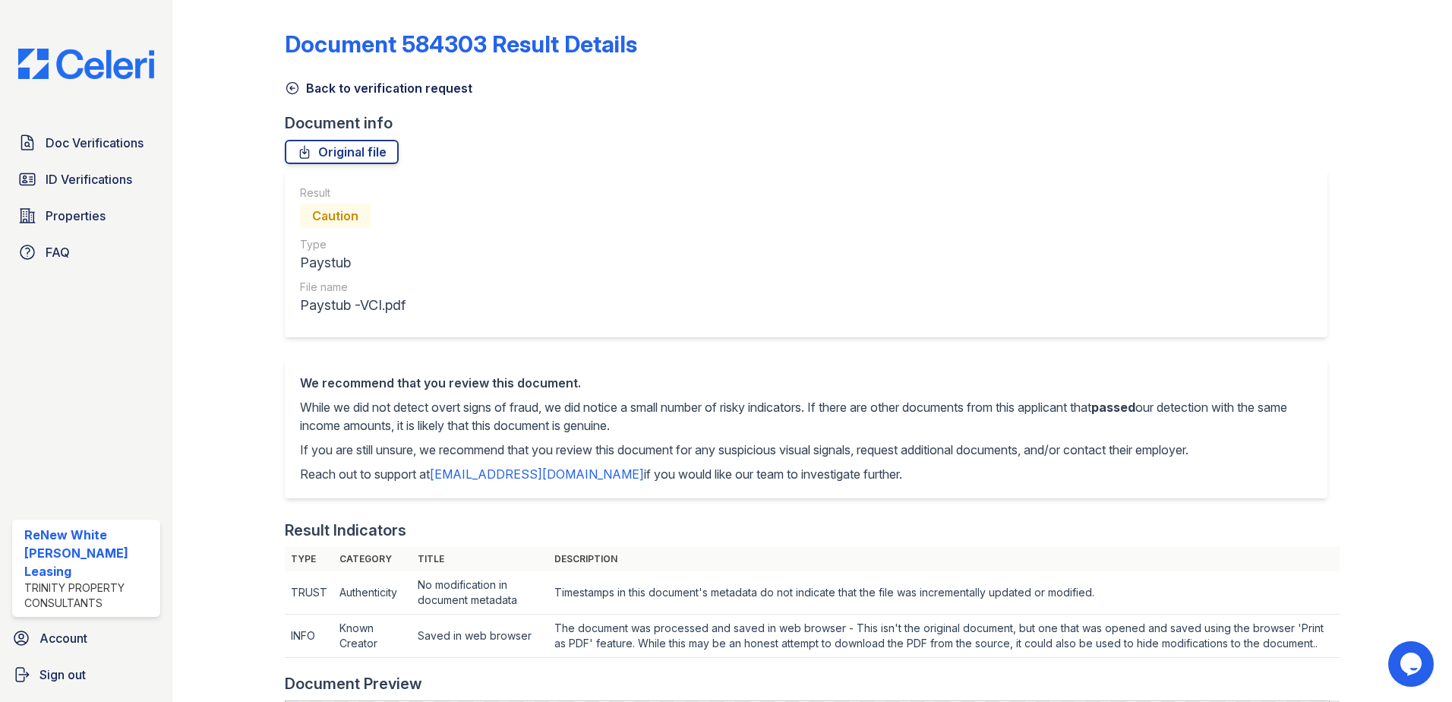
click at [410, 80] on link "Back to verification request" at bounding box center [379, 88] width 188 height 18
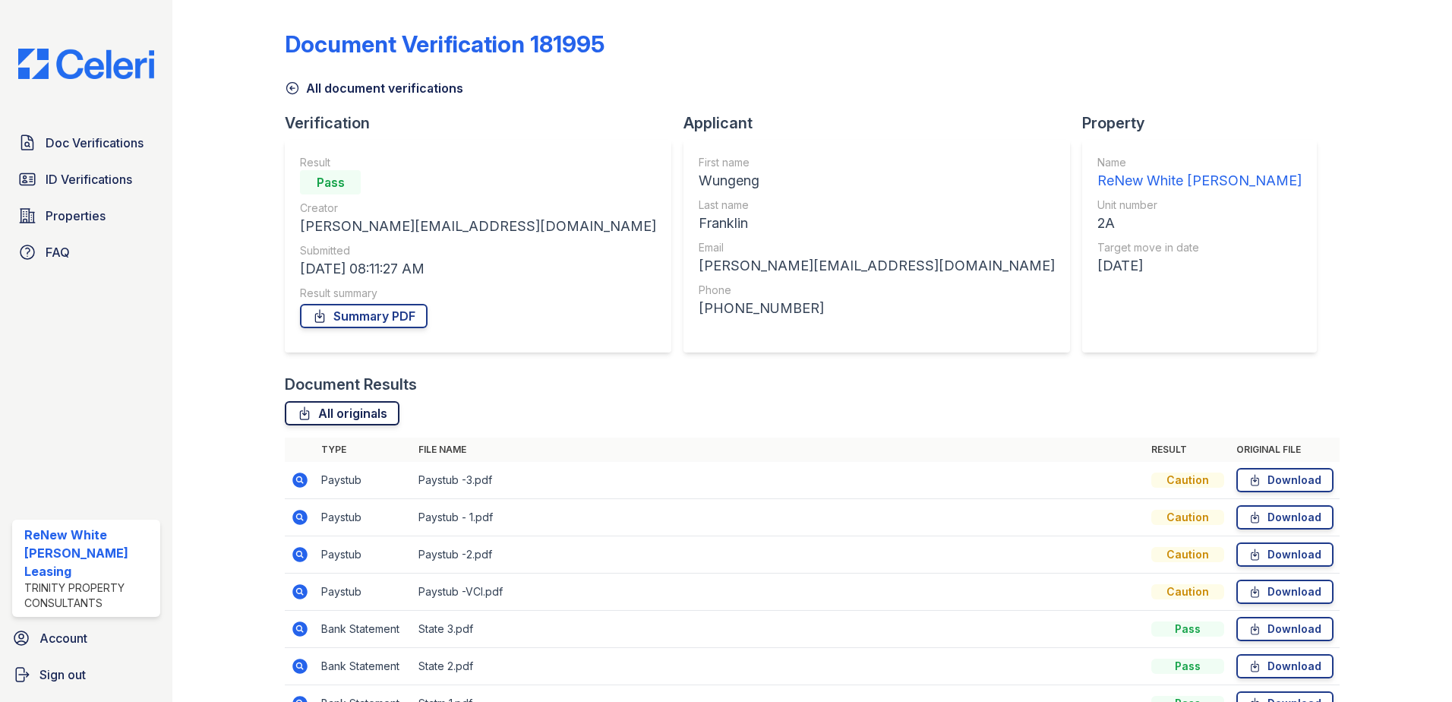
click at [323, 413] on link "All originals" at bounding box center [342, 413] width 115 height 24
click at [318, 87] on link "All document verifications" at bounding box center [374, 88] width 178 height 18
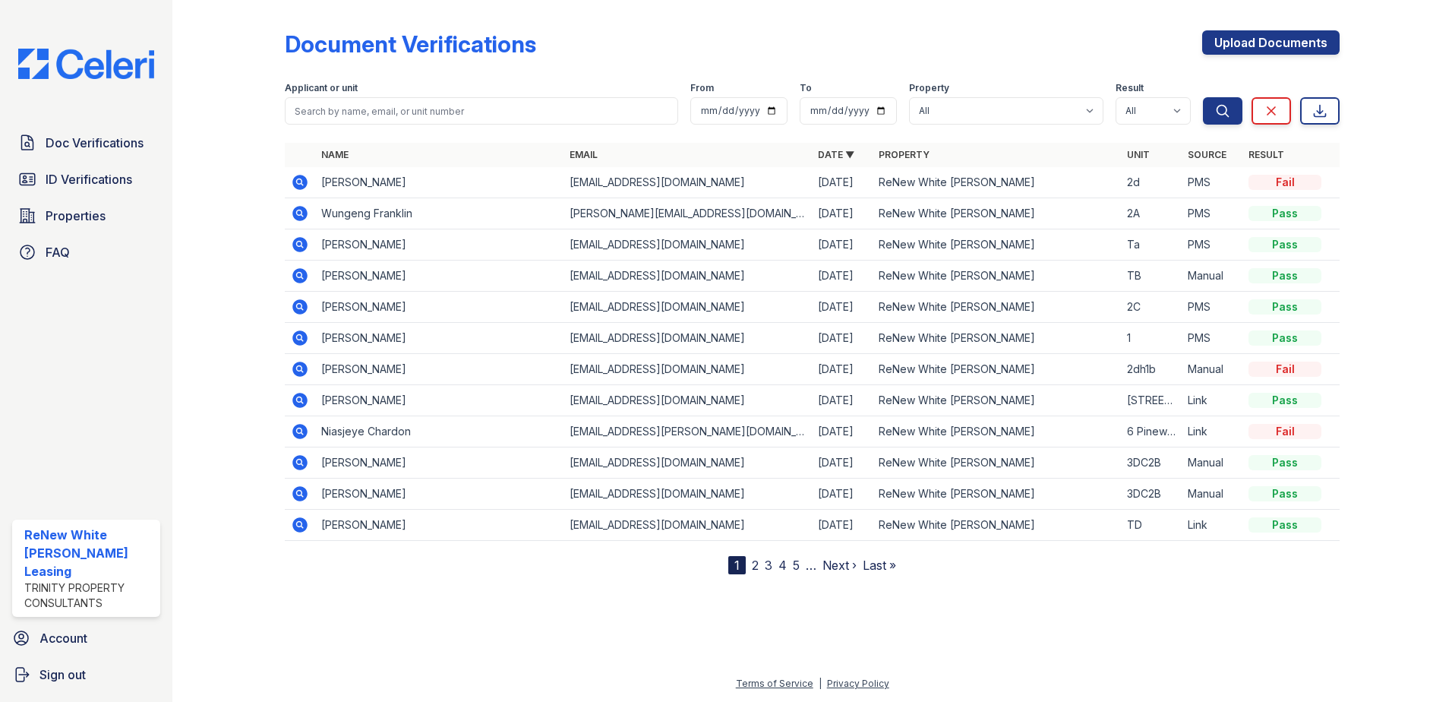
click at [299, 216] on icon at bounding box center [299, 213] width 15 height 15
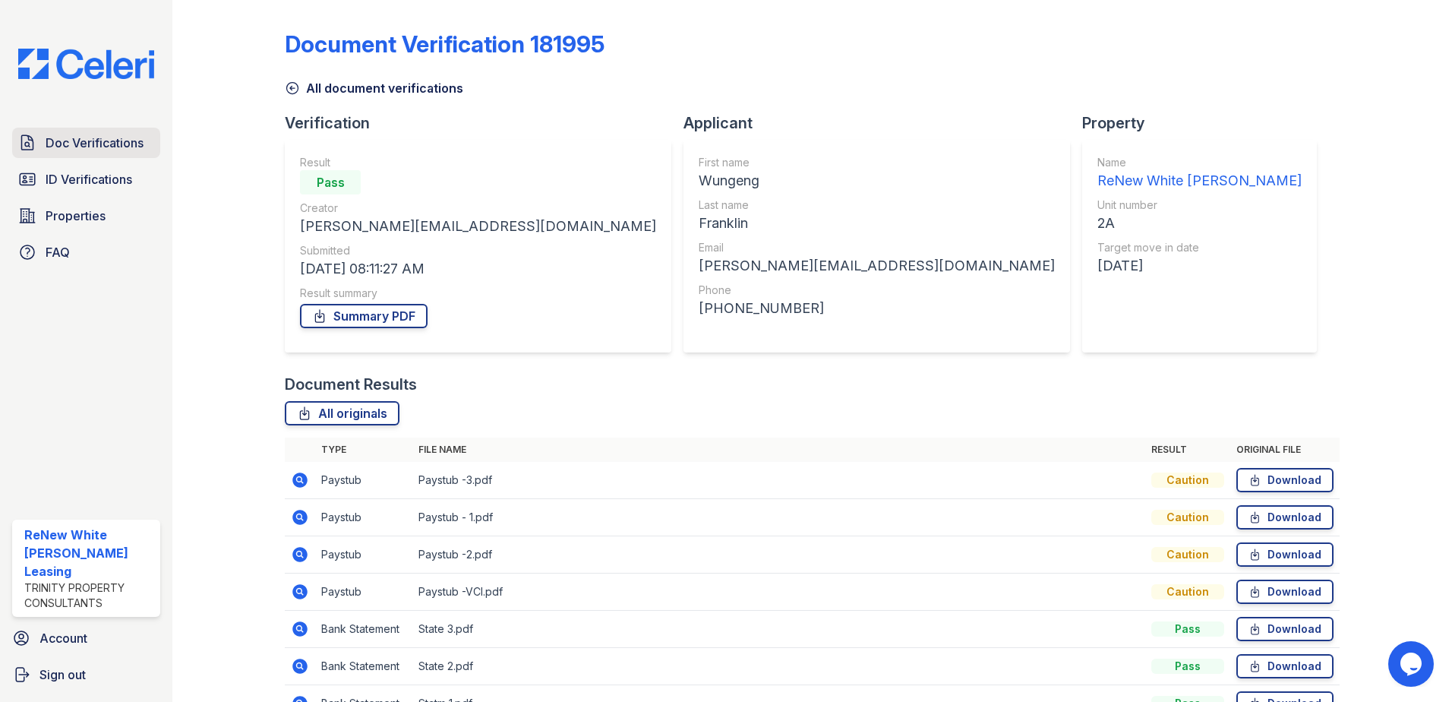
click at [109, 148] on span "Doc Verifications" at bounding box center [95, 143] width 98 height 18
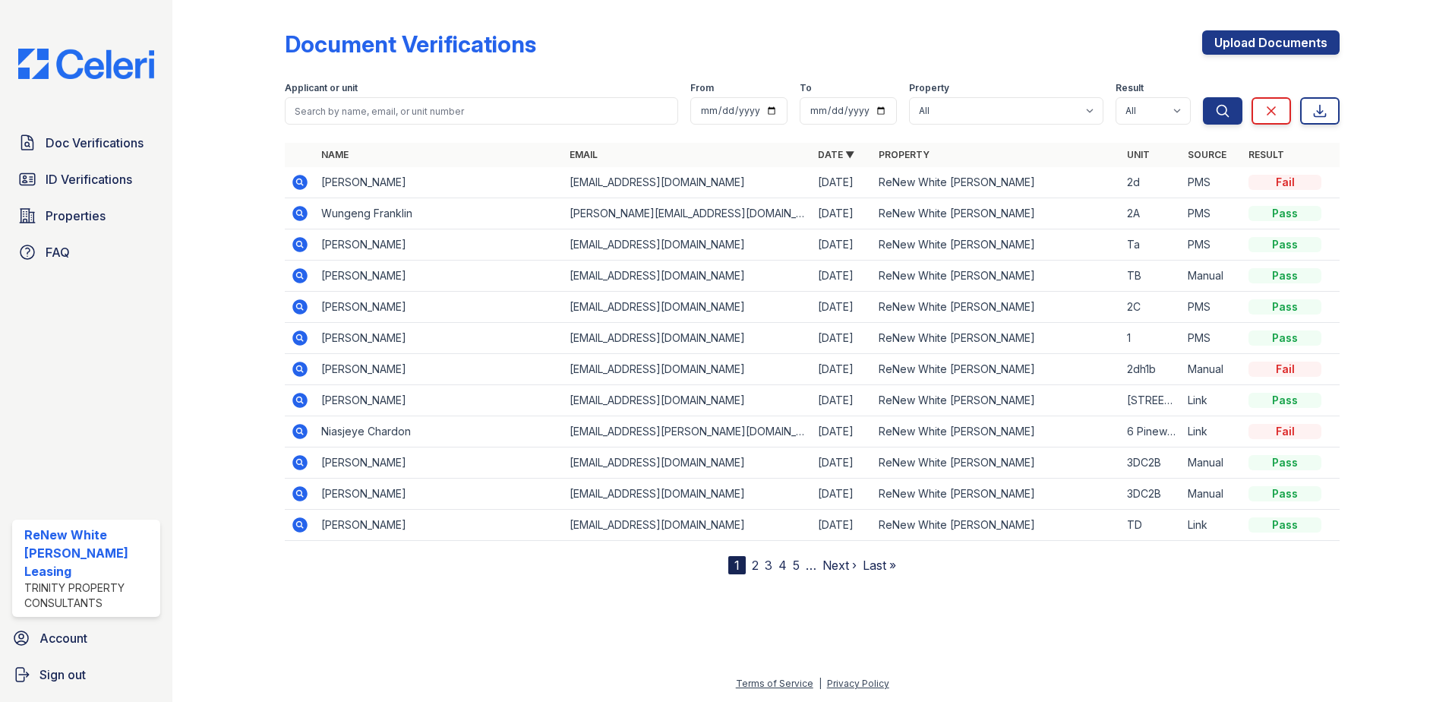
click at [295, 188] on icon at bounding box center [299, 182] width 15 height 15
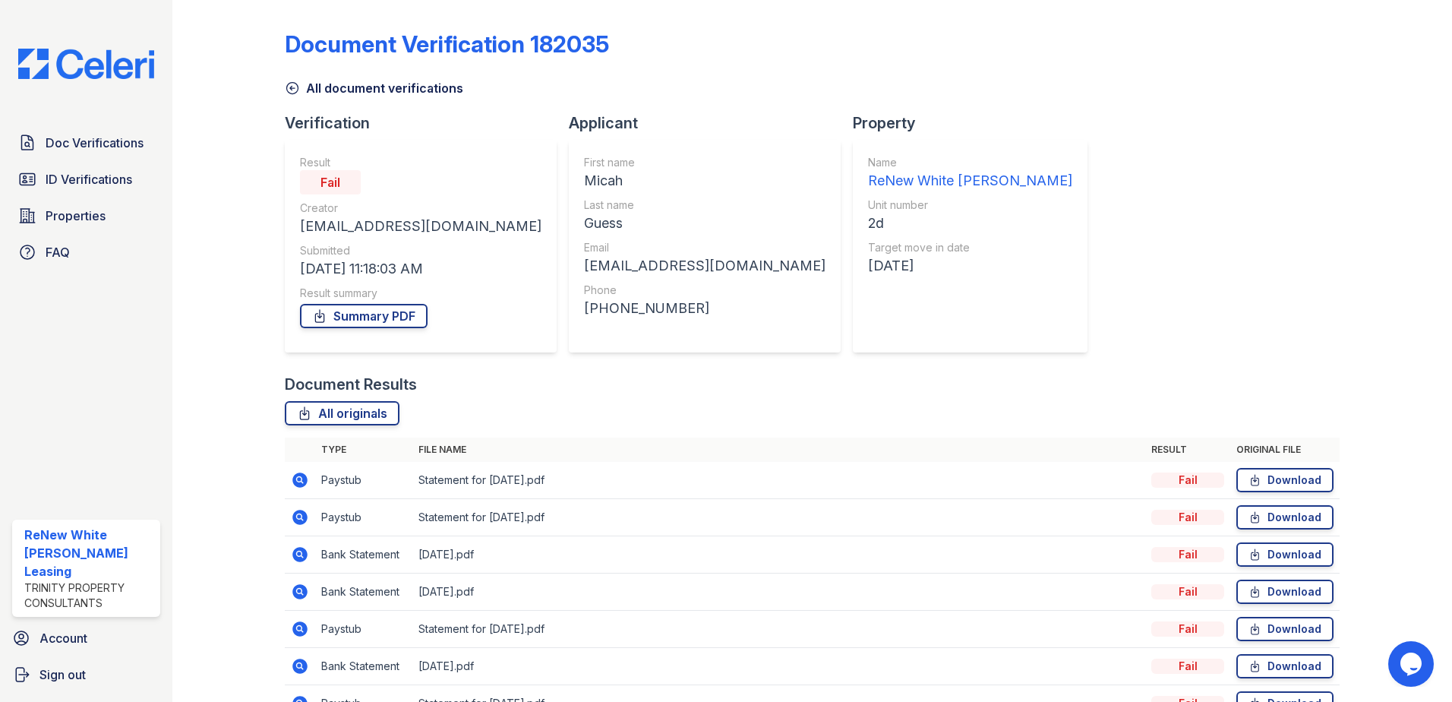
scroll to position [87, 0]
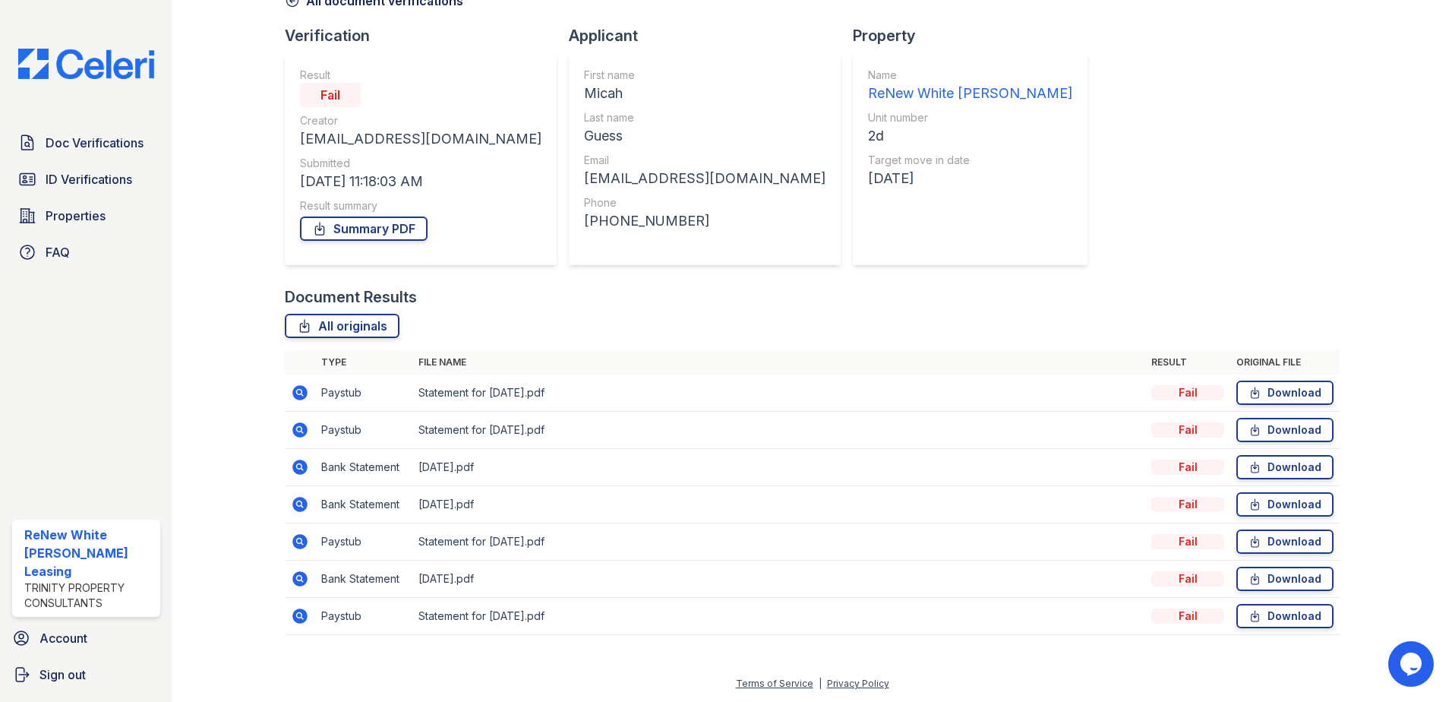
click at [233, 226] on div at bounding box center [241, 284] width 88 height 731
click at [1307, 194] on div "Document Verification 182035 All document verifications Verification Result Fai…" at bounding box center [812, 284] width 1055 height 731
click at [1287, 196] on div "Document Verification 182035 All document verifications Verification Result Fai…" at bounding box center [812, 284] width 1055 height 731
click at [1408, 213] on div at bounding box center [1383, 284] width 88 height 731
click at [927, 244] on div "Document Verification 182035 All document verifications Verification Result Fai…" at bounding box center [812, 284] width 1055 height 731
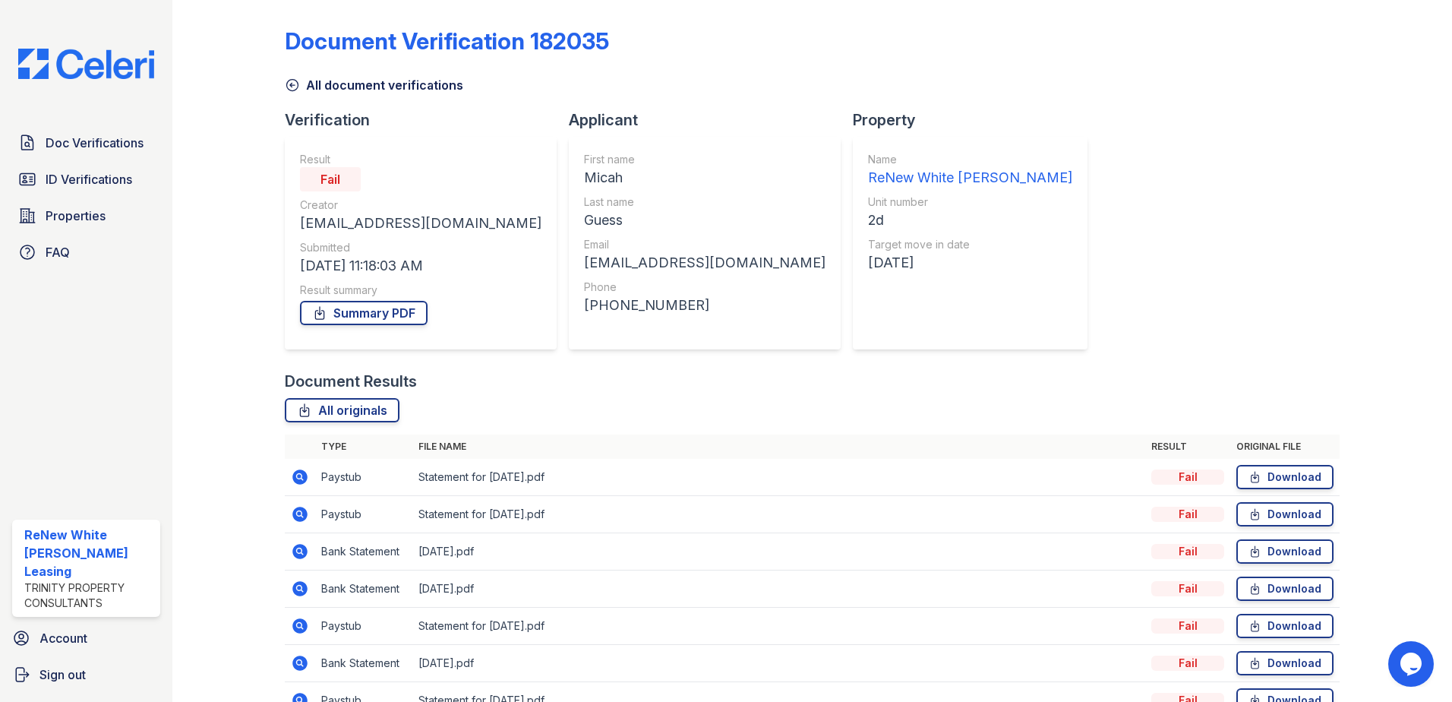
scroll to position [0, 0]
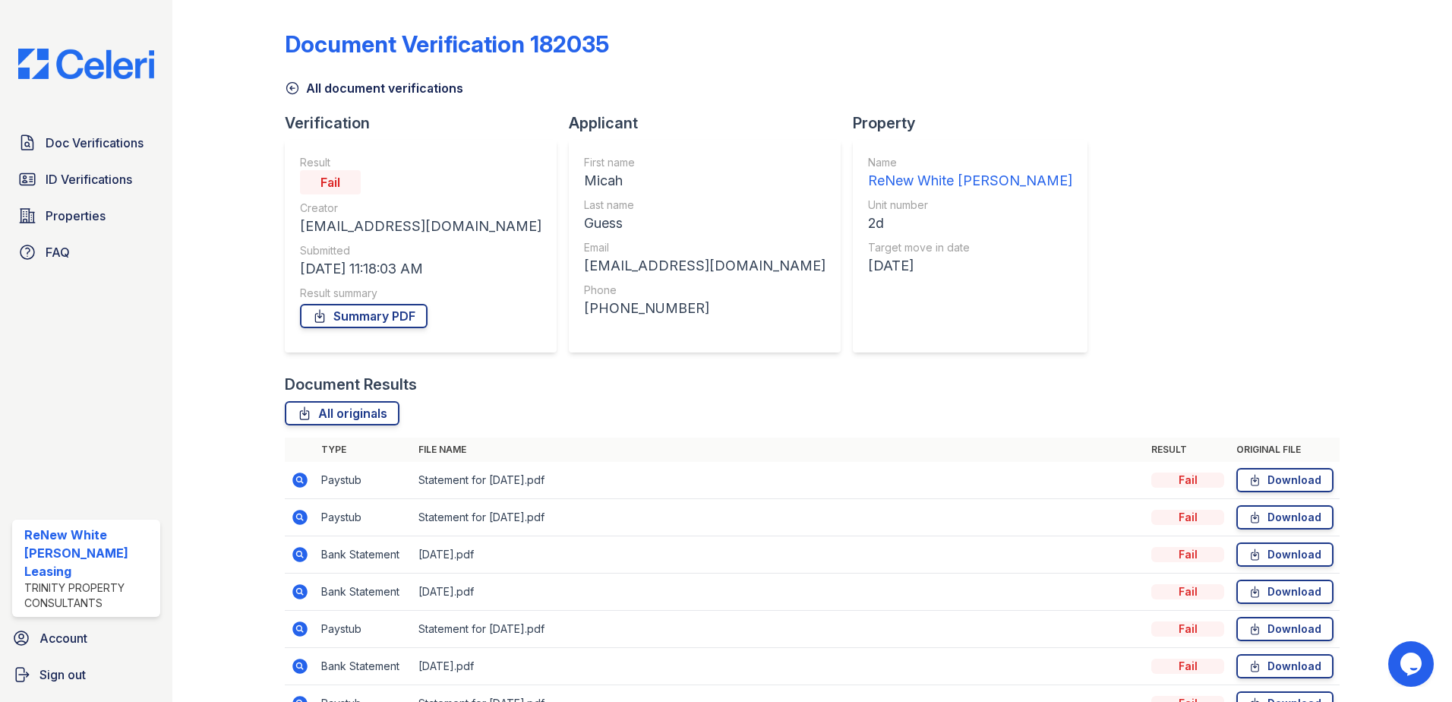
click at [1139, 97] on div "Document Verification 182035 All document verifications Verification Result Fai…" at bounding box center [812, 371] width 1055 height 731
click at [1140, 168] on div "Document Verification 182035 All document verifications Verification Result Fai…" at bounding box center [812, 371] width 1055 height 731
click at [383, 93] on link "All document verifications" at bounding box center [374, 88] width 178 height 18
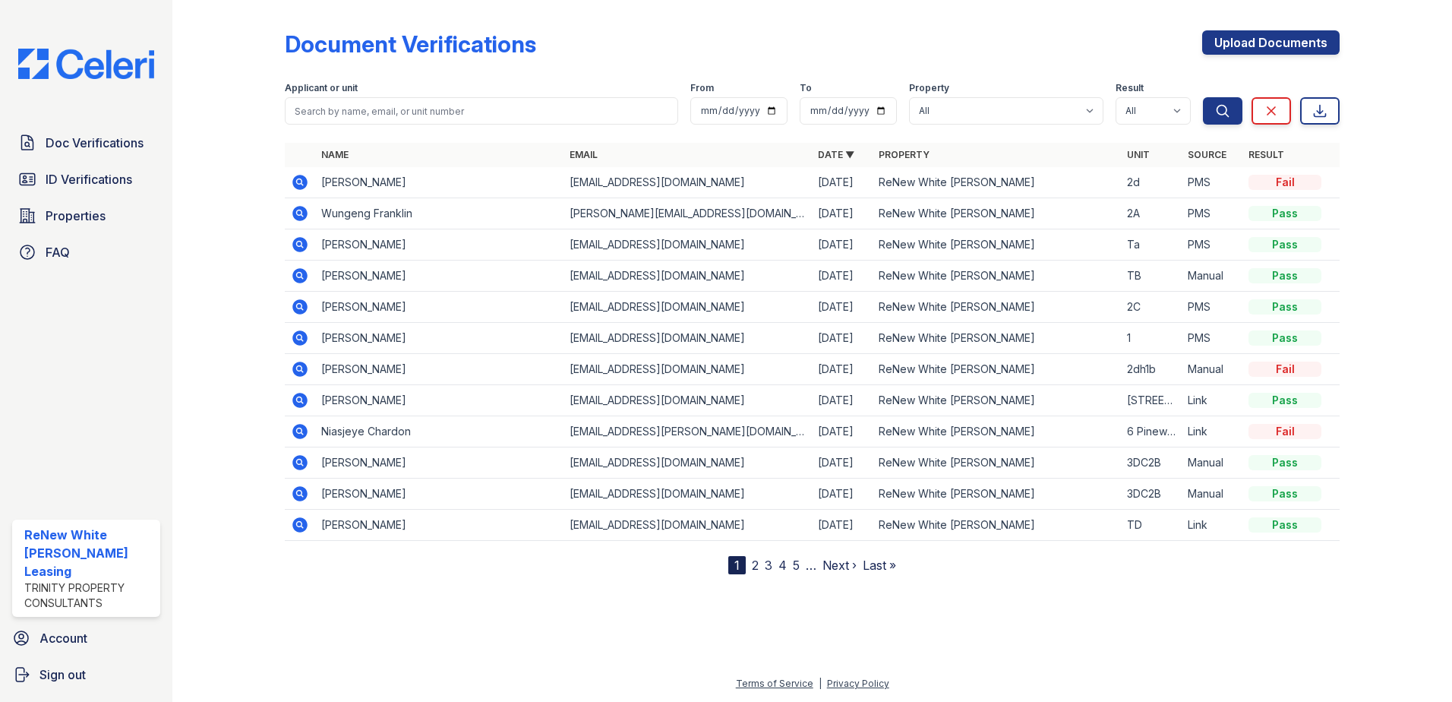
click at [1370, 245] on div at bounding box center [1383, 290] width 88 height 568
click at [256, 188] on div at bounding box center [241, 290] width 88 height 568
click at [304, 188] on icon at bounding box center [299, 182] width 15 height 15
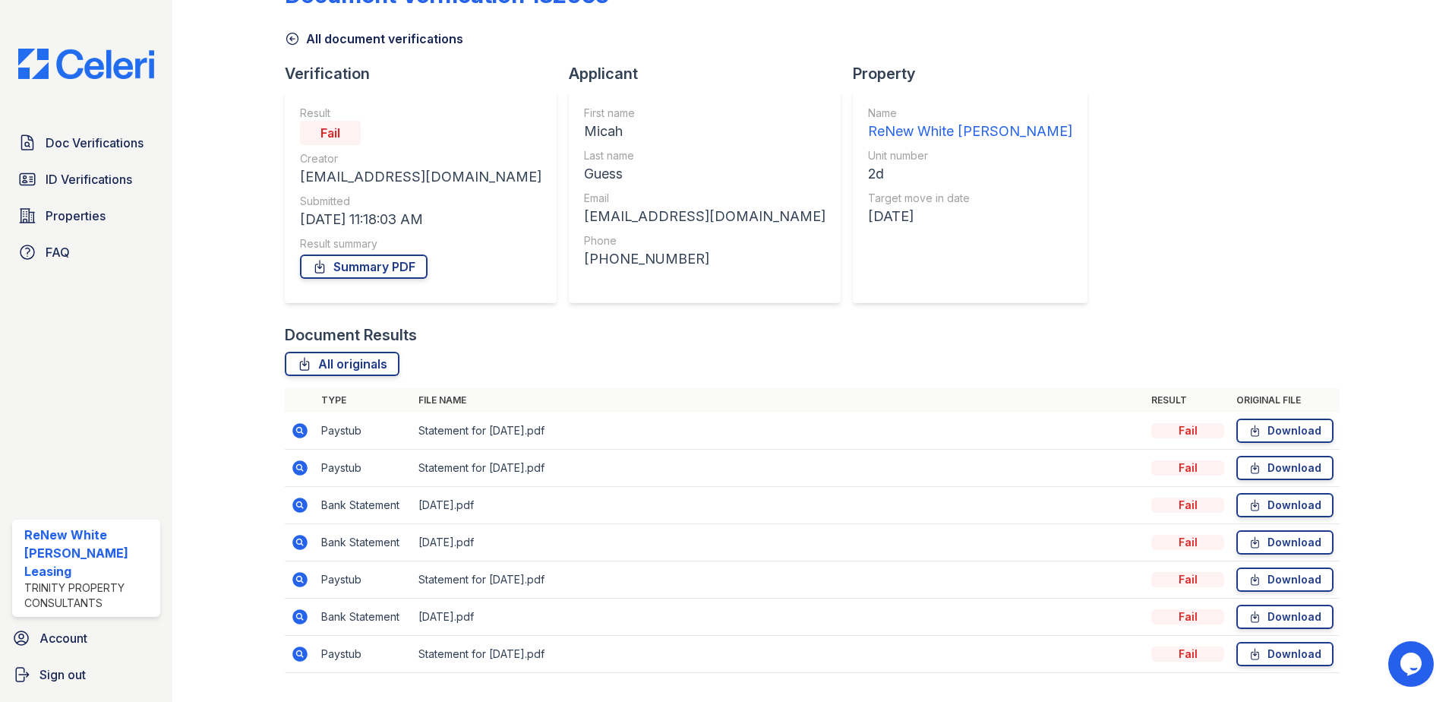
scroll to position [87, 0]
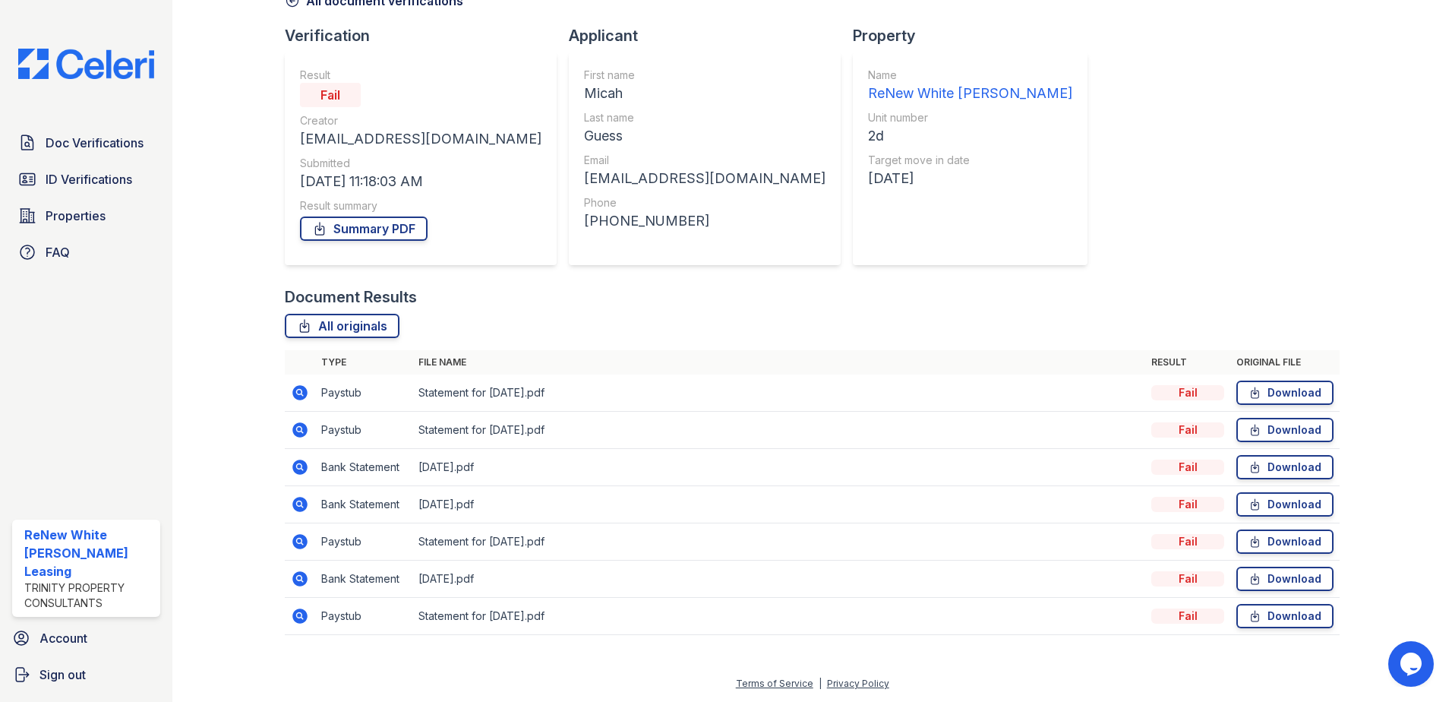
click at [303, 466] on icon at bounding box center [299, 466] width 15 height 15
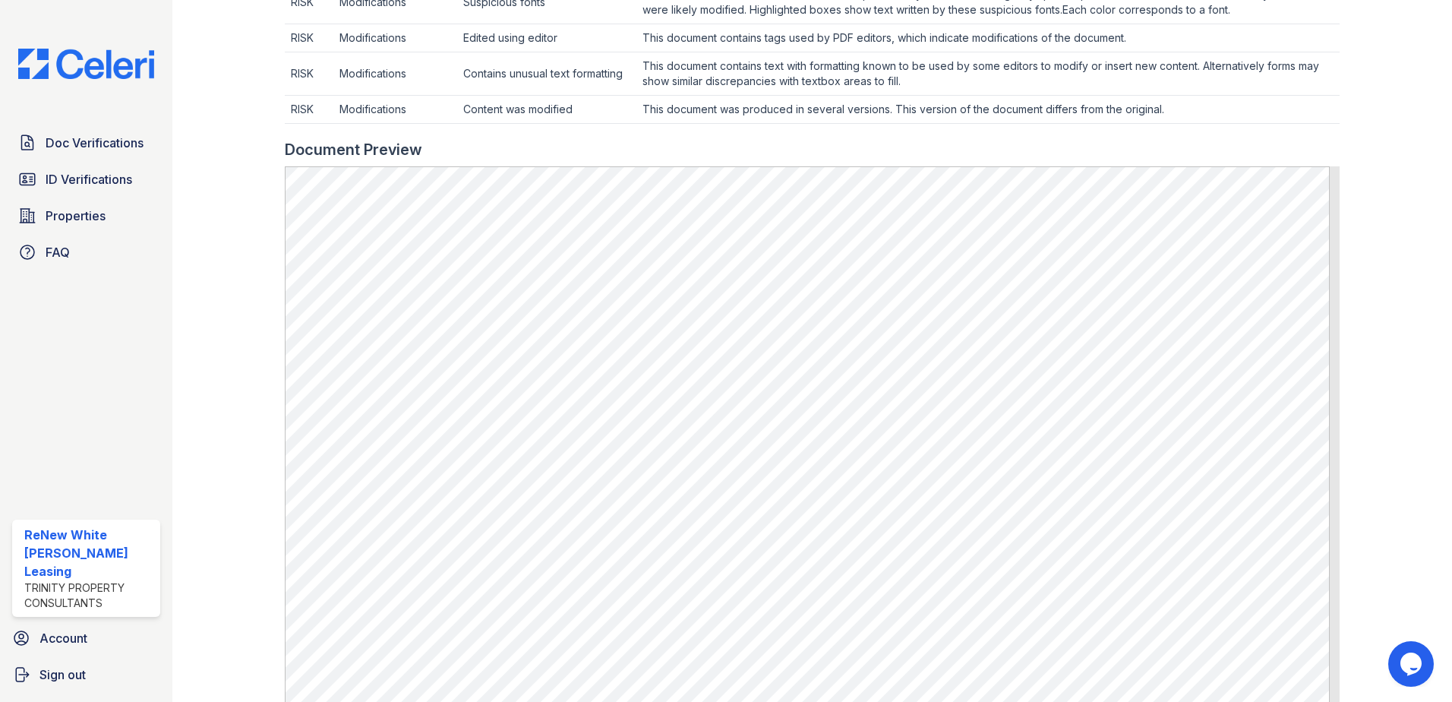
scroll to position [1063, 0]
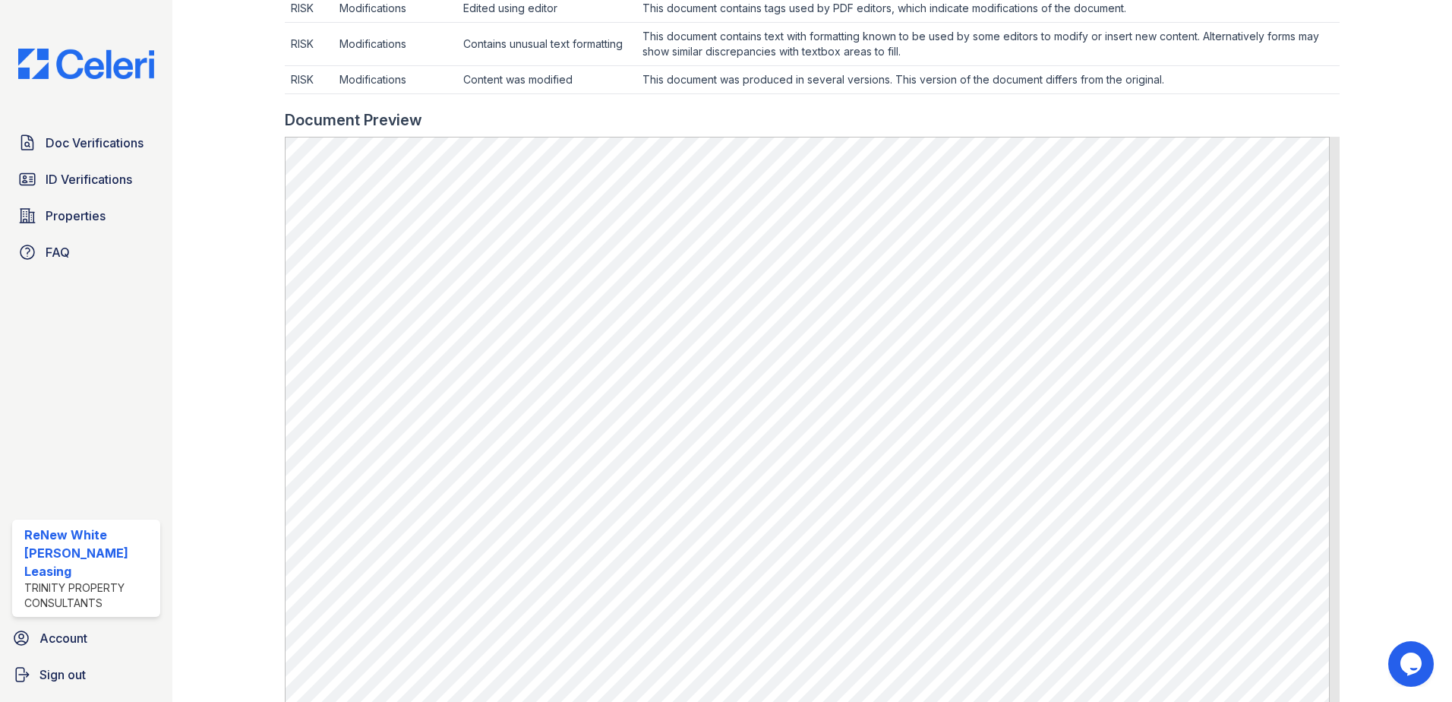
scroll to position [967, 0]
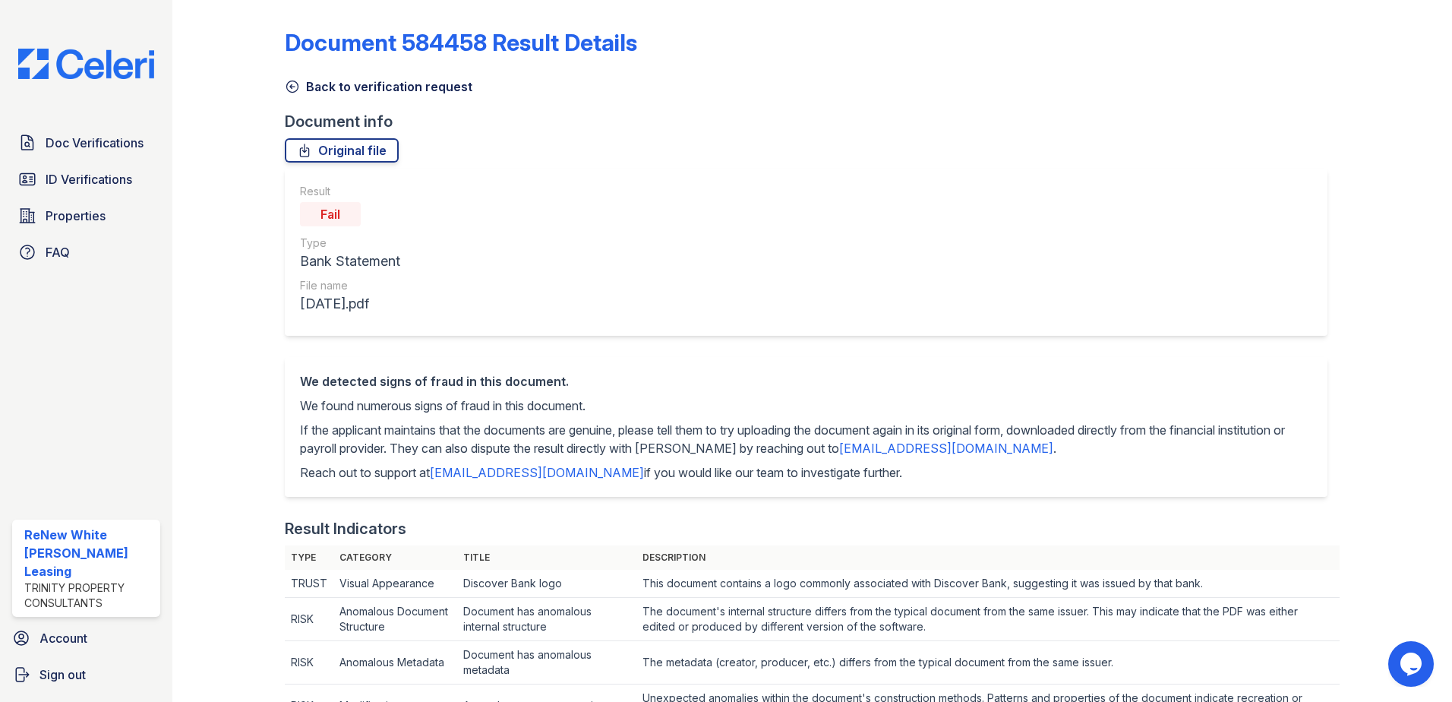
scroll to position [0, 0]
click at [342, 87] on link "Back to verification request" at bounding box center [379, 88] width 188 height 18
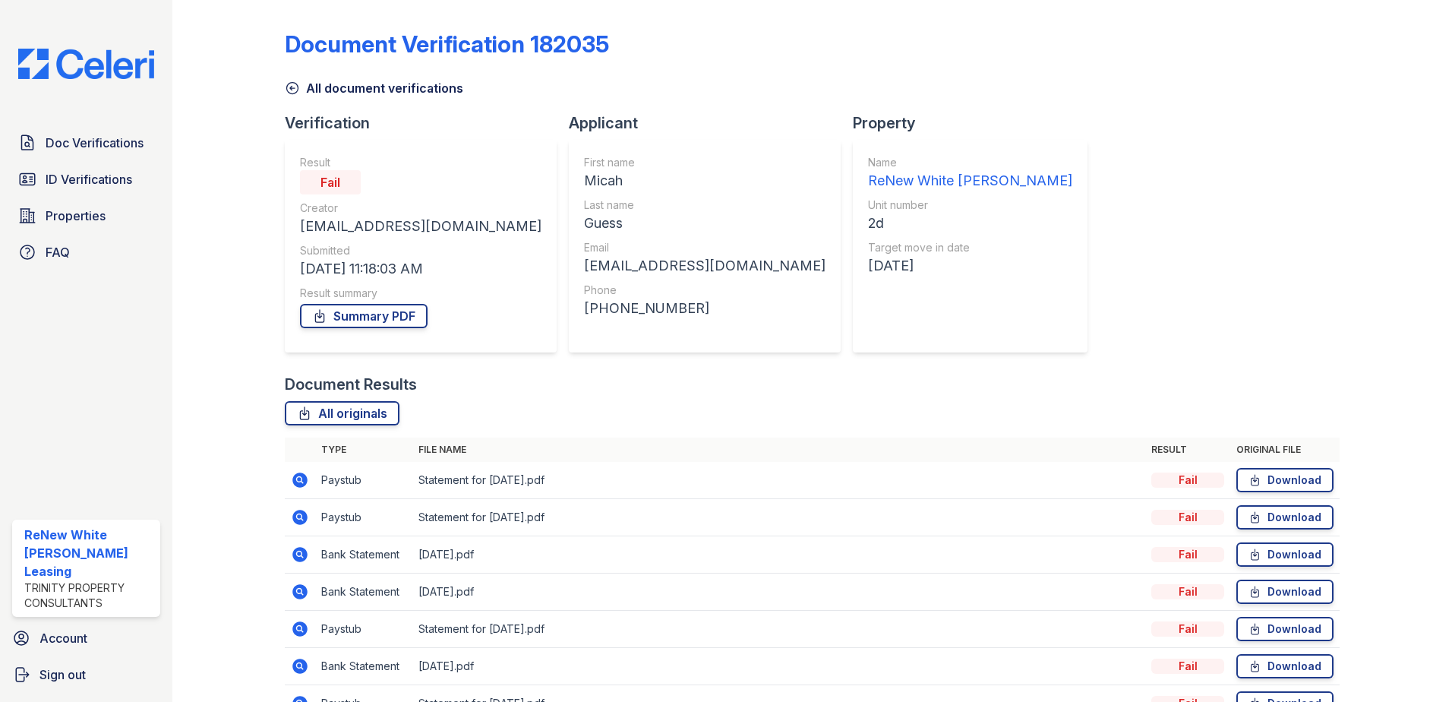
click at [300, 478] on icon at bounding box center [300, 480] width 18 height 18
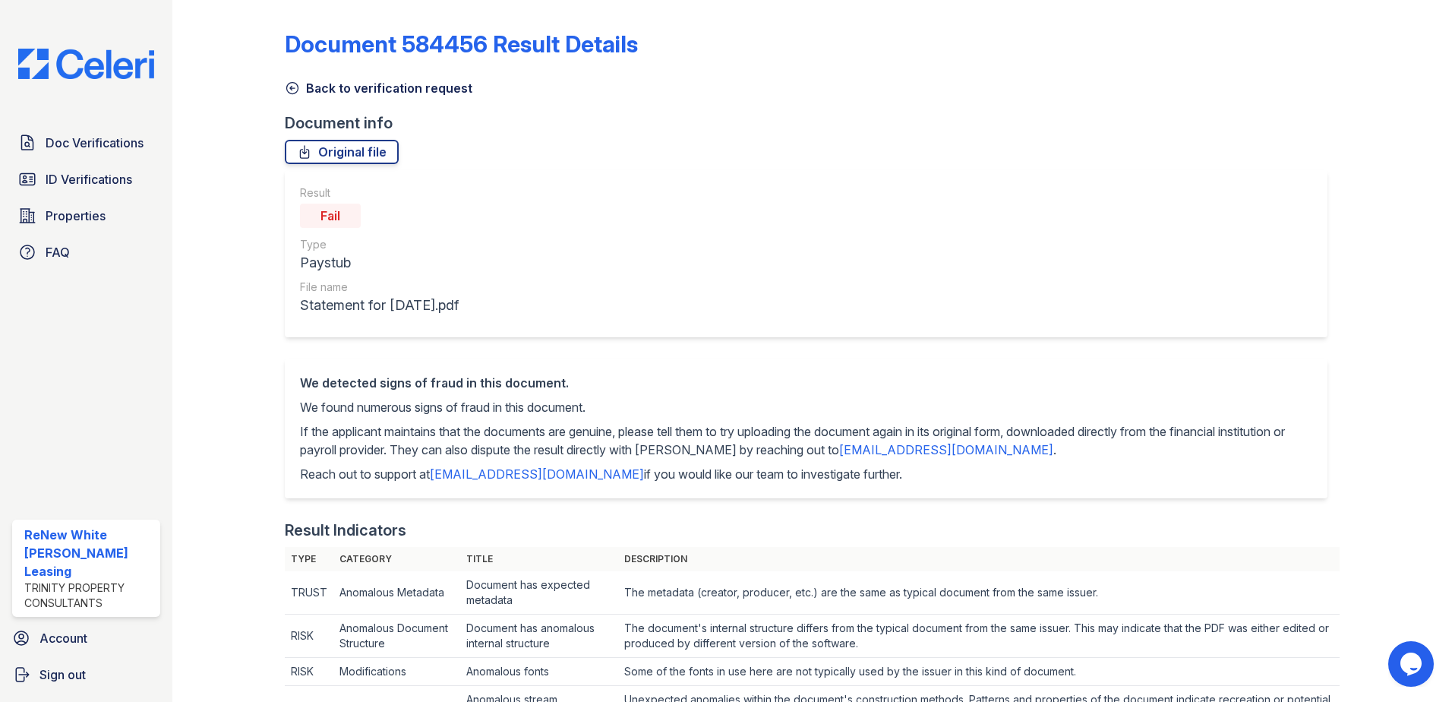
click at [286, 93] on icon at bounding box center [292, 87] width 15 height 15
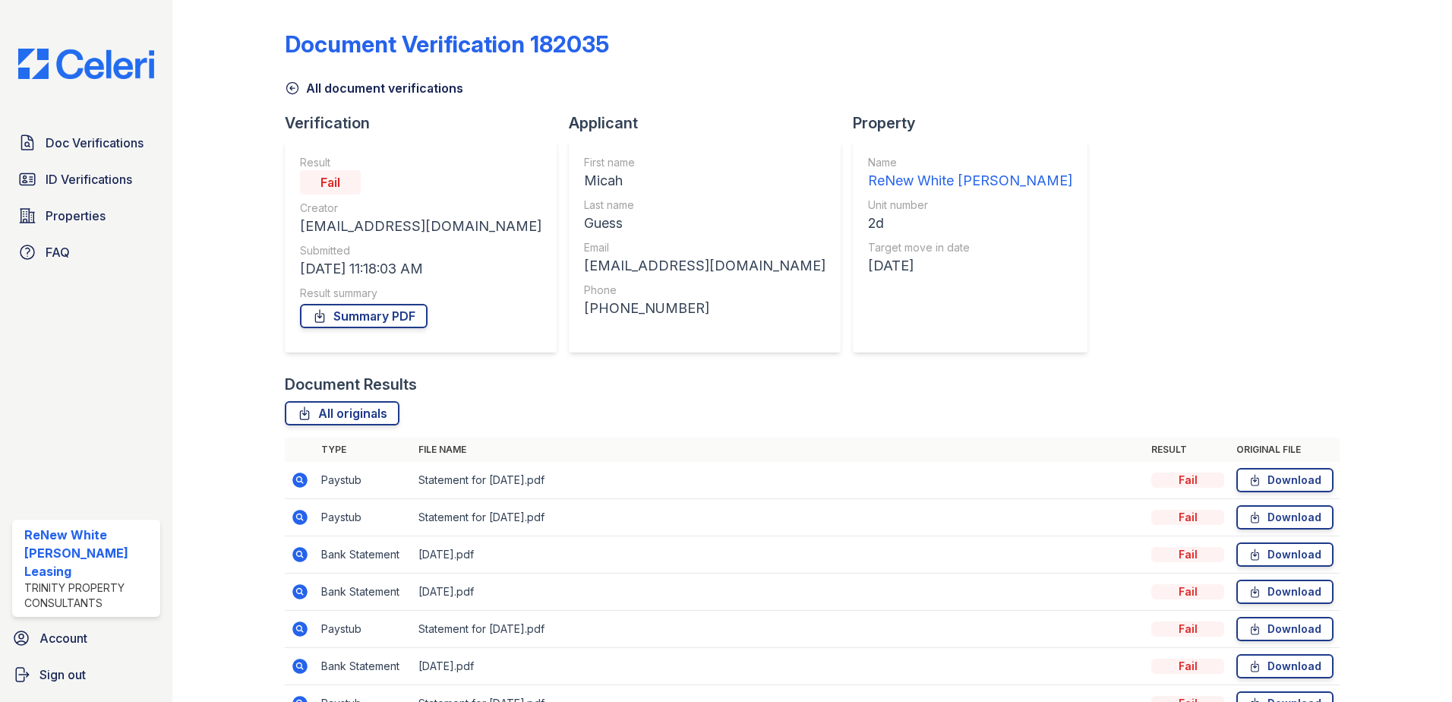
click at [1134, 238] on div "Document Verification 182035 All document verifications Verification Result Fai…" at bounding box center [812, 371] width 1055 height 731
